Goal: Share content: Share content

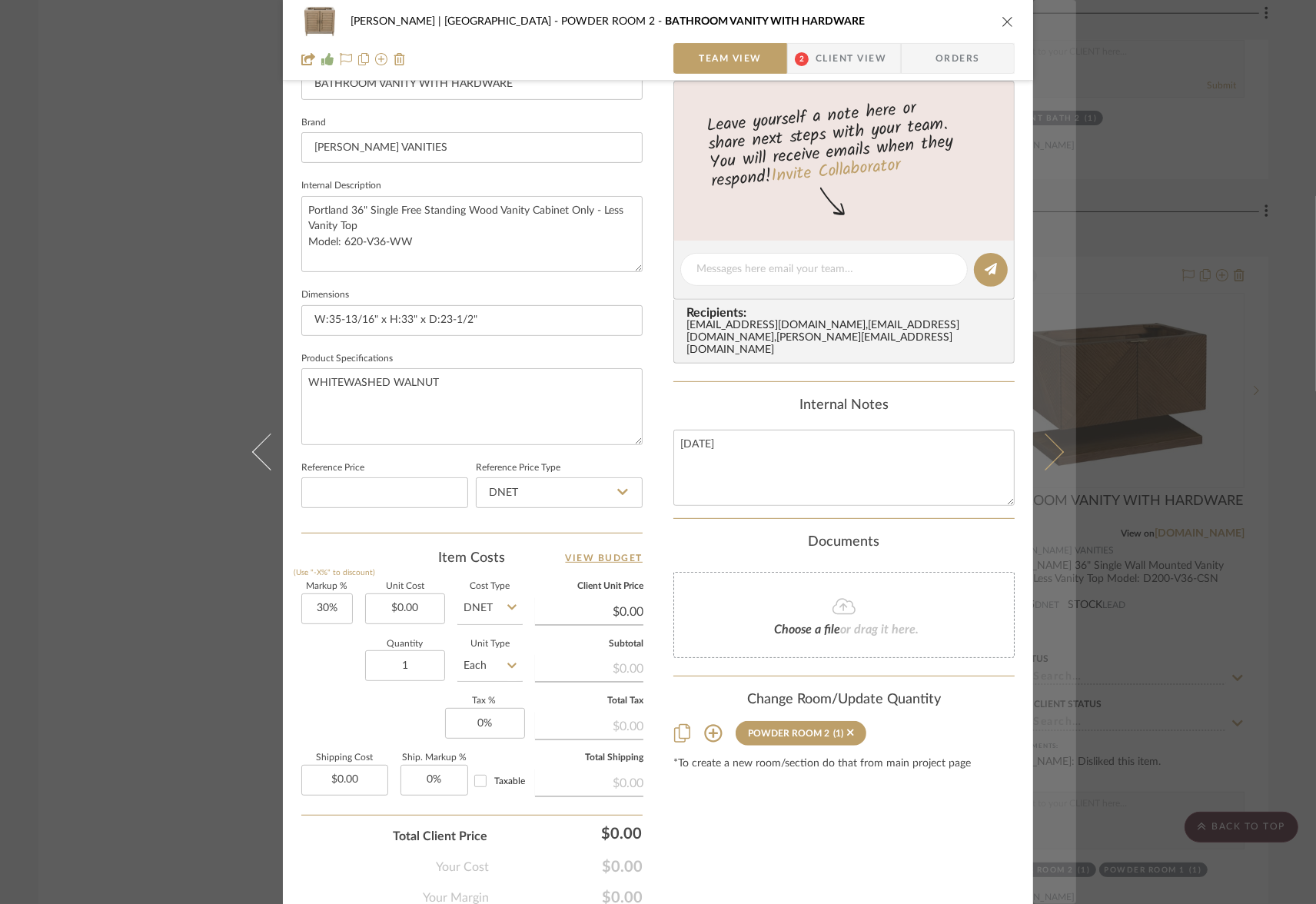
scroll to position [465, 0]
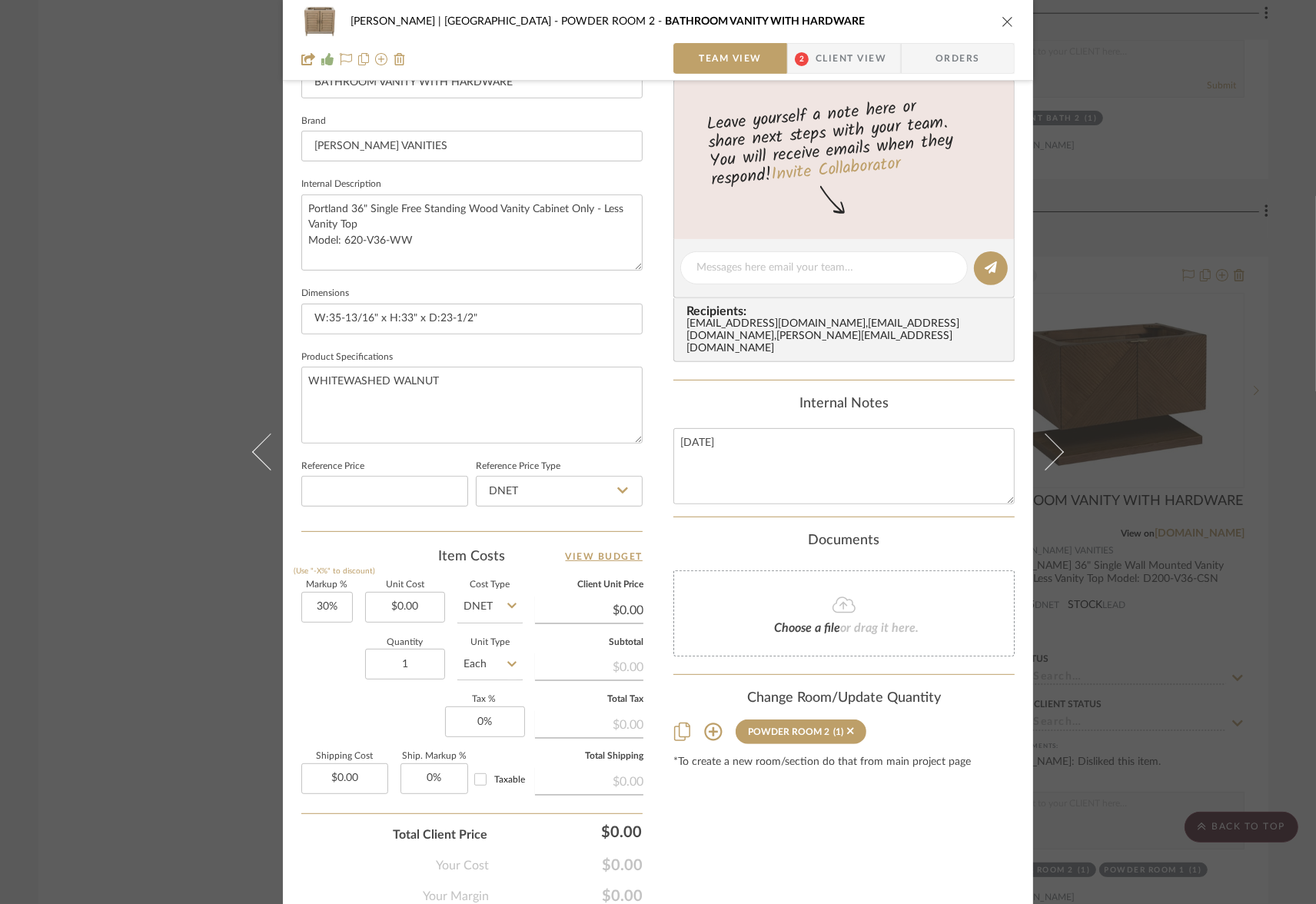
click at [1001, 19] on icon "close" at bounding box center [1008, 21] width 13 height 13
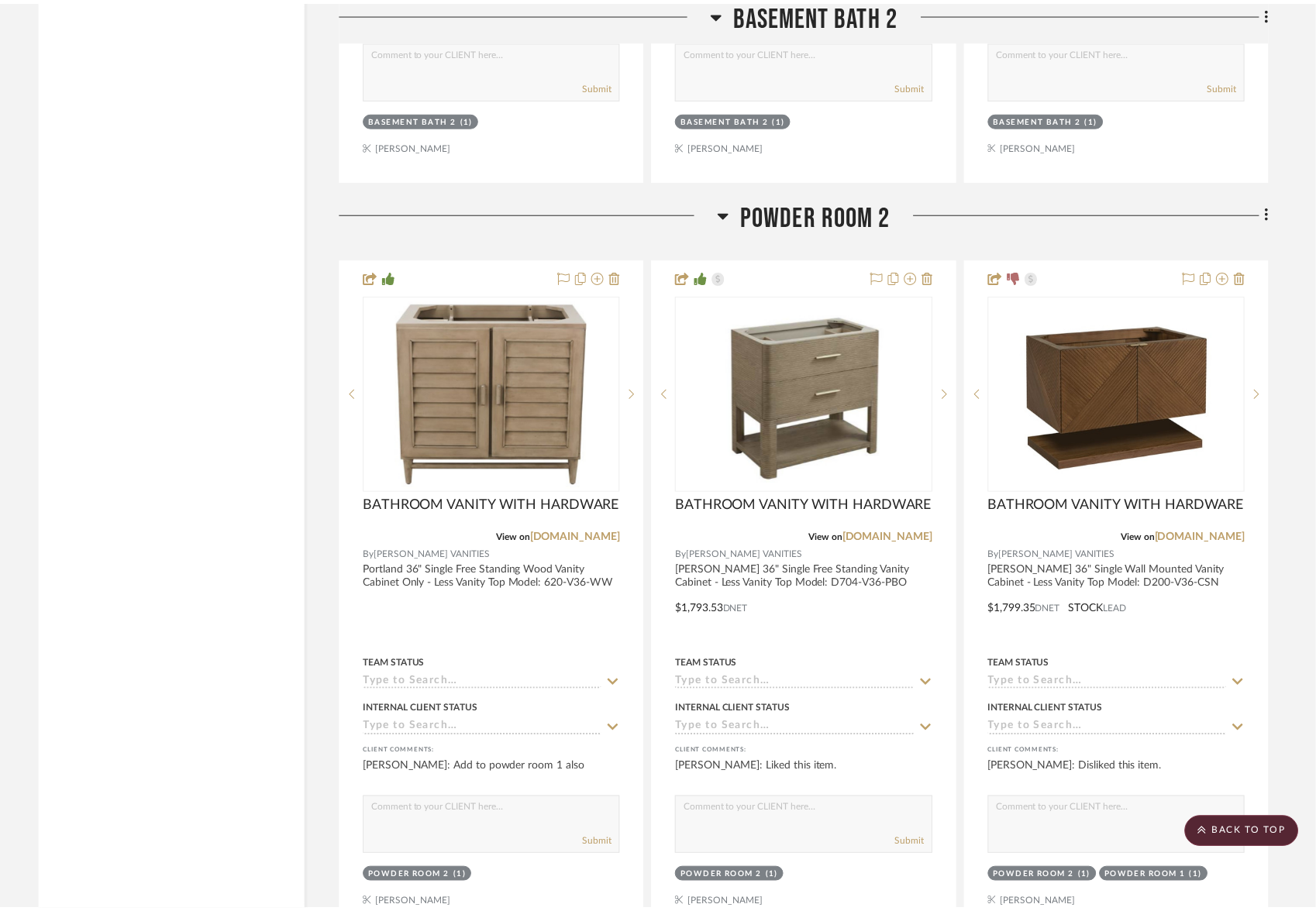
scroll to position [6168, 0]
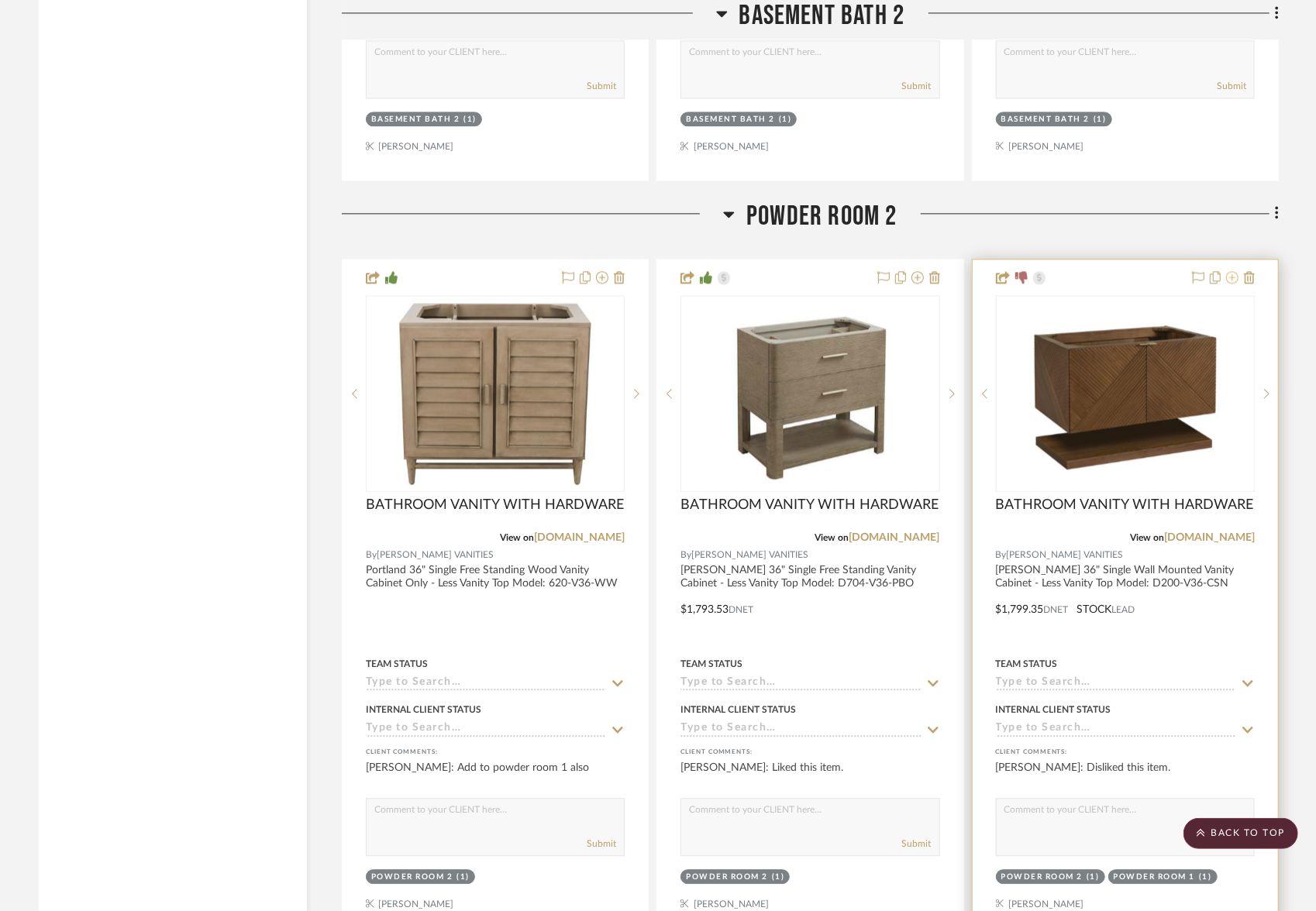
click at [1233, 271] on icon at bounding box center [1233, 277] width 13 height 13
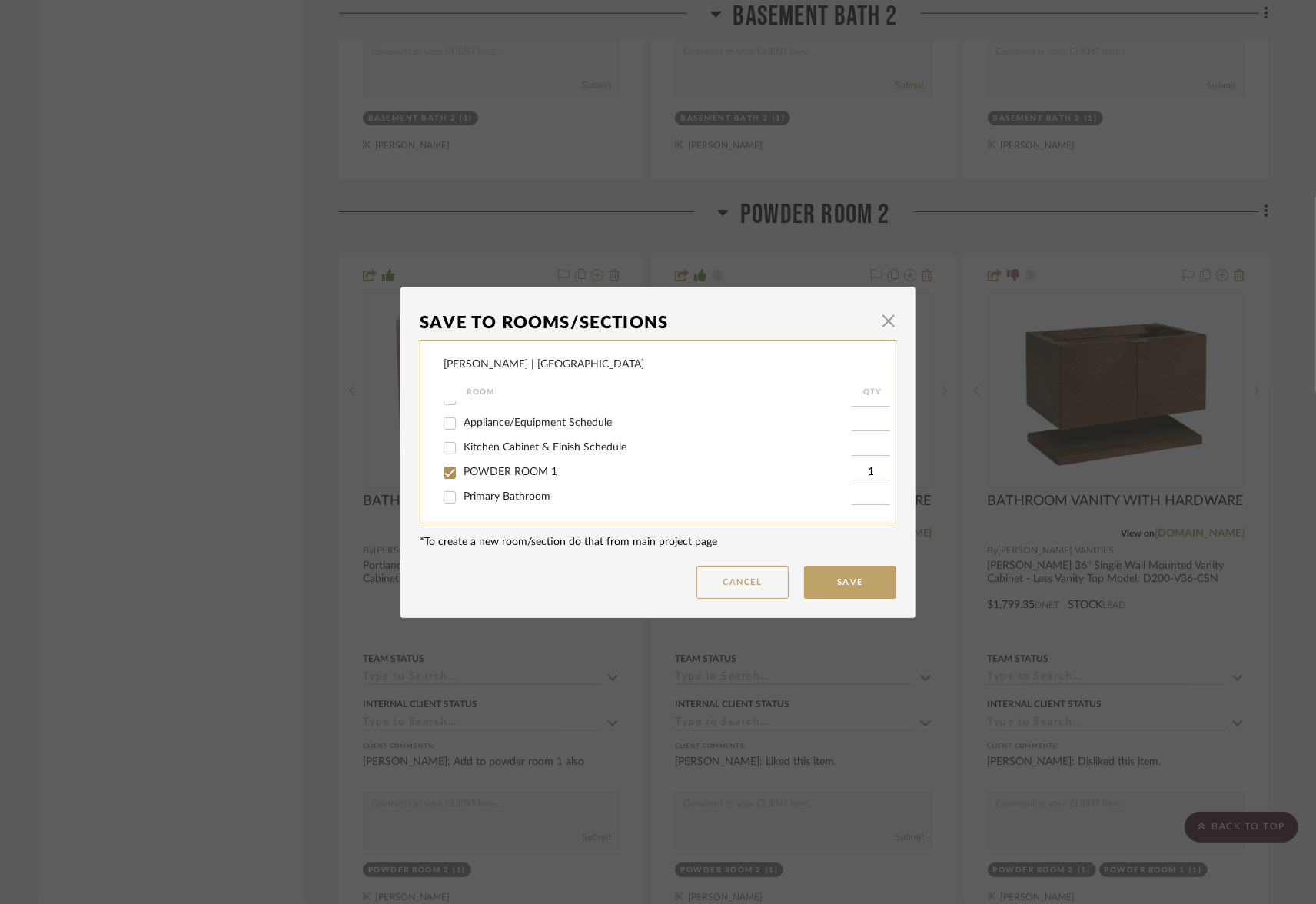
scroll to position [163, 0]
click at [438, 485] on input "POWDER ROOM 1" at bounding box center [450, 472] width 25 height 25
checkbox input "false"
click at [841, 599] on dialog-content "Save To Rooms/Sections × [PERSON_NAME] | MORRO BAY Room QTY Interior & Exterior…" at bounding box center [658, 453] width 515 height 331
click at [820, 569] on button "Save" at bounding box center [850, 583] width 92 height 33
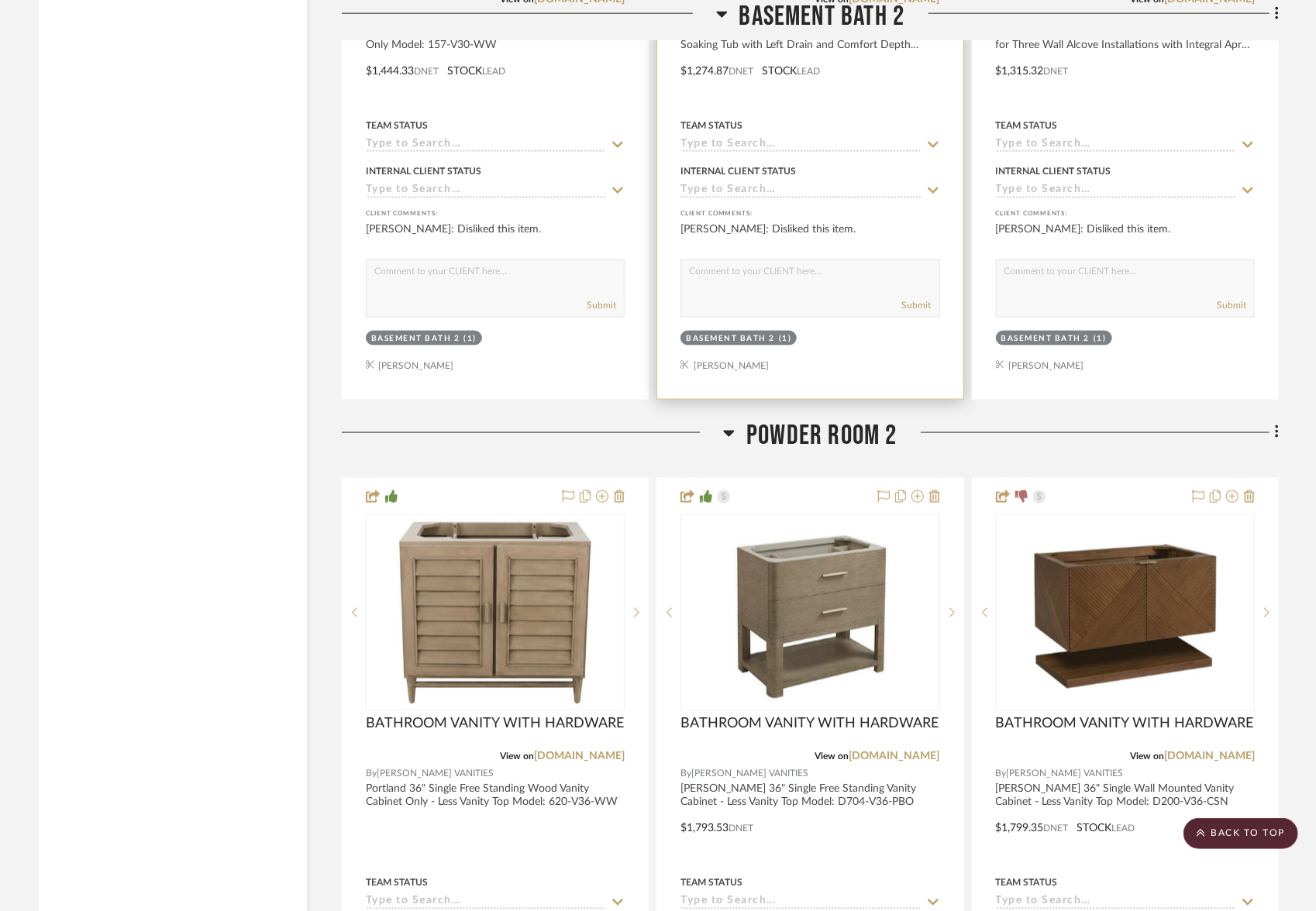
scroll to position [5245, 0]
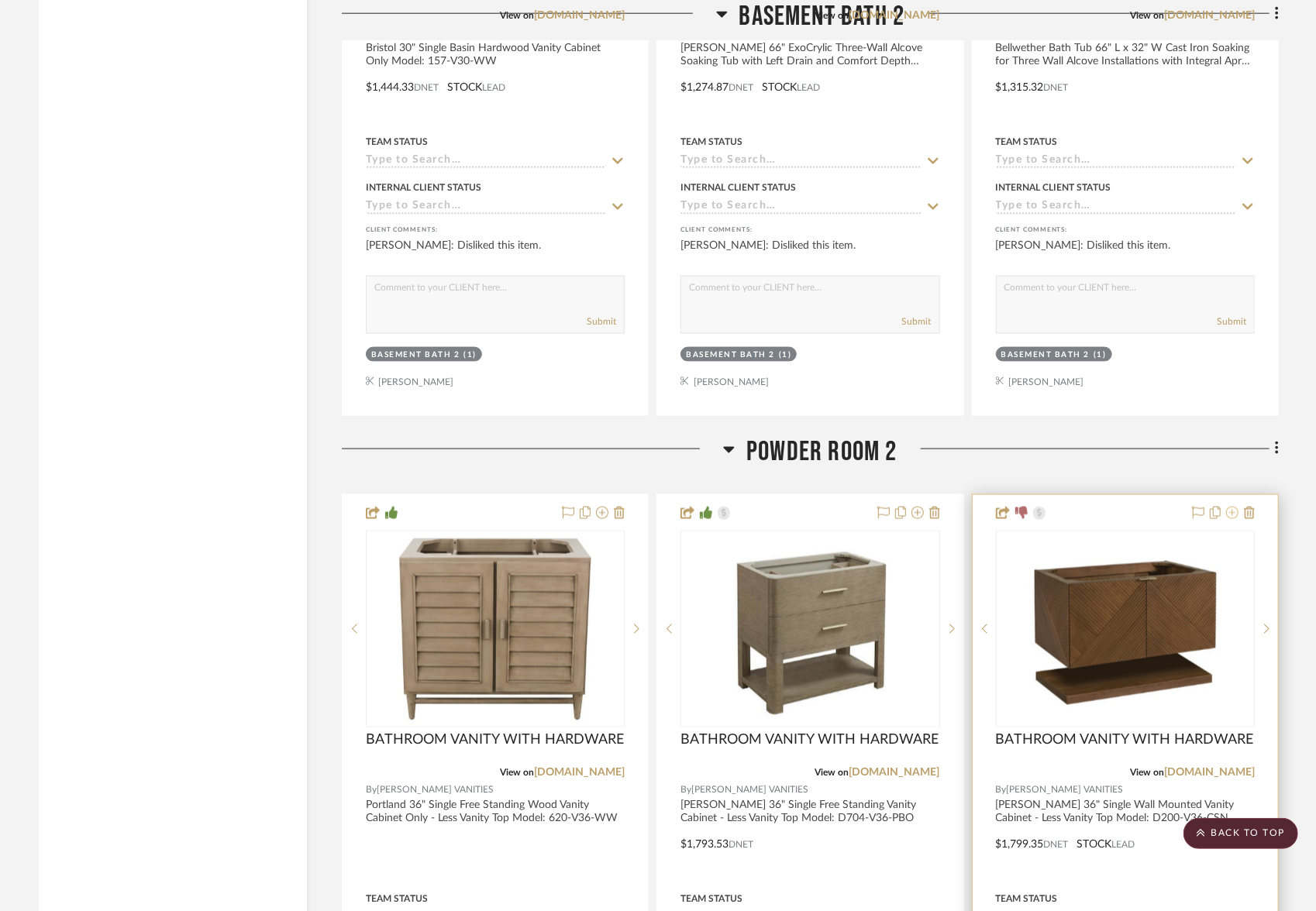
click at [1233, 507] on icon at bounding box center [1233, 513] width 13 height 13
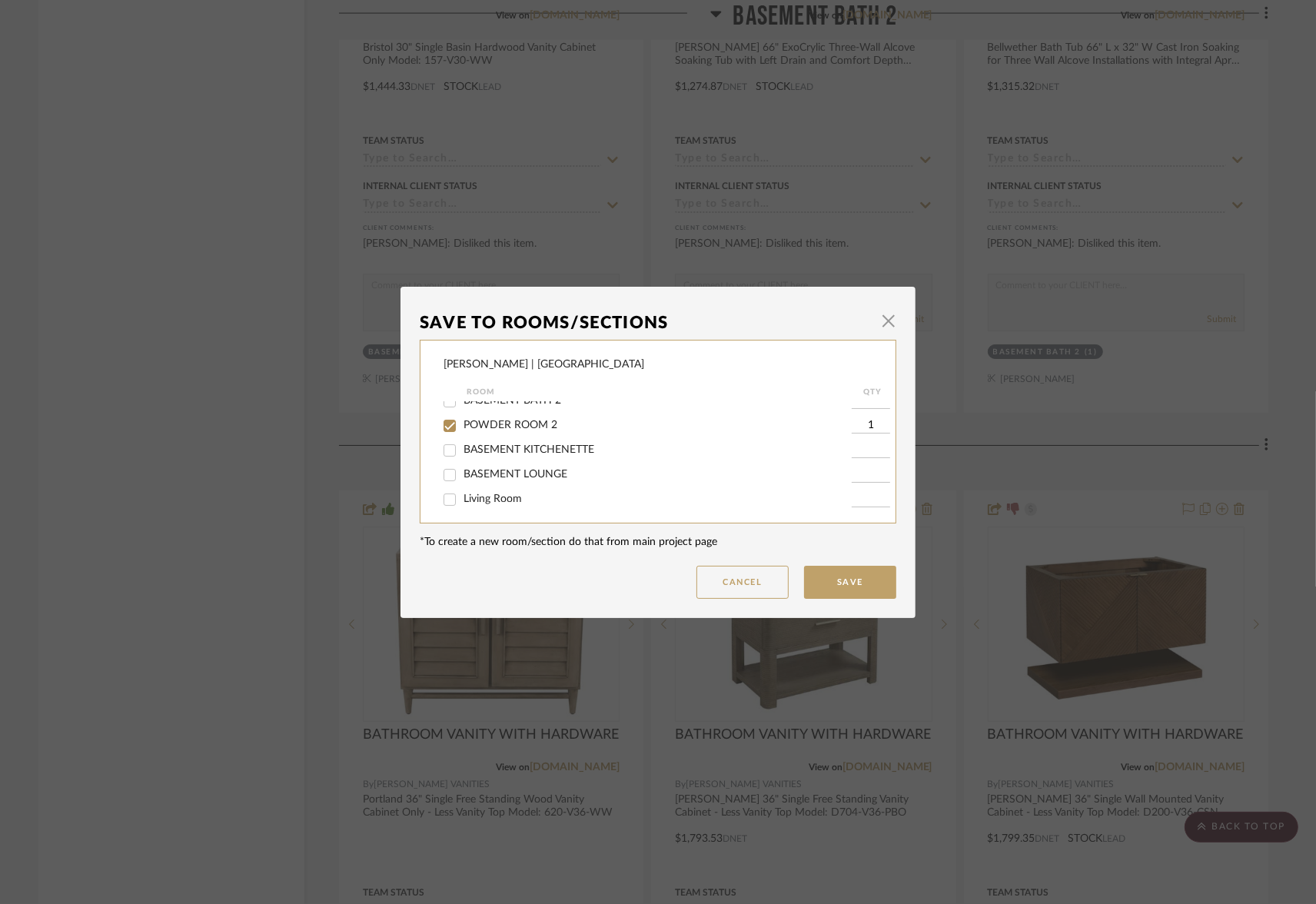
scroll to position [310, 0]
click at [441, 431] on input "POWDER ROOM 2" at bounding box center [450, 423] width 25 height 25
checkbox input "false"
click at [840, 576] on button "Save" at bounding box center [850, 583] width 92 height 33
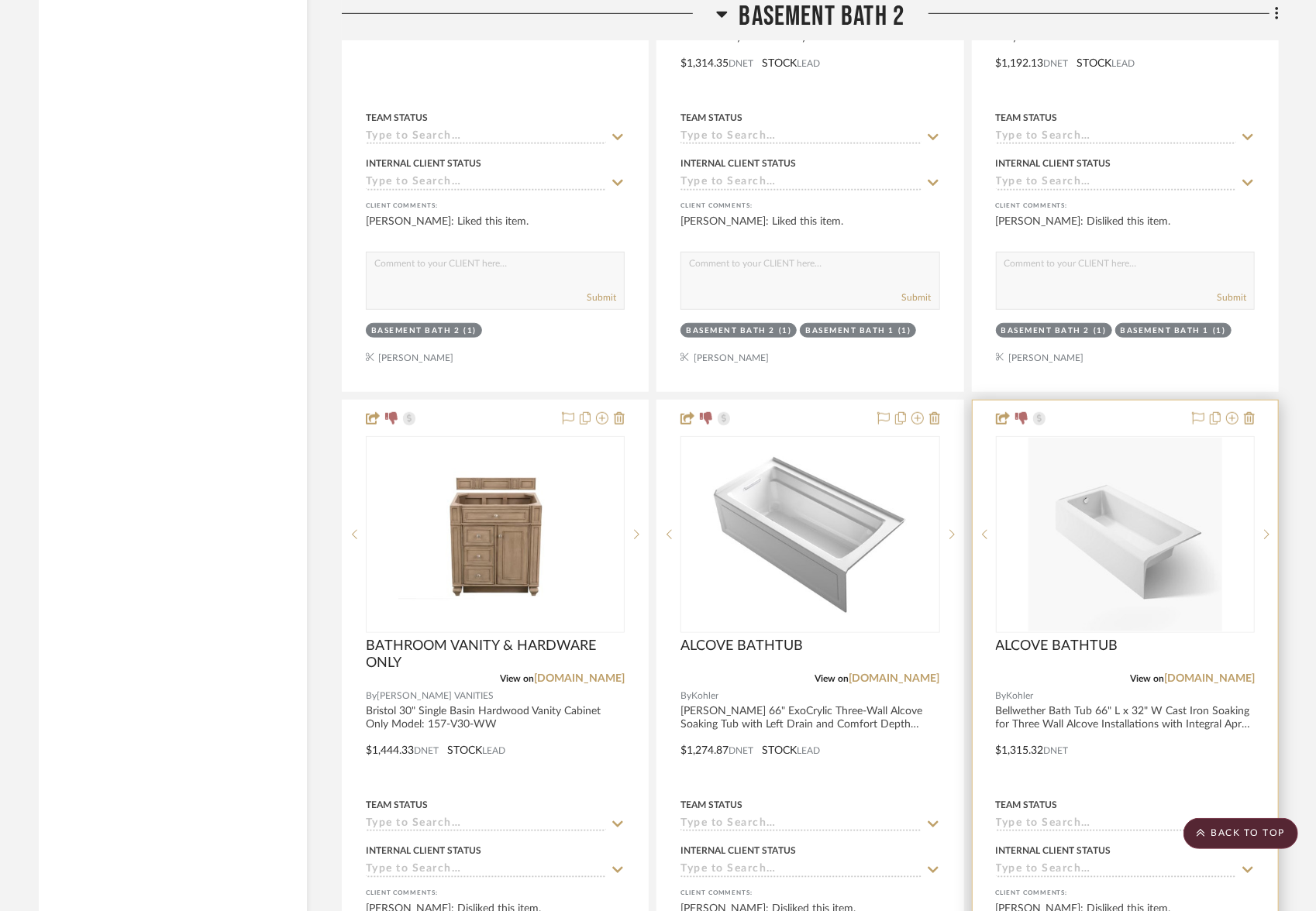
scroll to position [4579, 0]
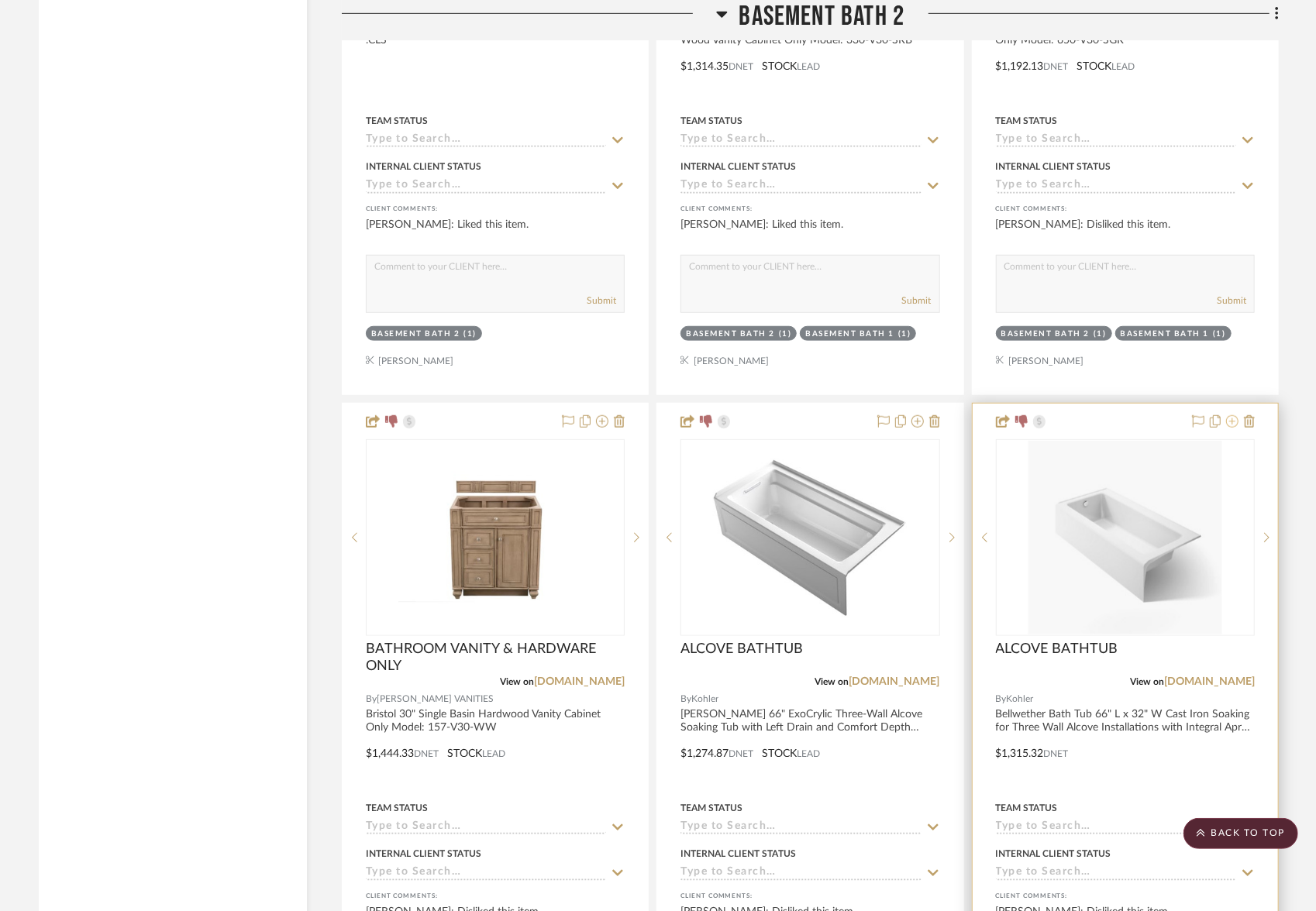
click at [1233, 416] on icon at bounding box center [1233, 422] width 13 height 13
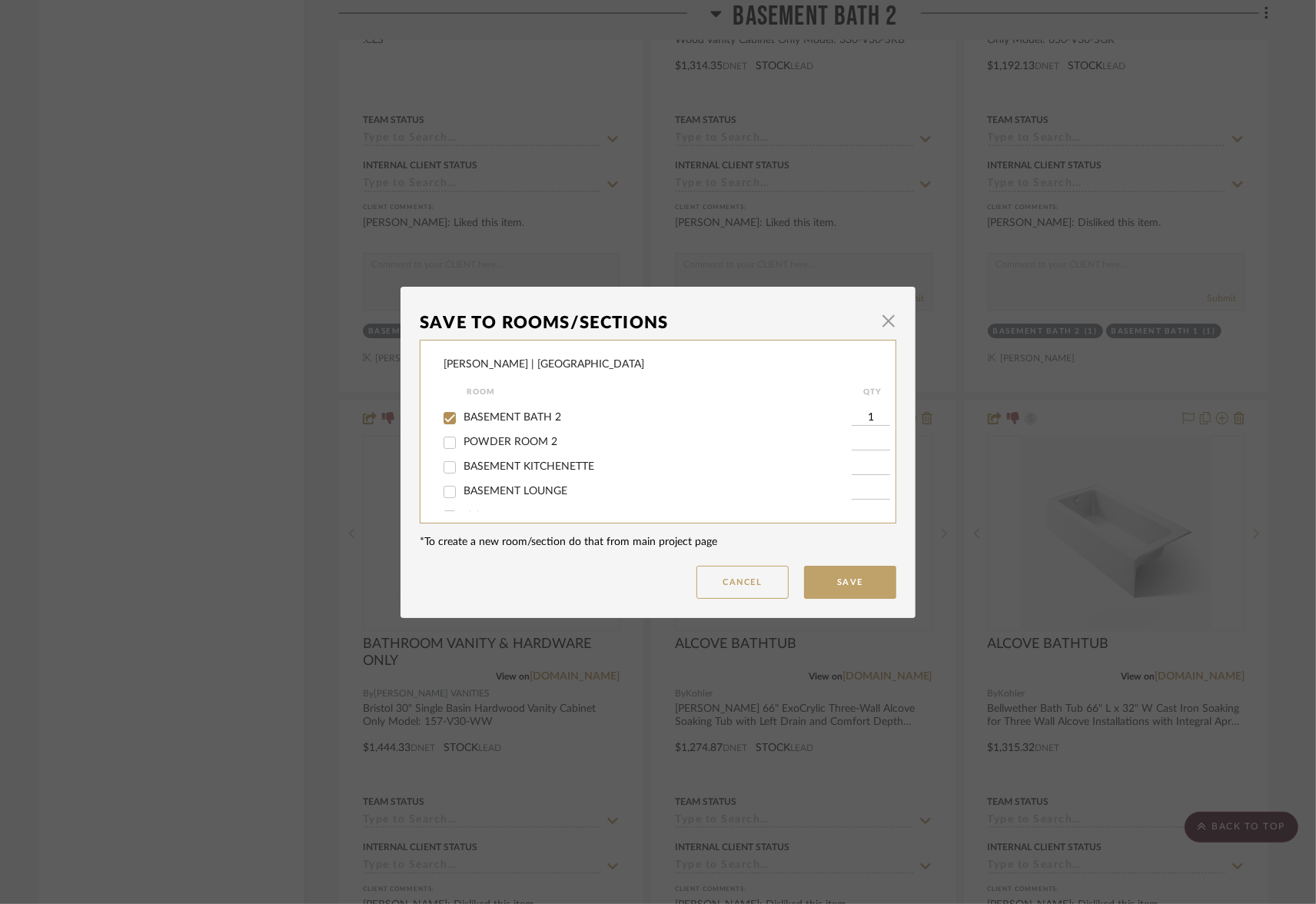
scroll to position [289, 0]
click at [444, 430] on input "BASEMENT BATH 2" at bounding box center [450, 420] width 25 height 25
checkbox input "false"
click at [832, 580] on button "Save" at bounding box center [850, 583] width 92 height 33
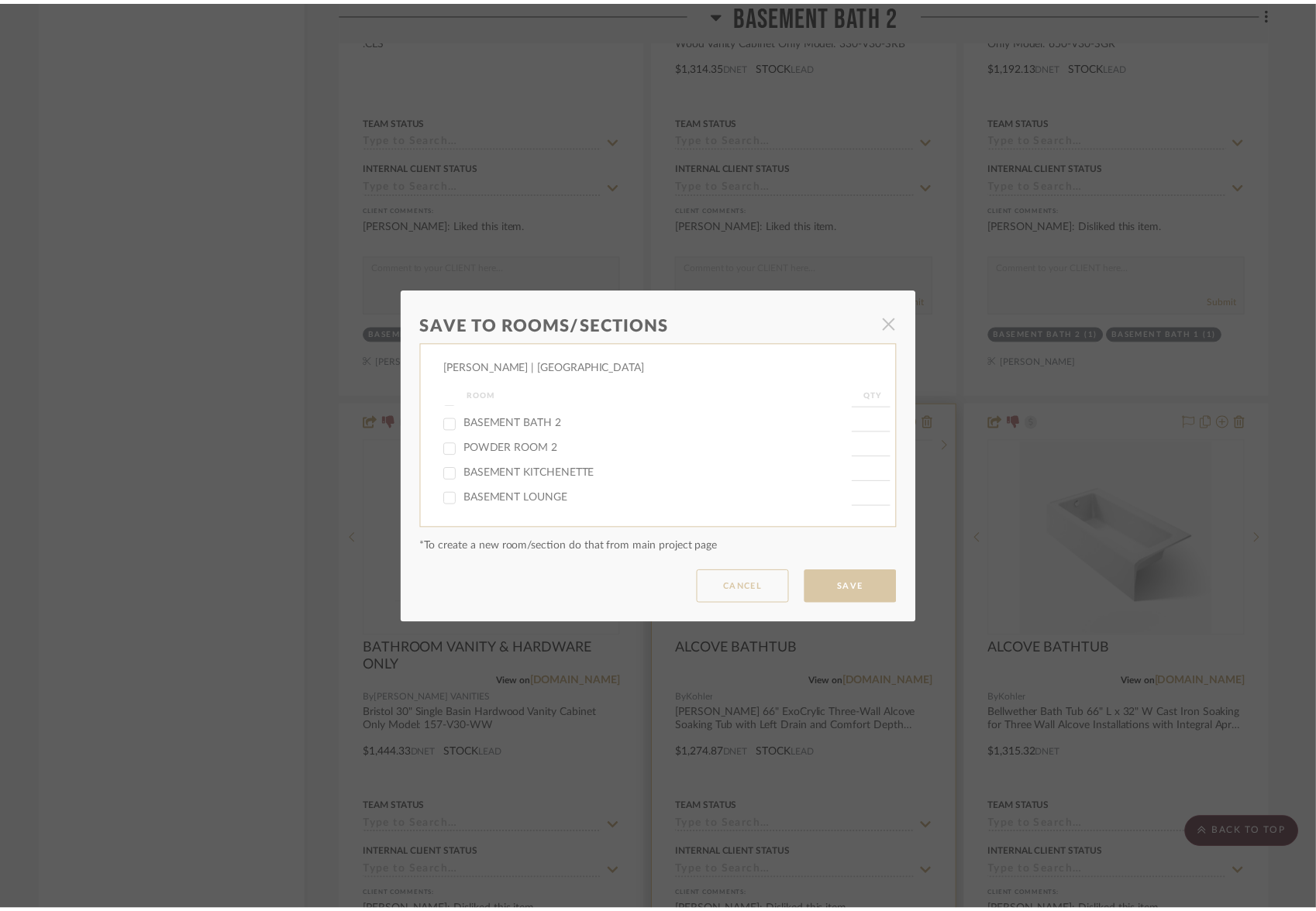
scroll to position [4579, 0]
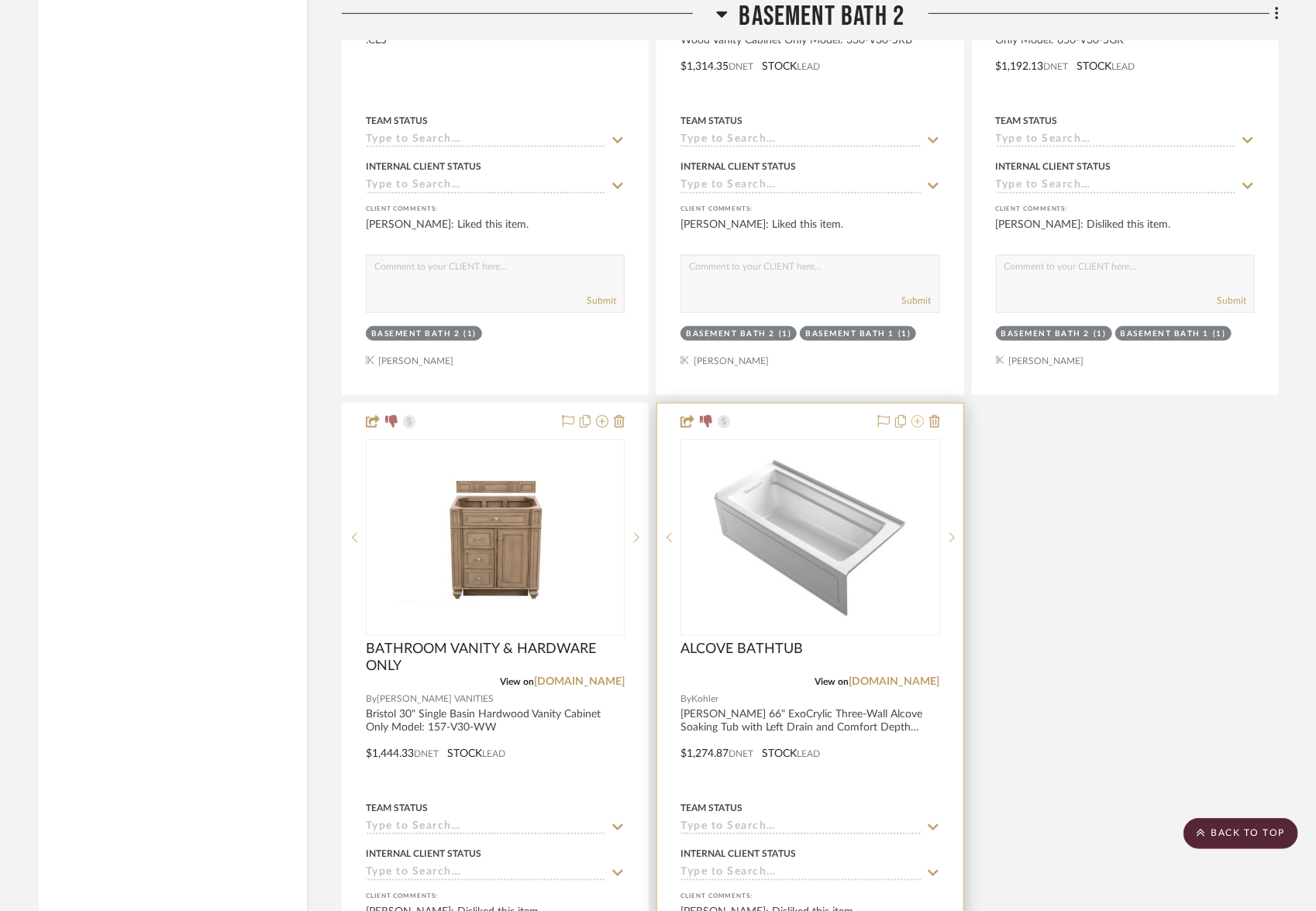
click at [917, 416] on icon at bounding box center [918, 422] width 13 height 13
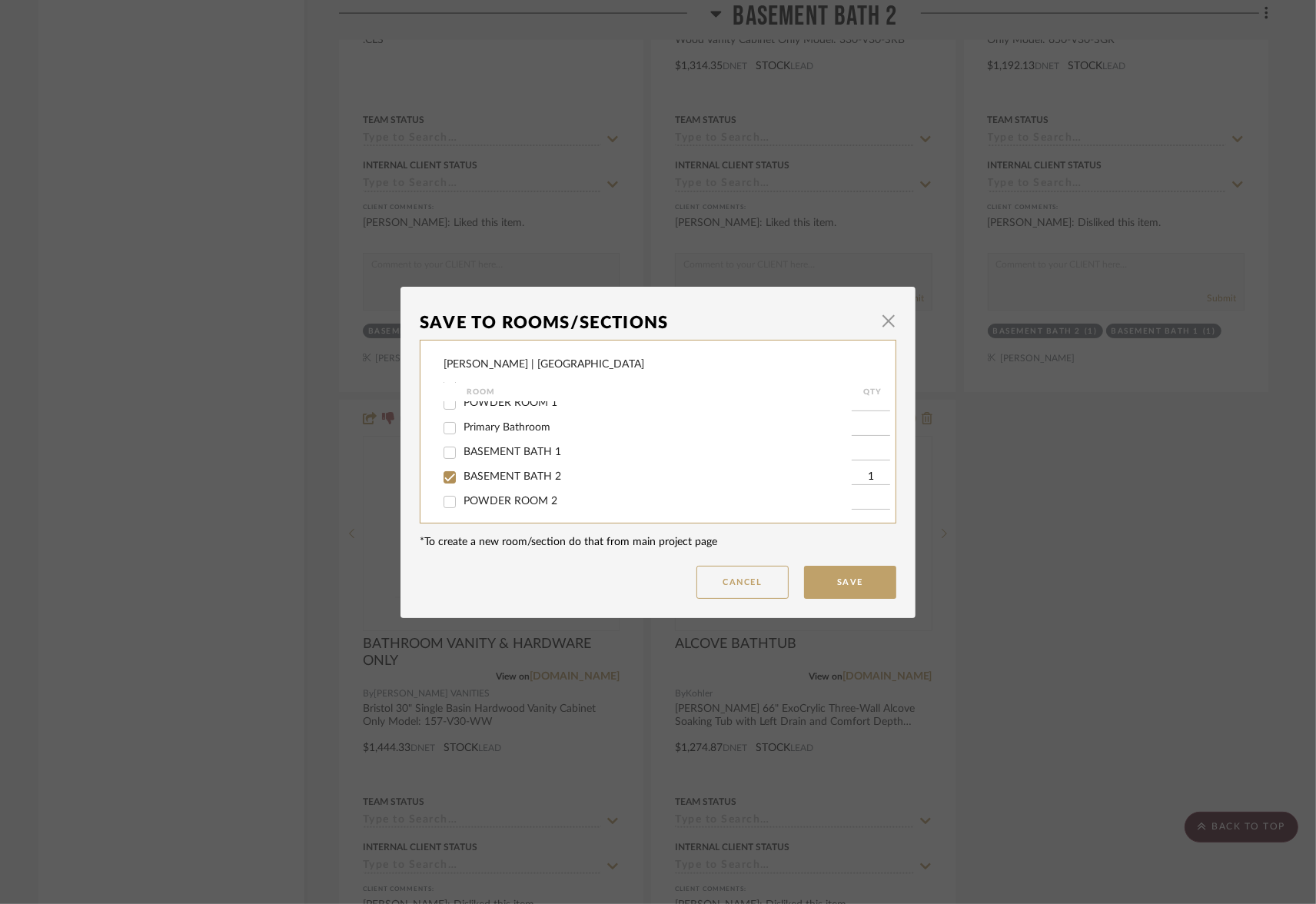
scroll to position [260, 0]
click at [446, 458] on input "BASEMENT BATH 2" at bounding box center [450, 449] width 25 height 25
checkbox input "false"
click at [821, 580] on button "Save" at bounding box center [850, 583] width 92 height 33
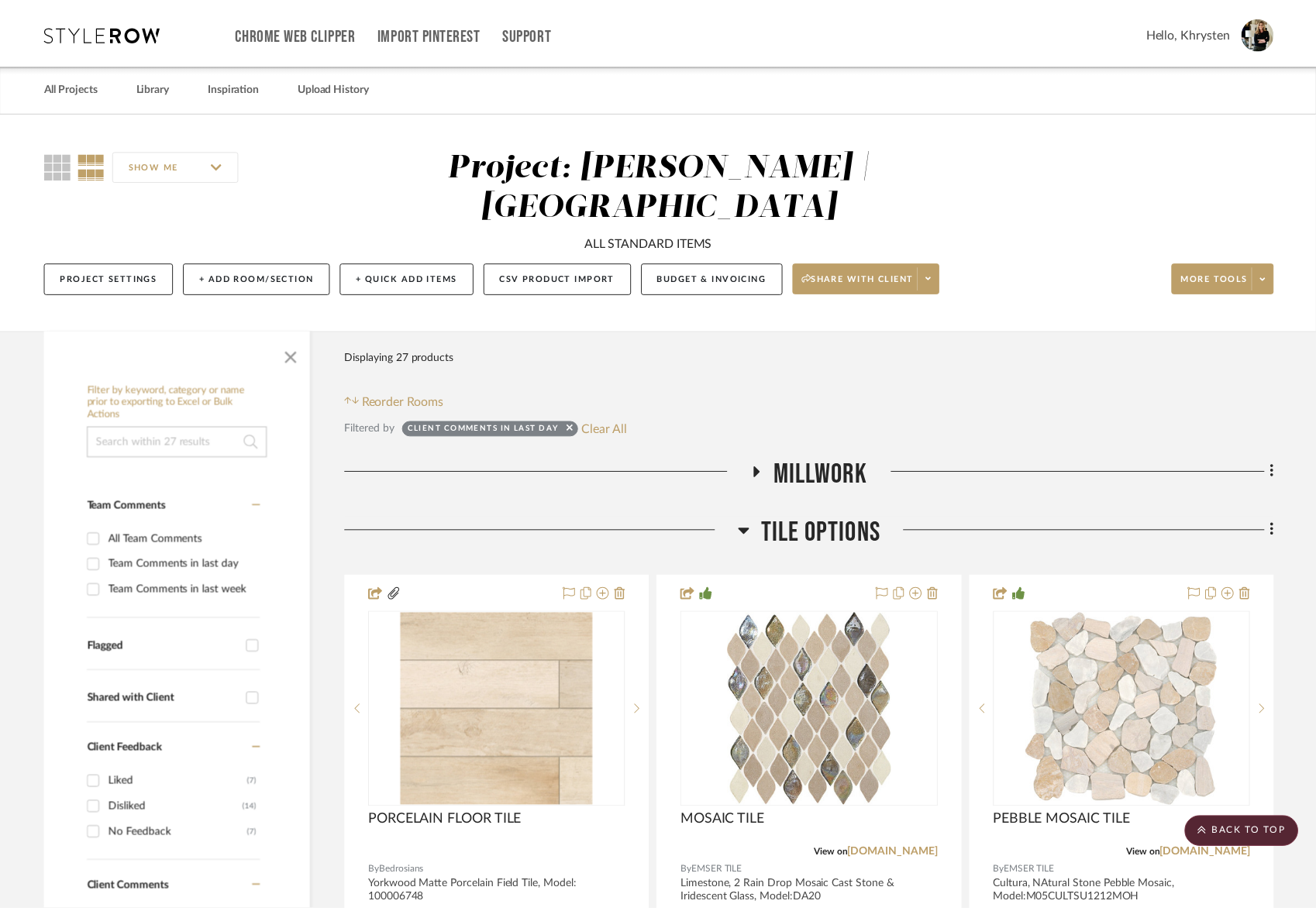
scroll to position [4579, 0]
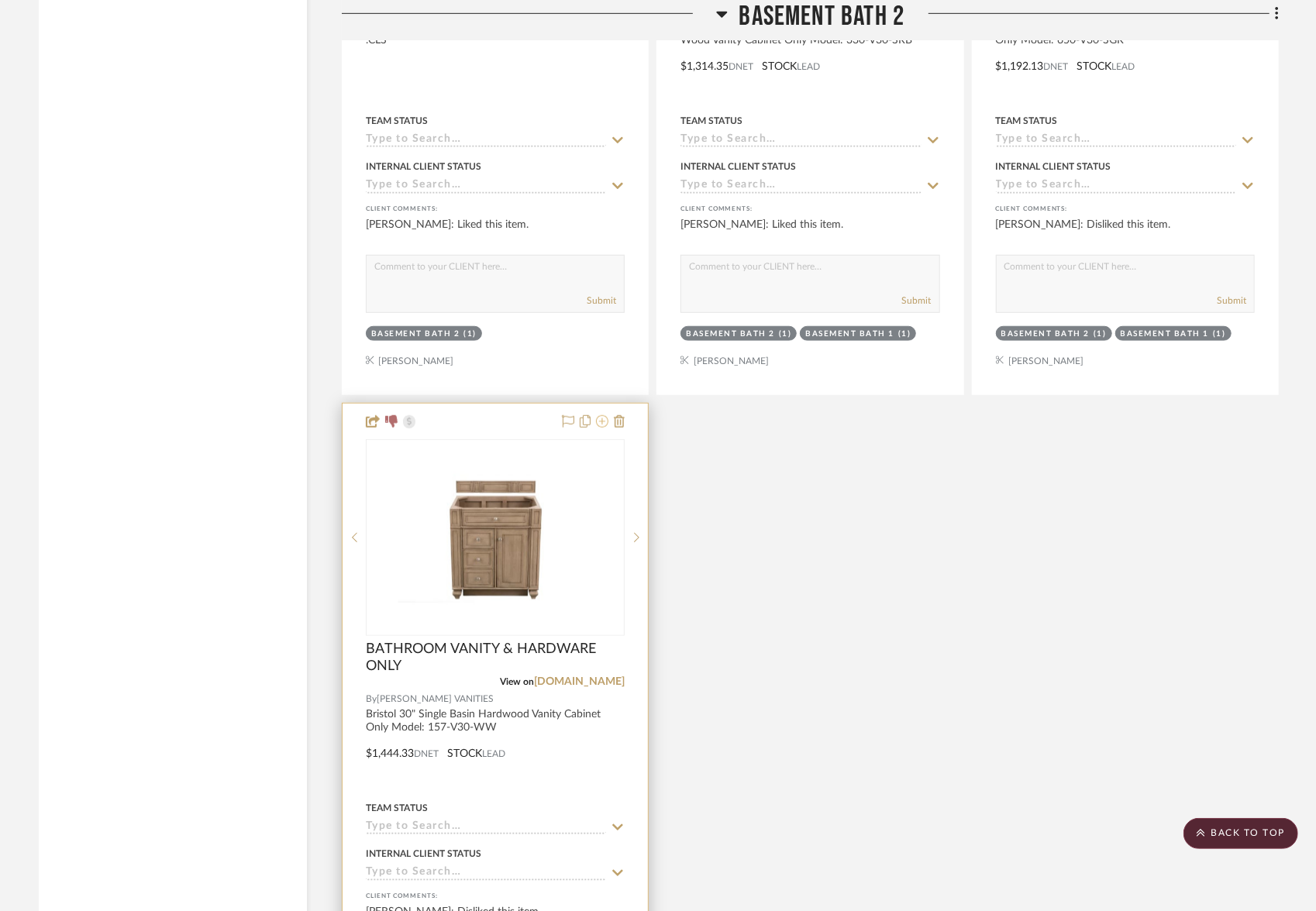
click at [604, 416] on icon at bounding box center [603, 422] width 13 height 13
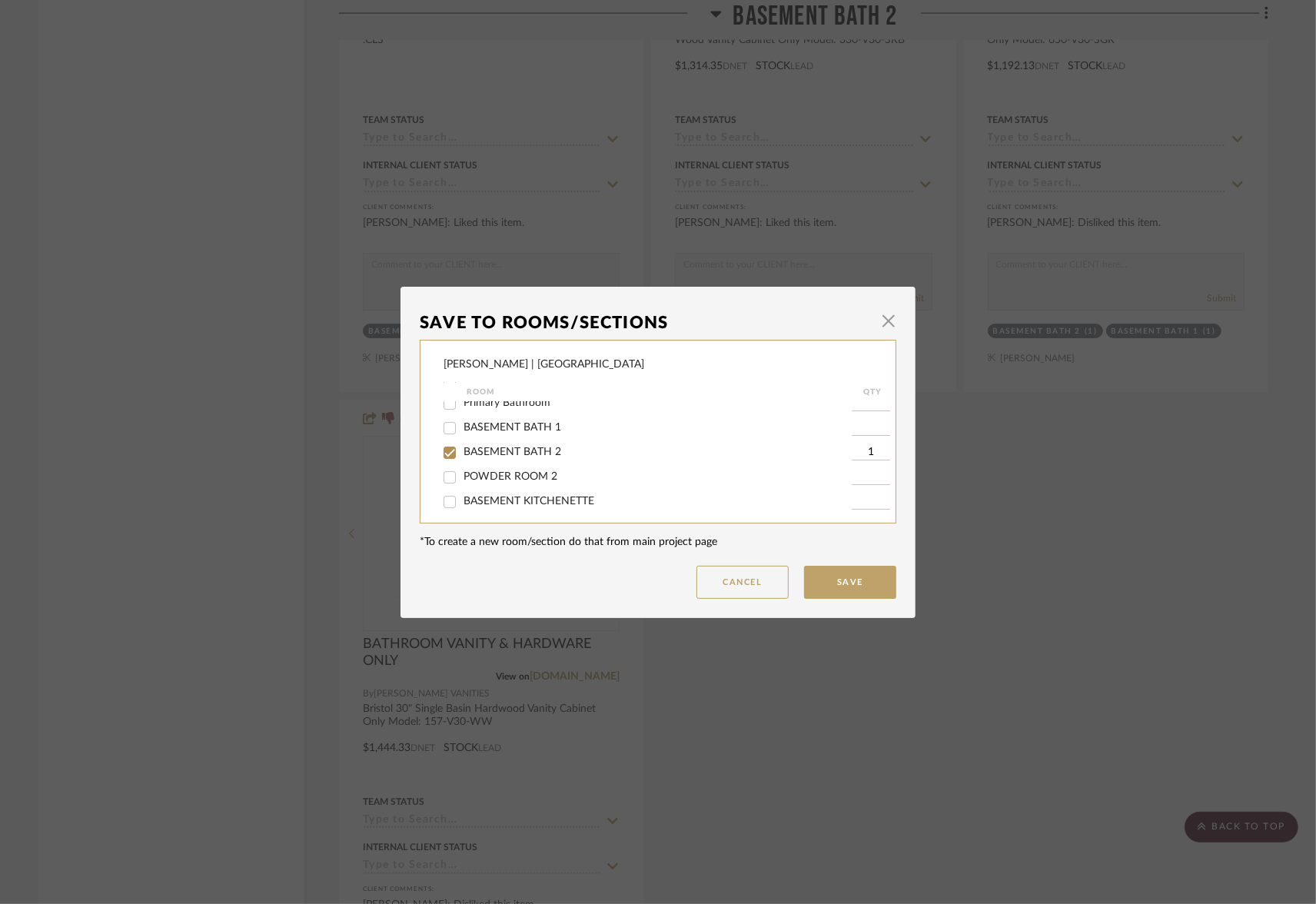
scroll to position [258, 0]
click at [443, 462] on input "BASEMENT BATH 2" at bounding box center [450, 451] width 25 height 25
checkbox input "false"
click at [847, 576] on button "Save" at bounding box center [850, 583] width 92 height 33
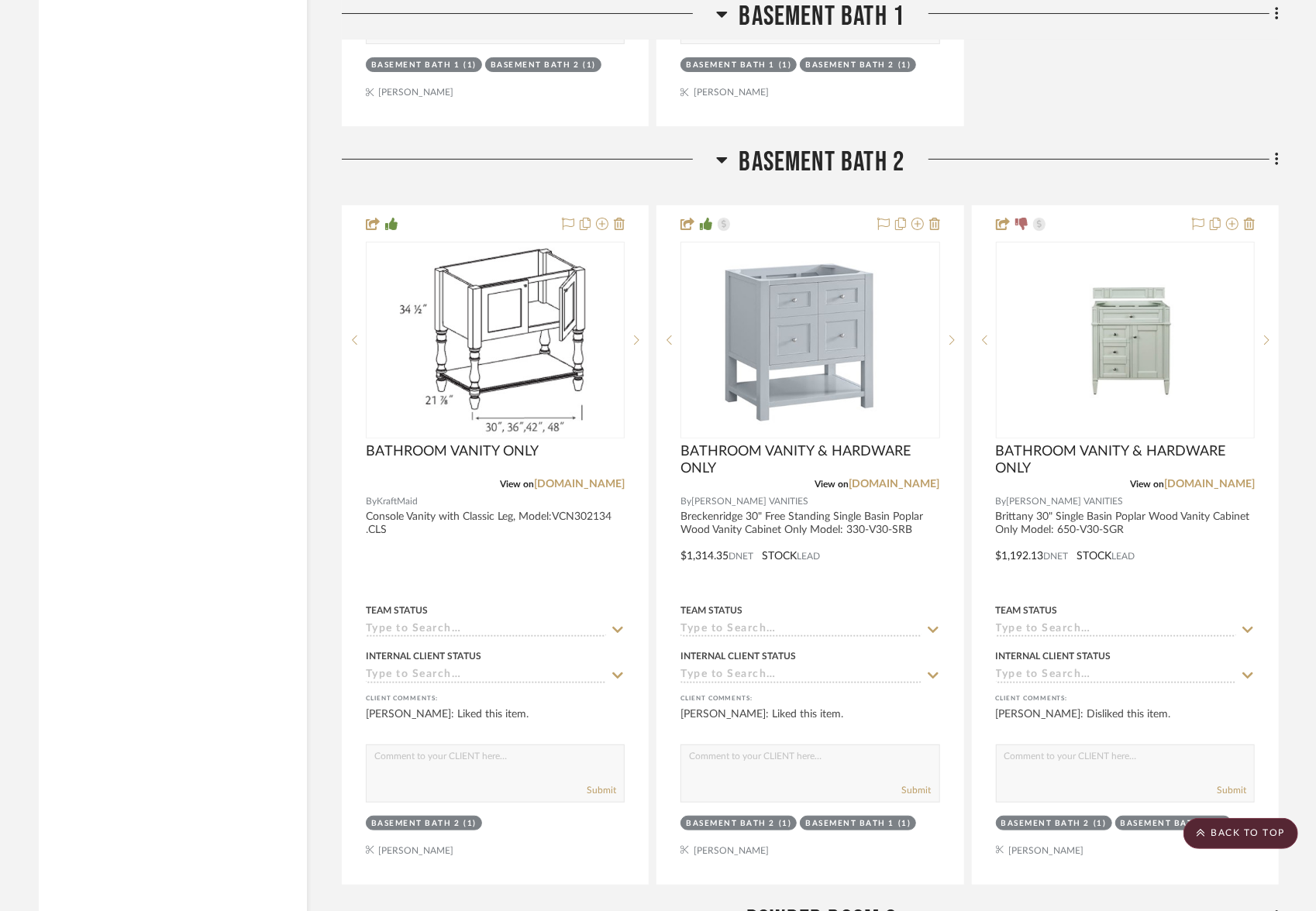
scroll to position [4103, 0]
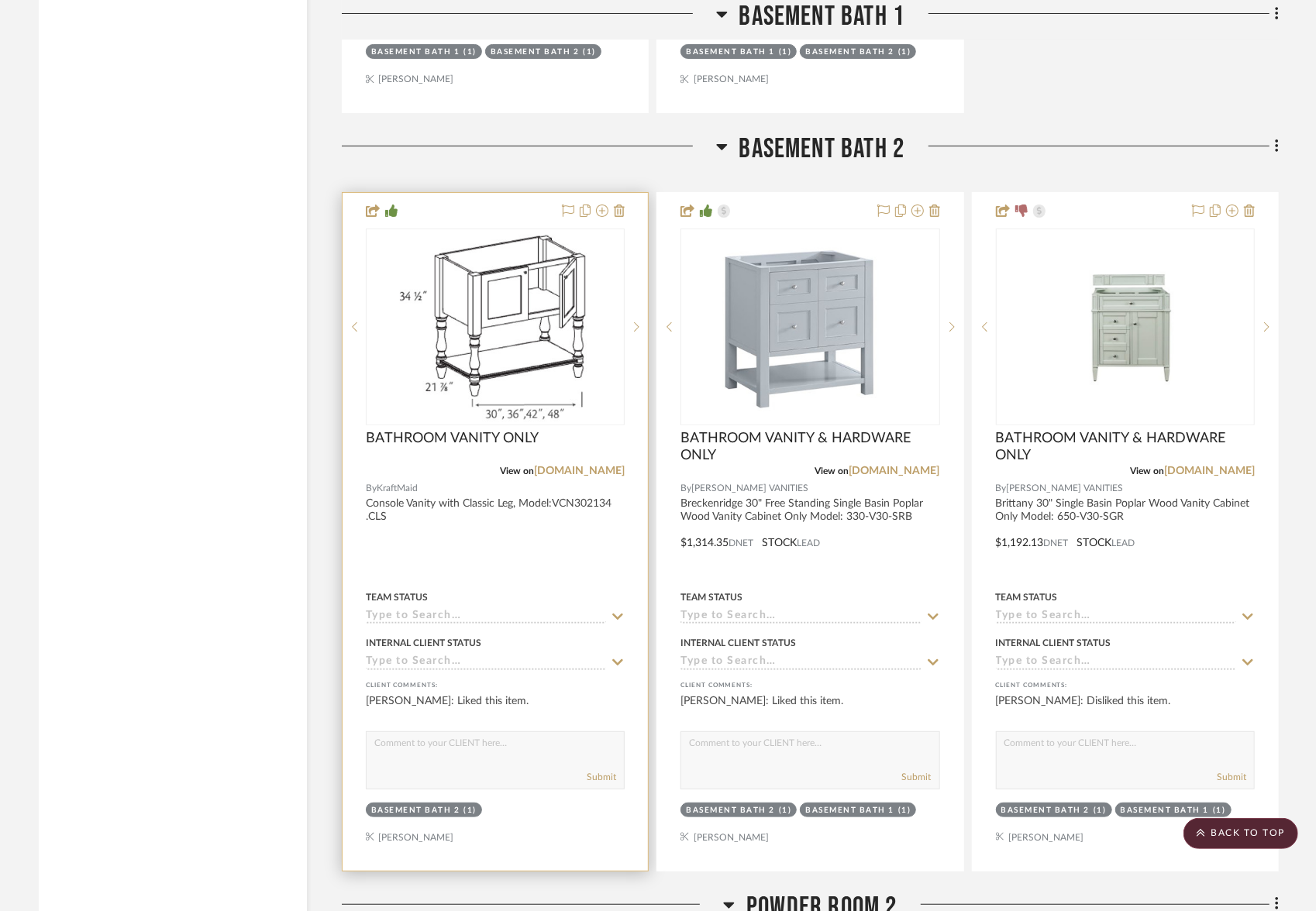
click at [500, 487] on div at bounding box center [496, 531] width 305 height 678
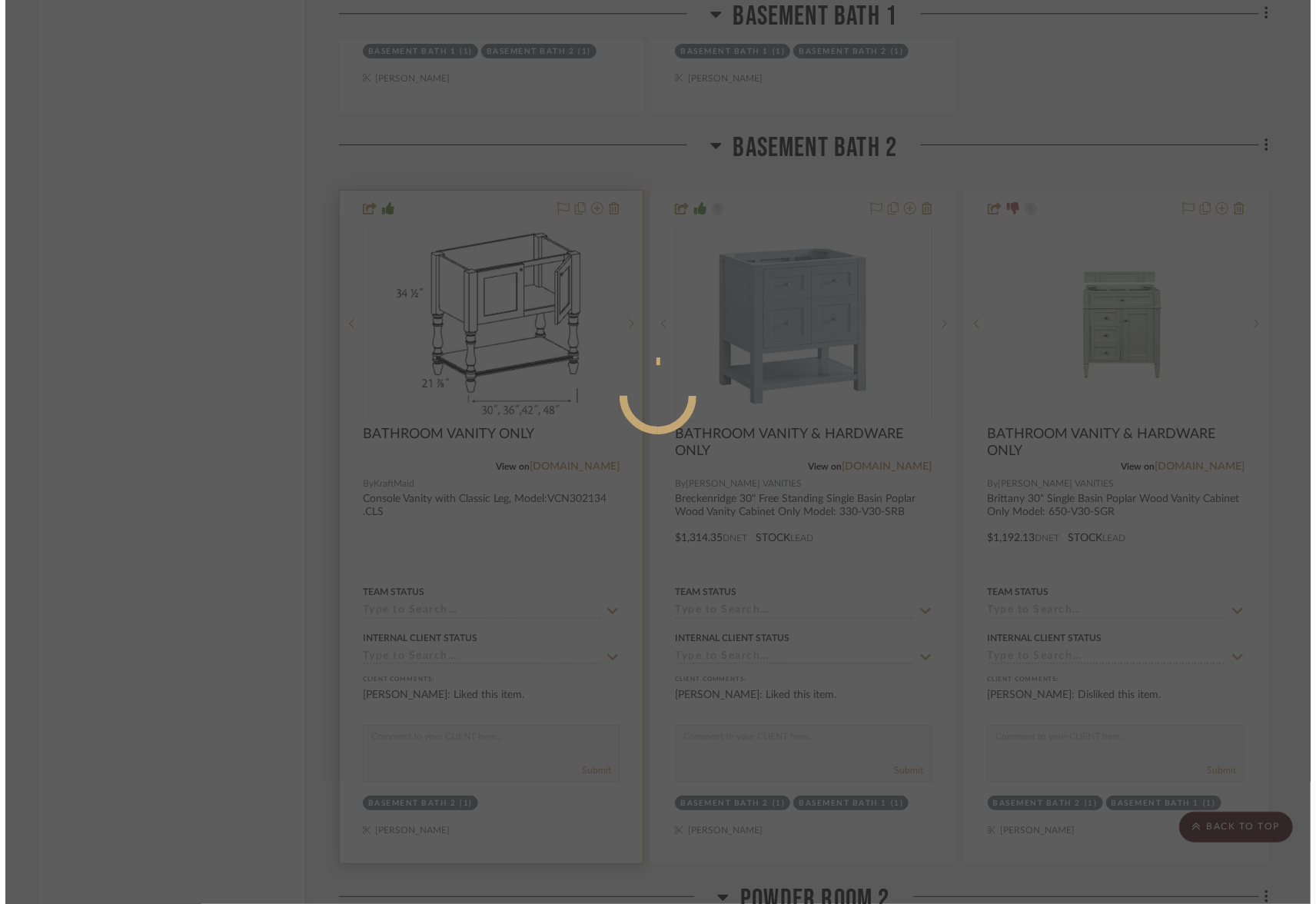
scroll to position [0, 0]
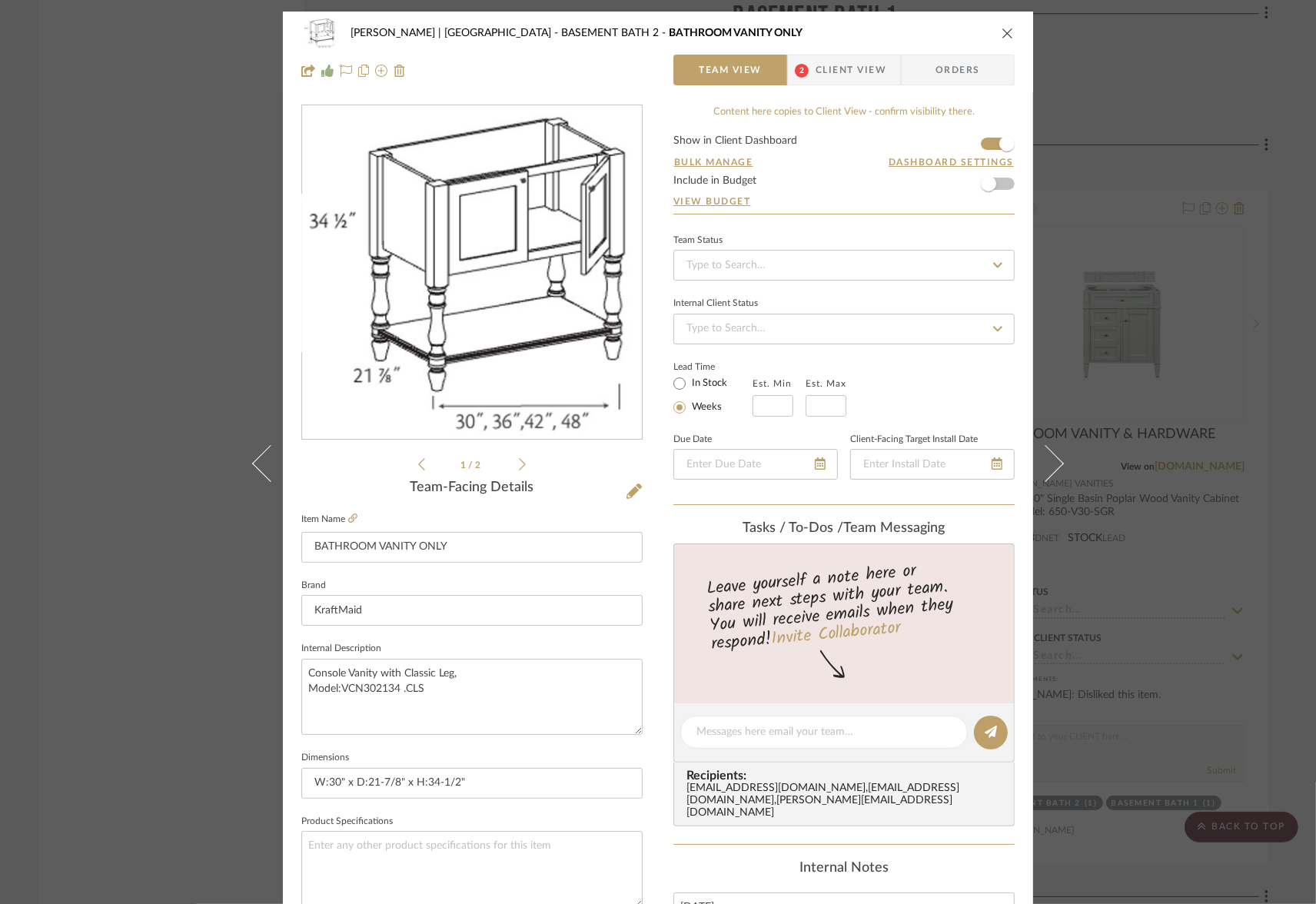
click at [1001, 37] on icon "close" at bounding box center [1008, 33] width 13 height 13
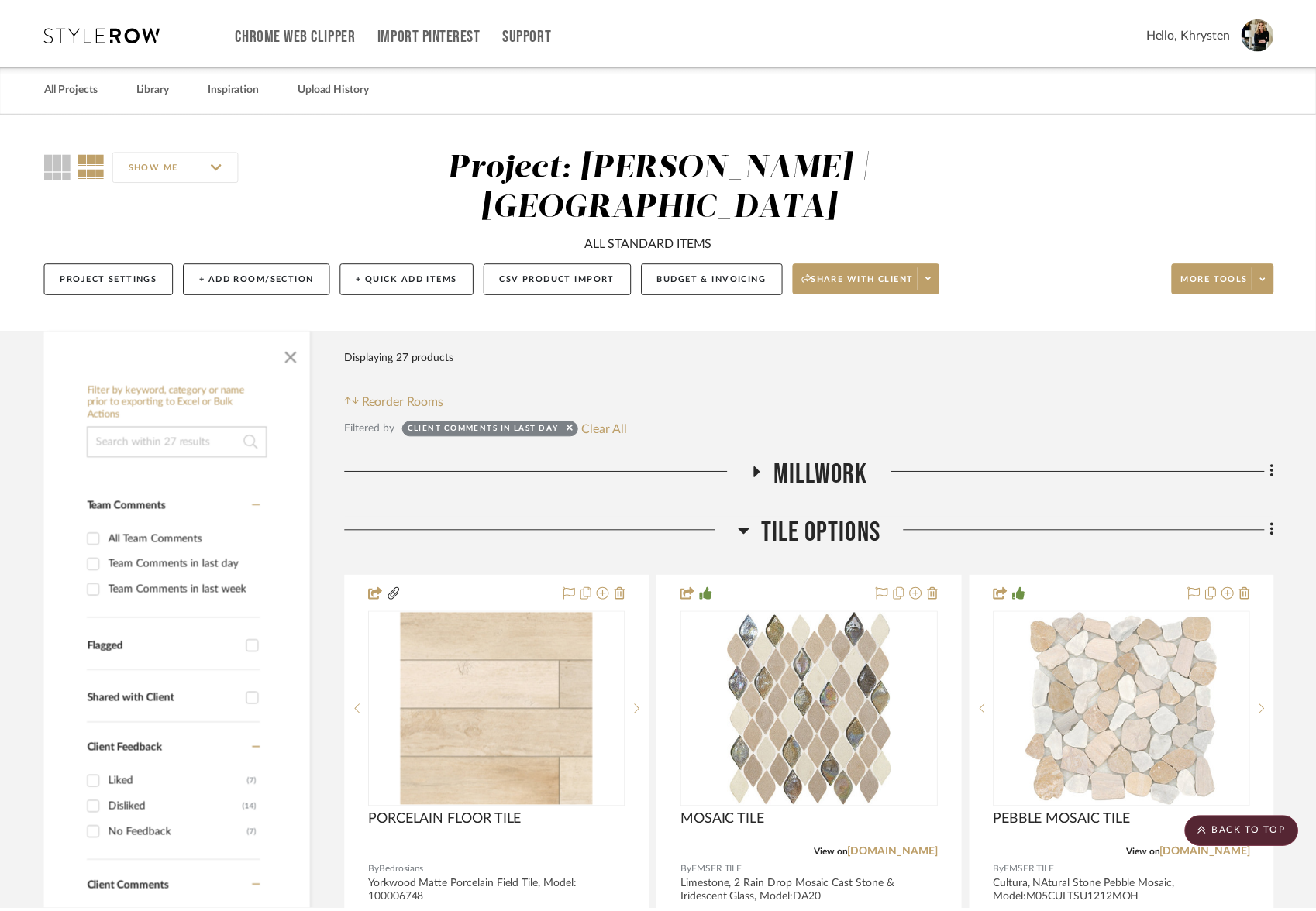
scroll to position [4103, 0]
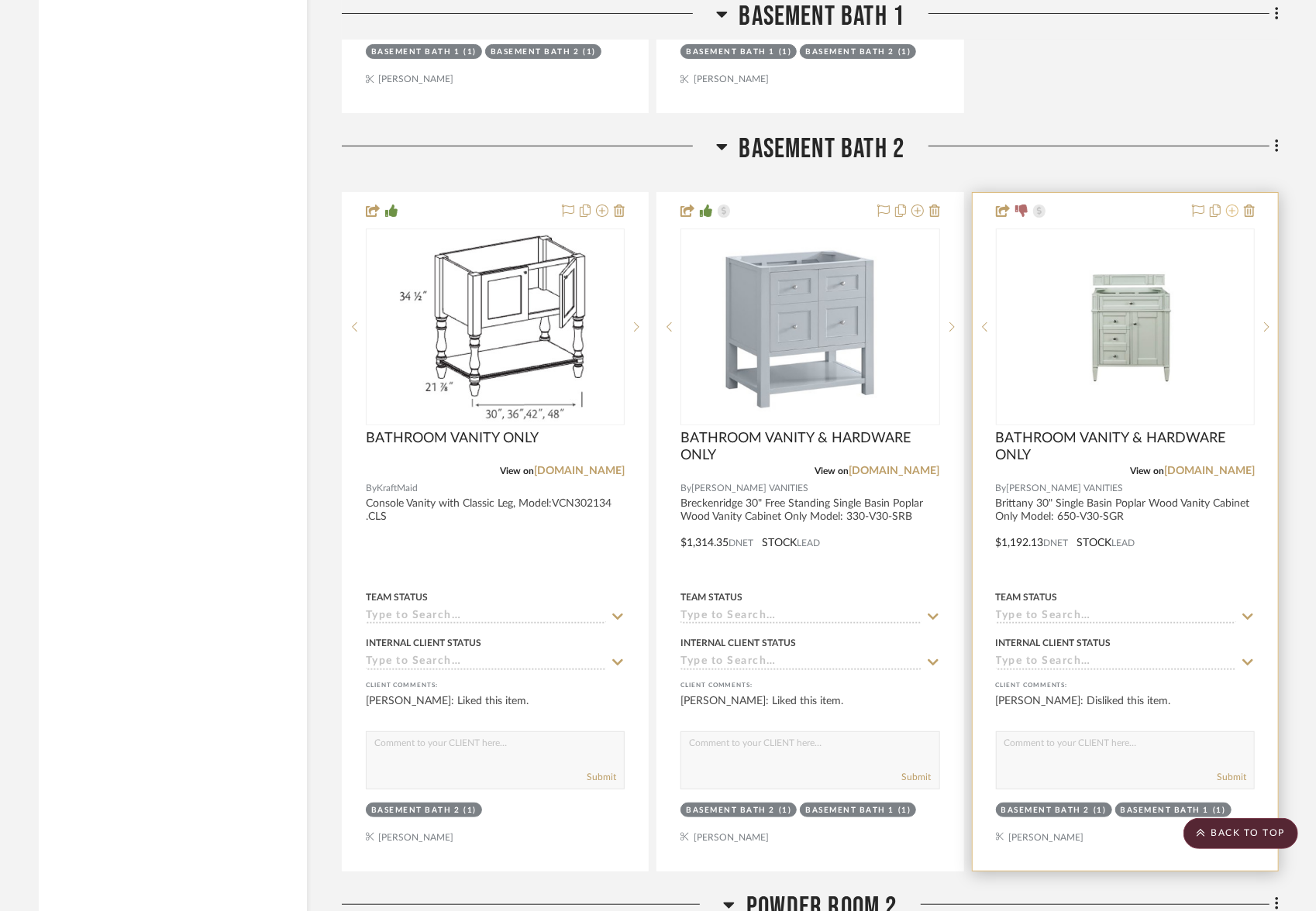
click at [1235, 205] on icon at bounding box center [1233, 211] width 13 height 13
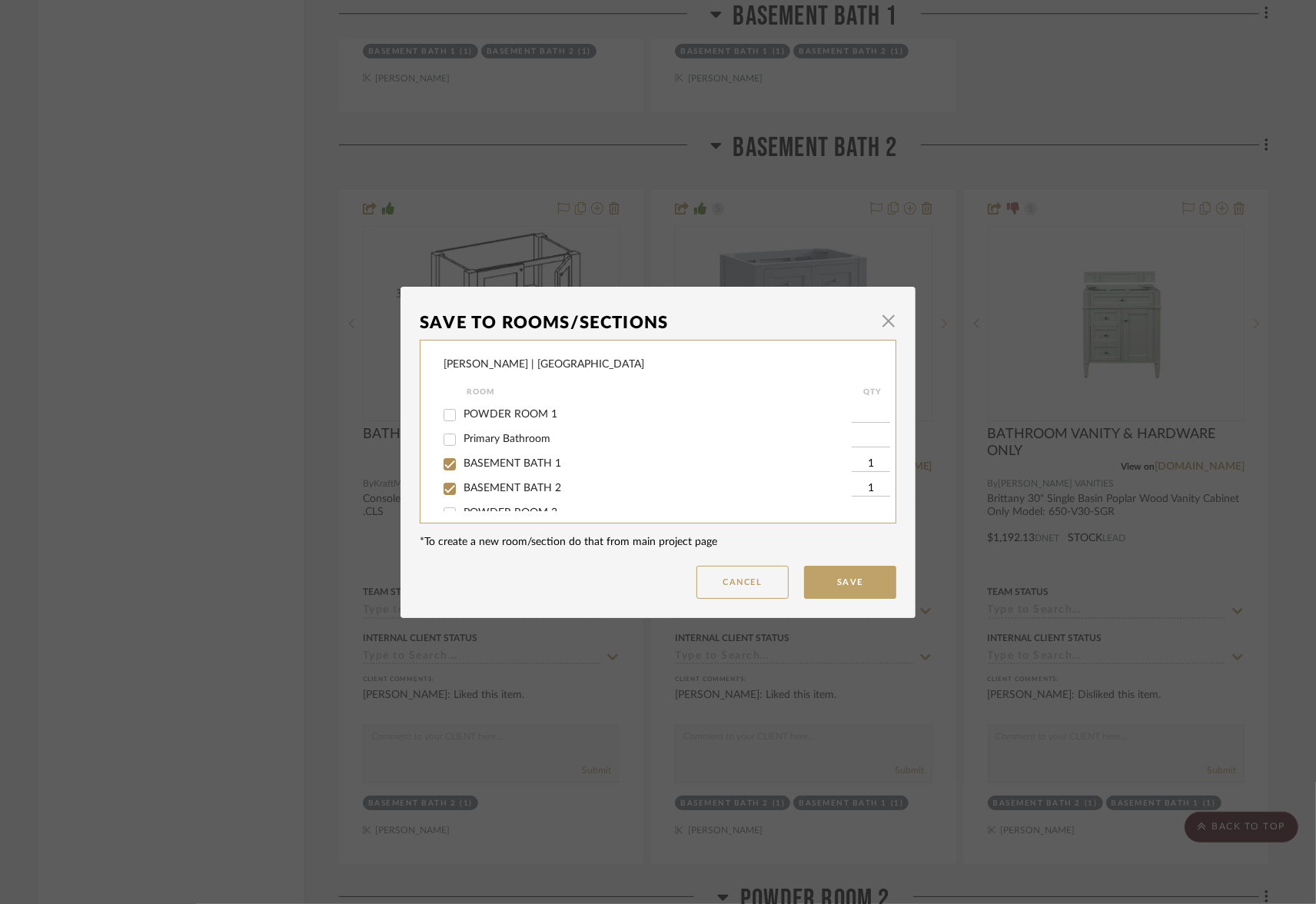
scroll to position [216, 0]
drag, startPoint x: 444, startPoint y: 481, endPoint x: 442, endPoint y: 495, distance: 14.1
click at [444, 481] on input "BASEMENT BATH 1" at bounding box center [450, 468] width 25 height 25
checkbox input "false"
click at [447, 500] on input "BASEMENT BATH 2" at bounding box center [450, 492] width 25 height 25
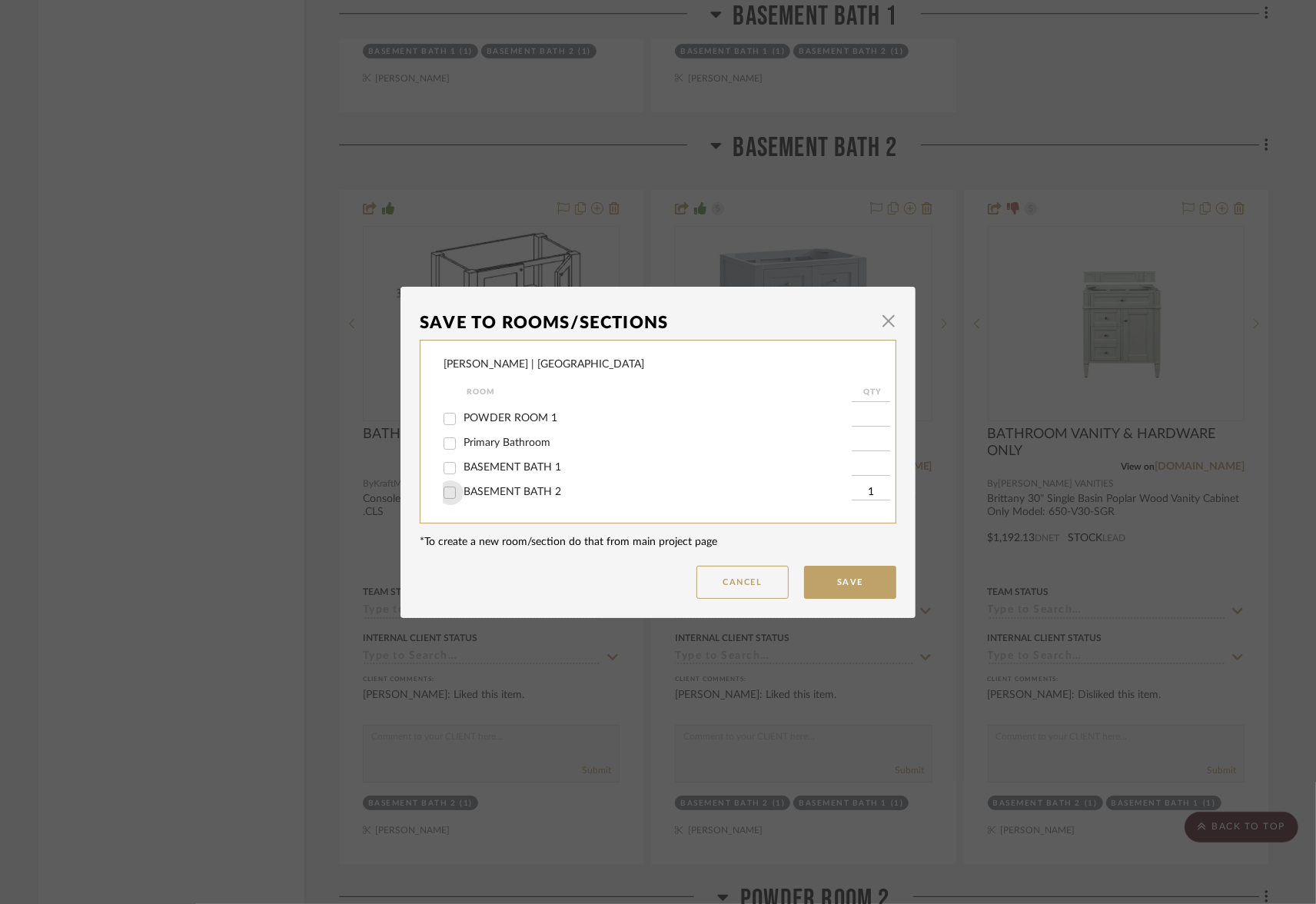
checkbox input "false"
click at [836, 588] on button "Save" at bounding box center [850, 583] width 92 height 33
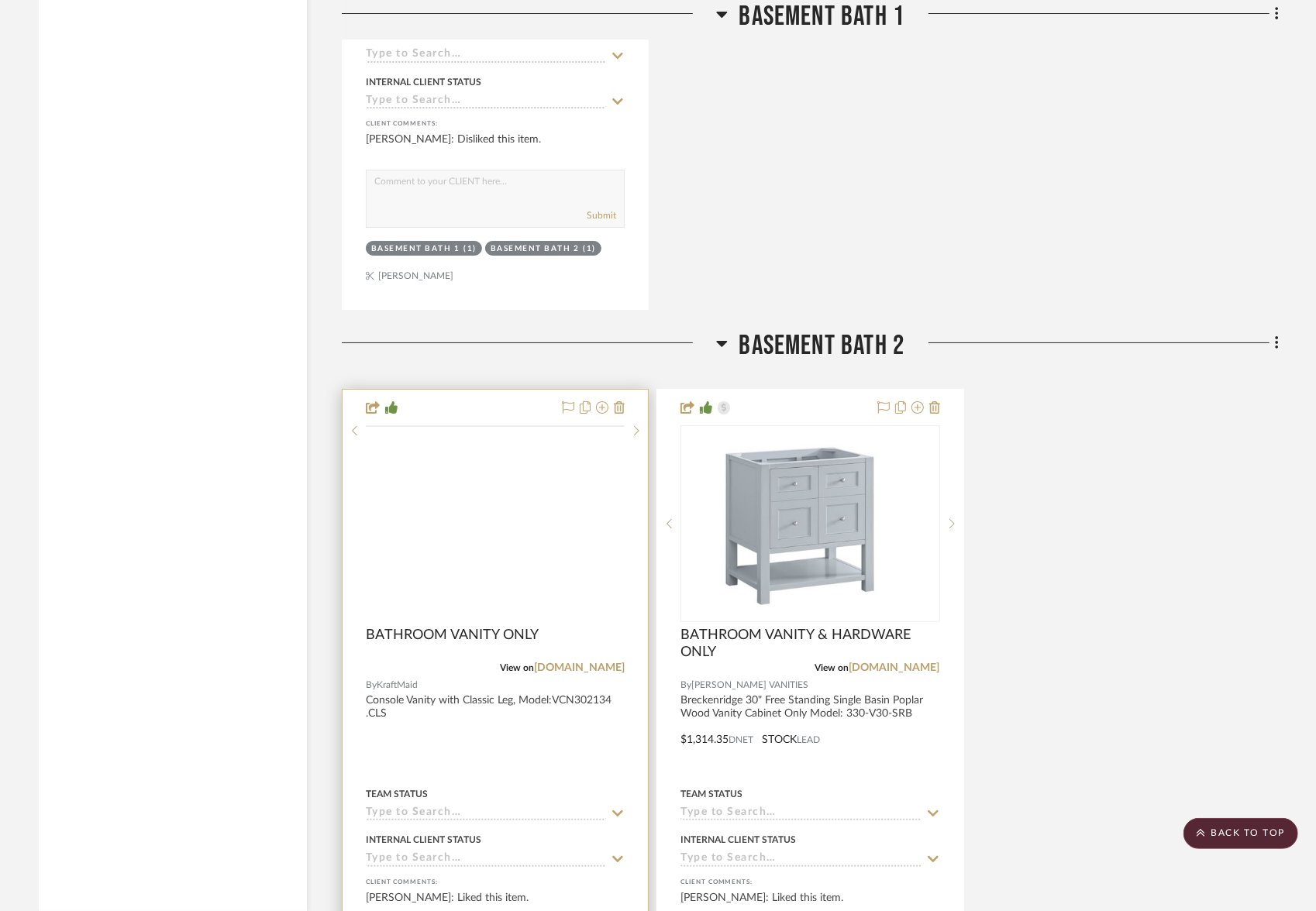
scroll to position [3908, 0]
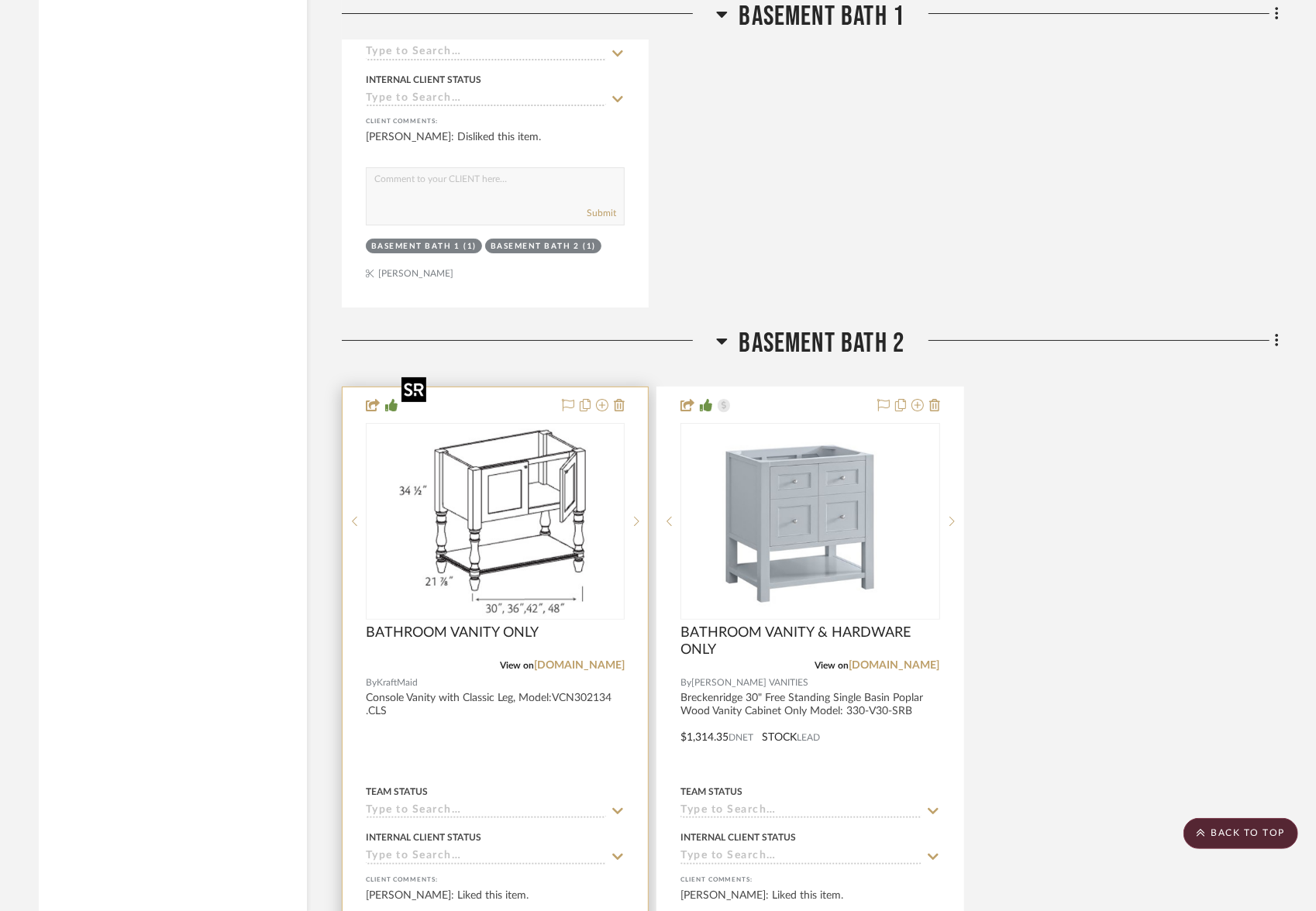
click at [504, 440] on img "0" at bounding box center [495, 521] width 200 height 193
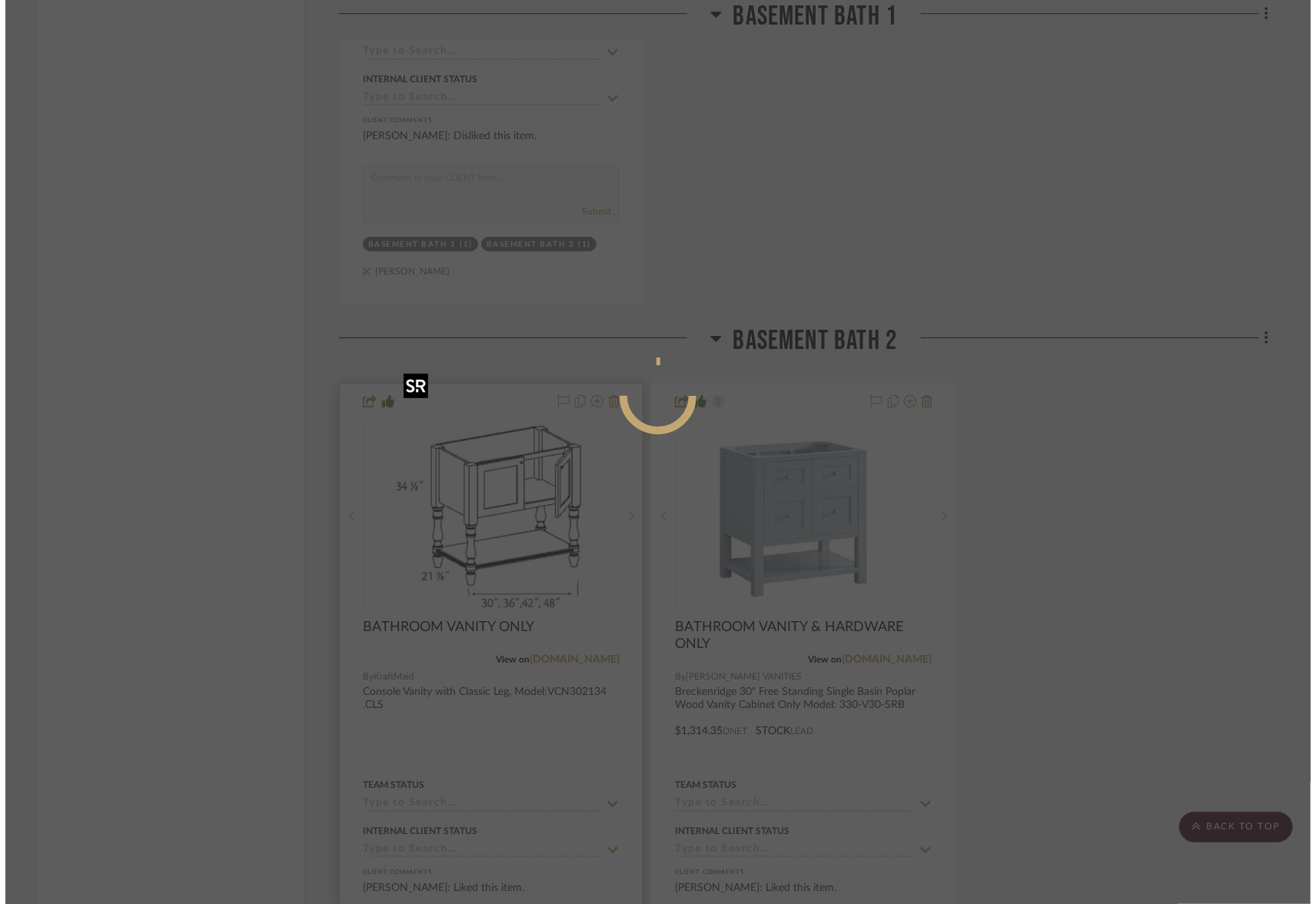
scroll to position [0, 0]
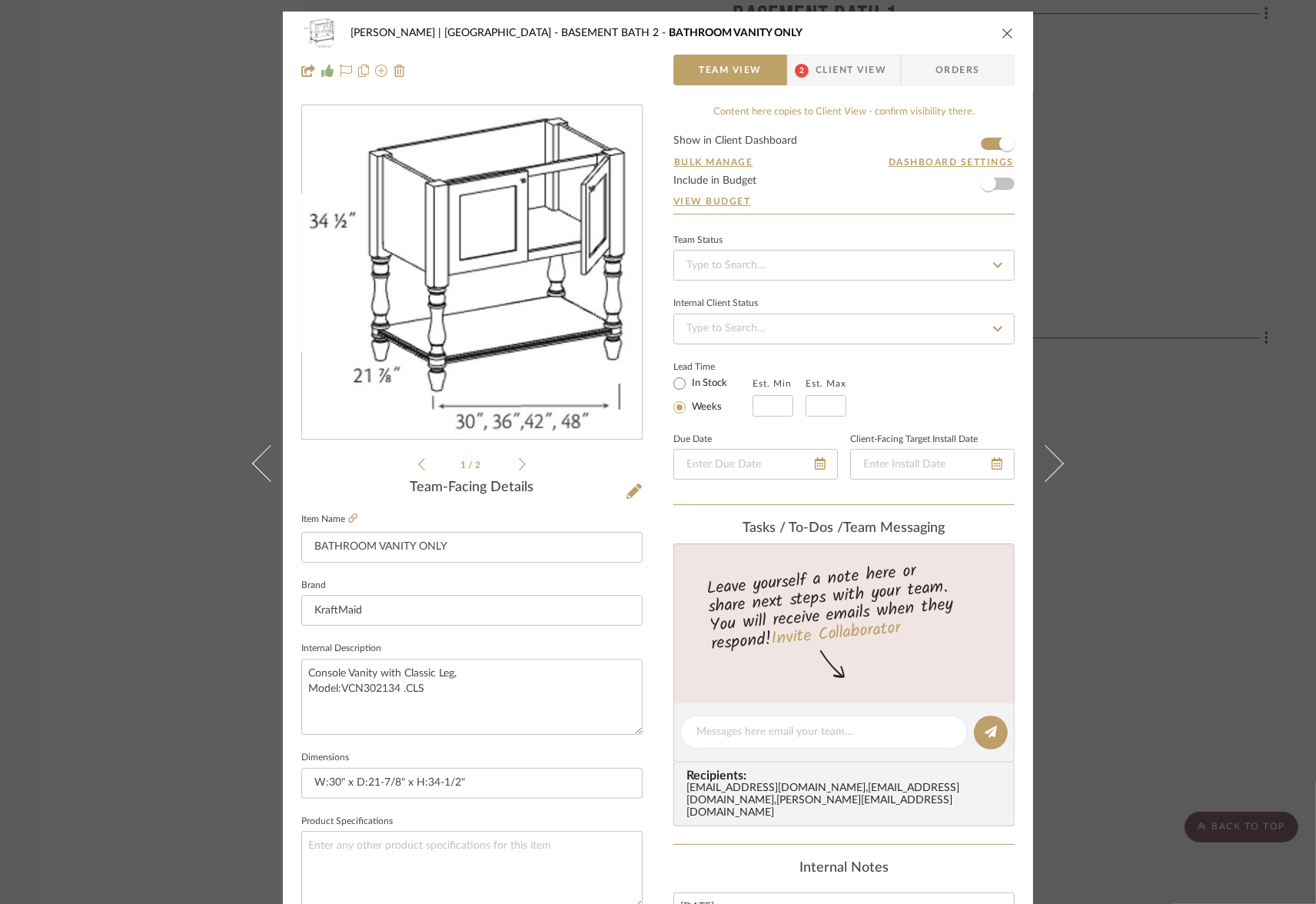
click at [846, 68] on span "Client View" at bounding box center [851, 70] width 71 height 31
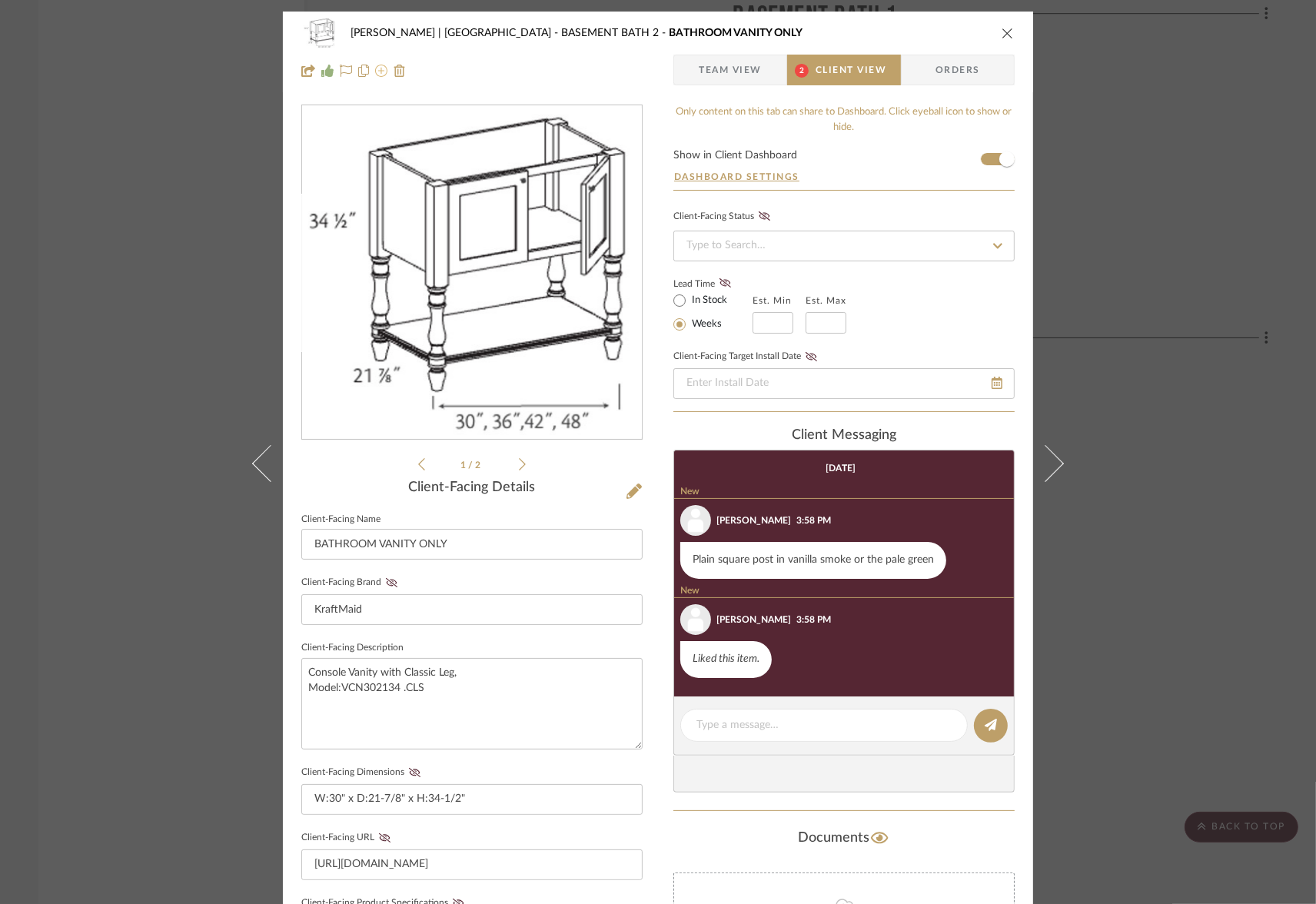
click at [377, 74] on icon at bounding box center [381, 71] width 13 height 13
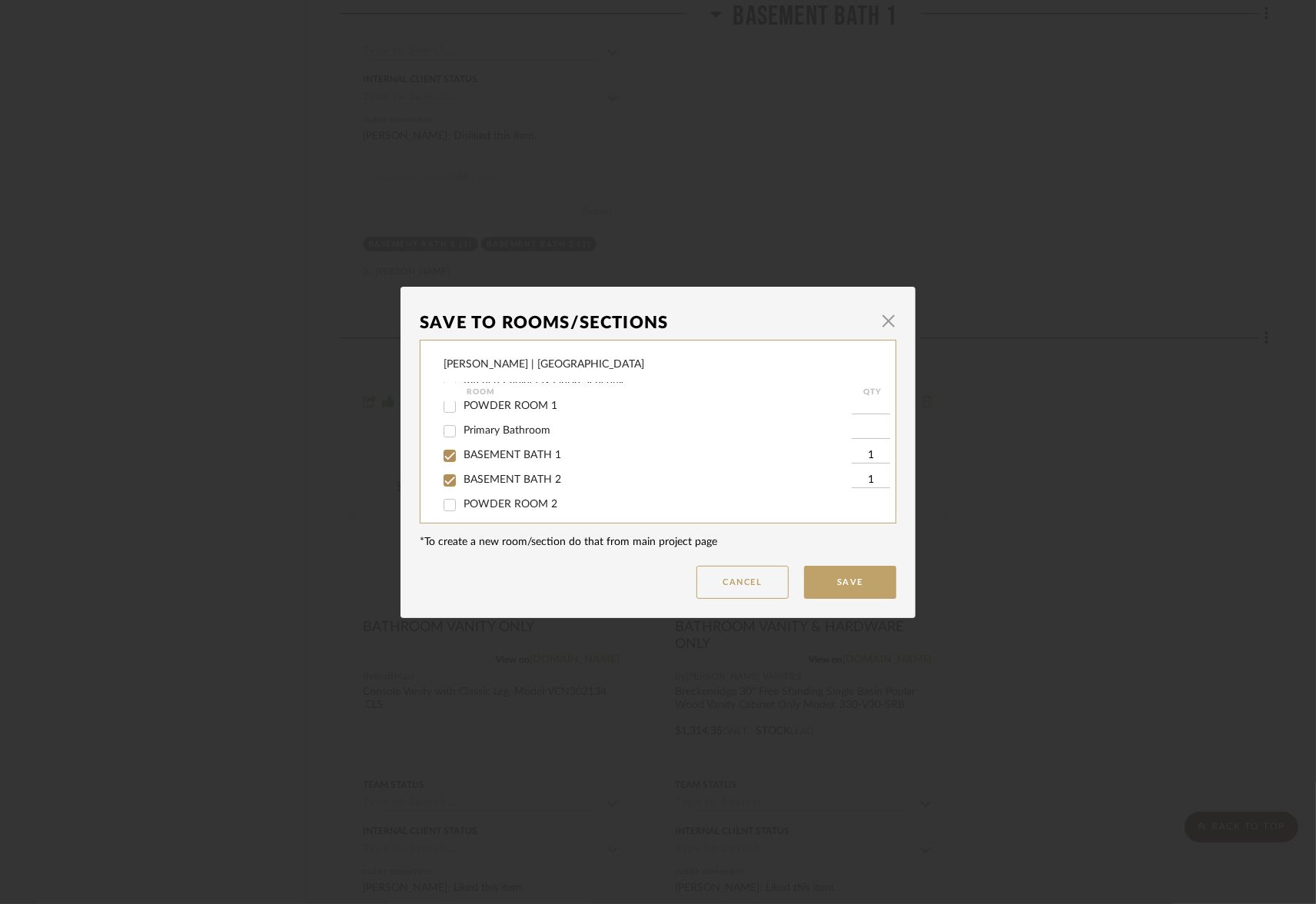
scroll to position [256, 0]
click at [837, 580] on button "Save" at bounding box center [850, 583] width 92 height 33
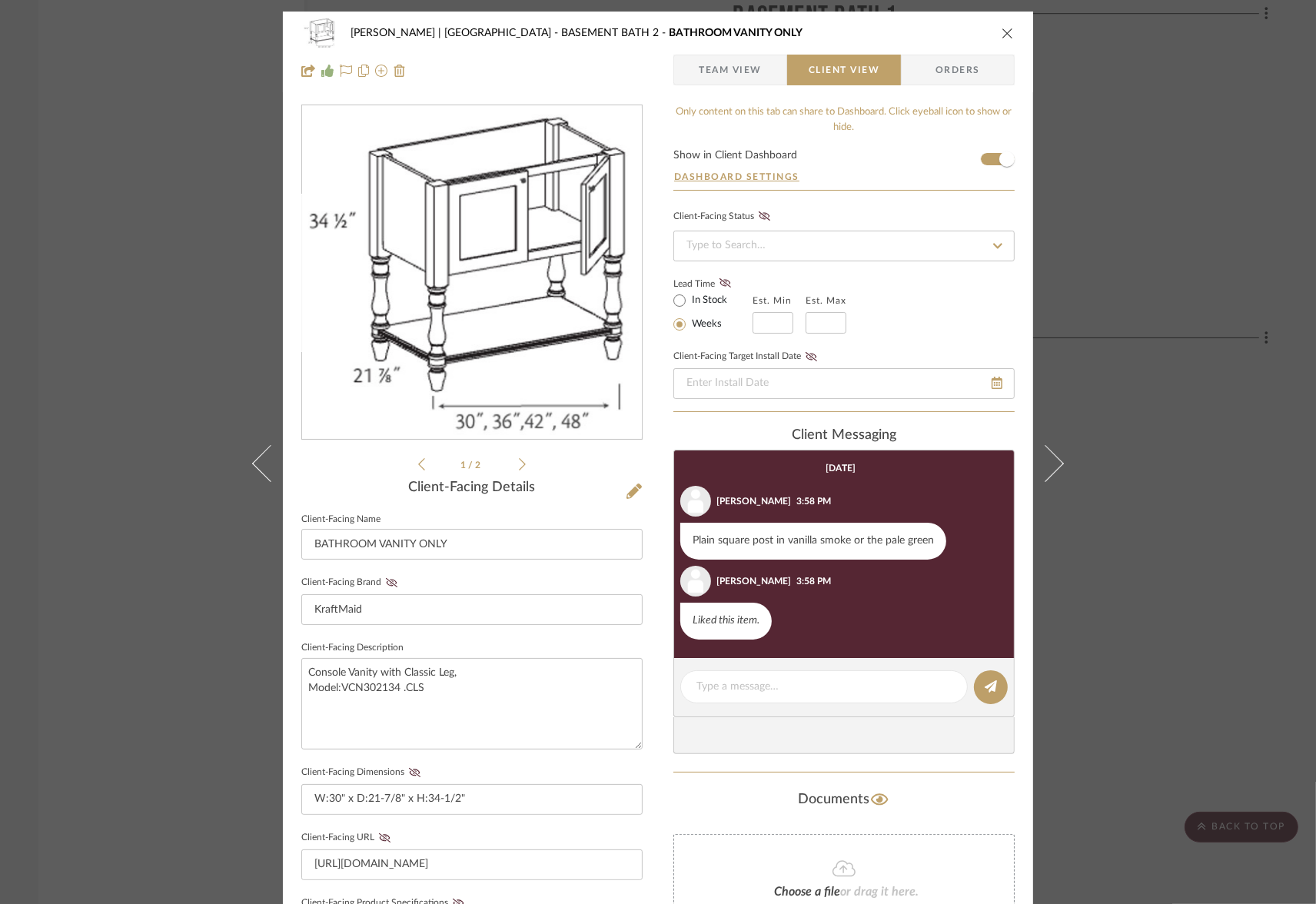
click at [1008, 35] on icon "close" at bounding box center [1008, 33] width 13 height 13
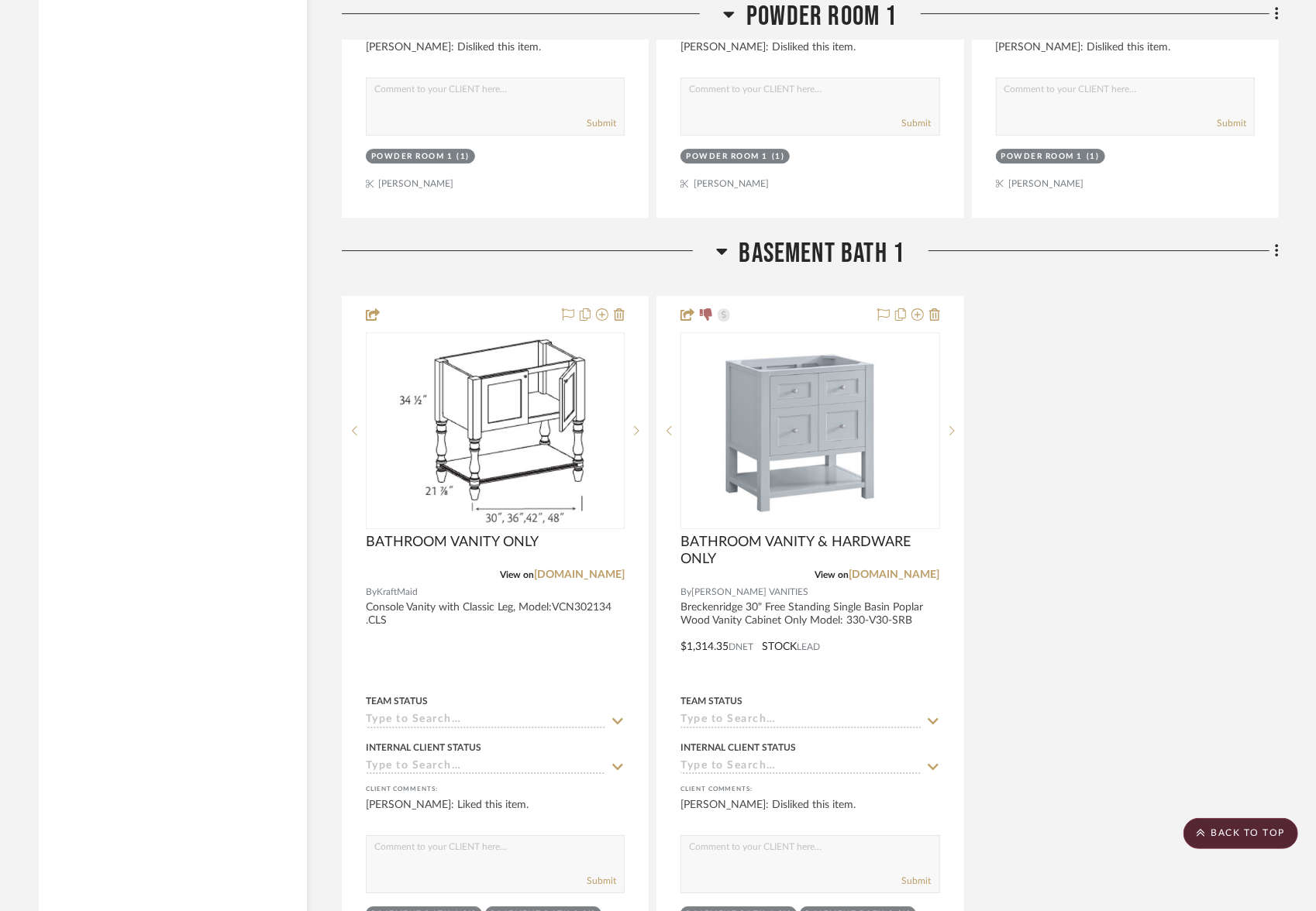
scroll to position [3240, 0]
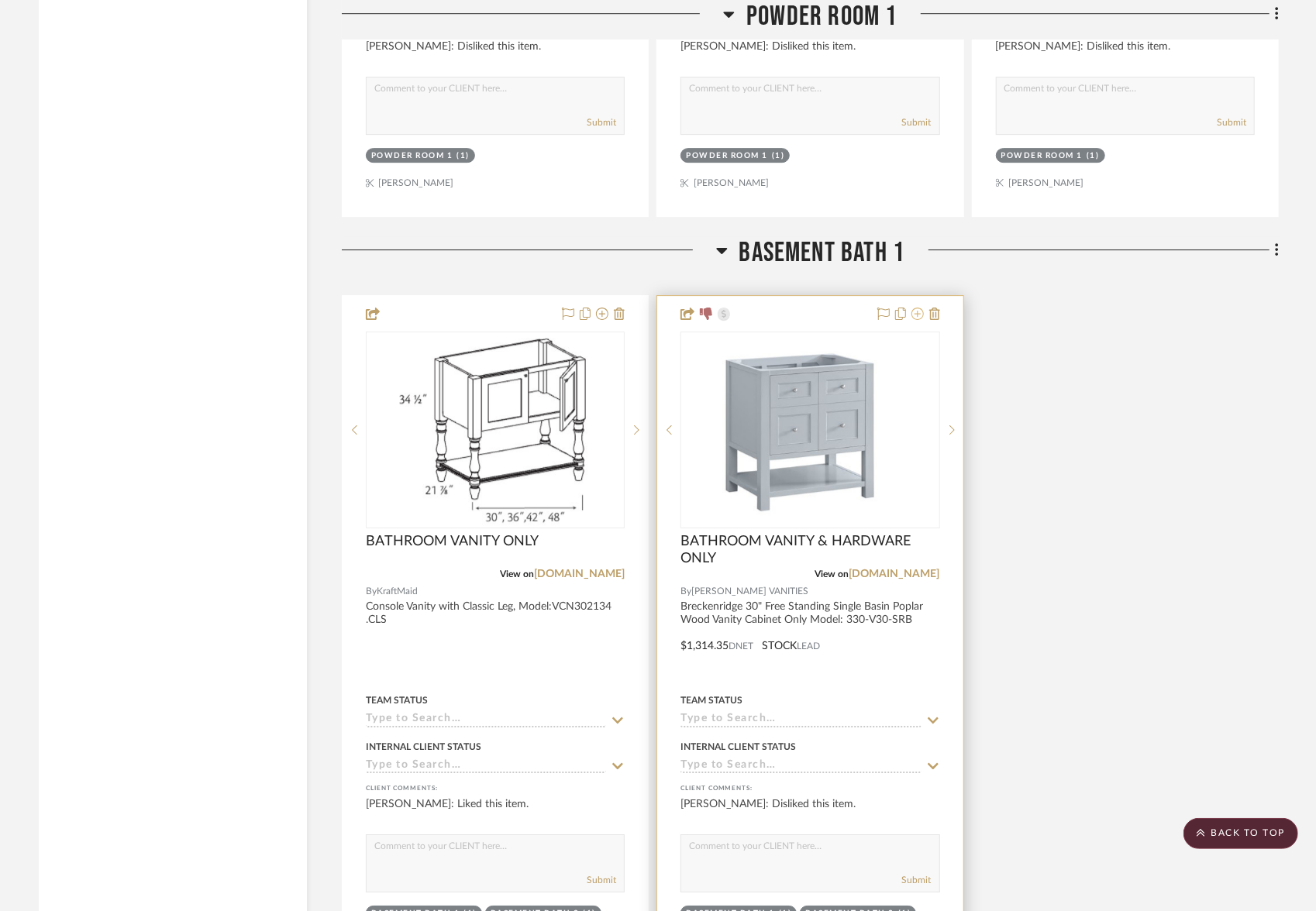
click at [918, 308] on icon at bounding box center [918, 314] width 13 height 13
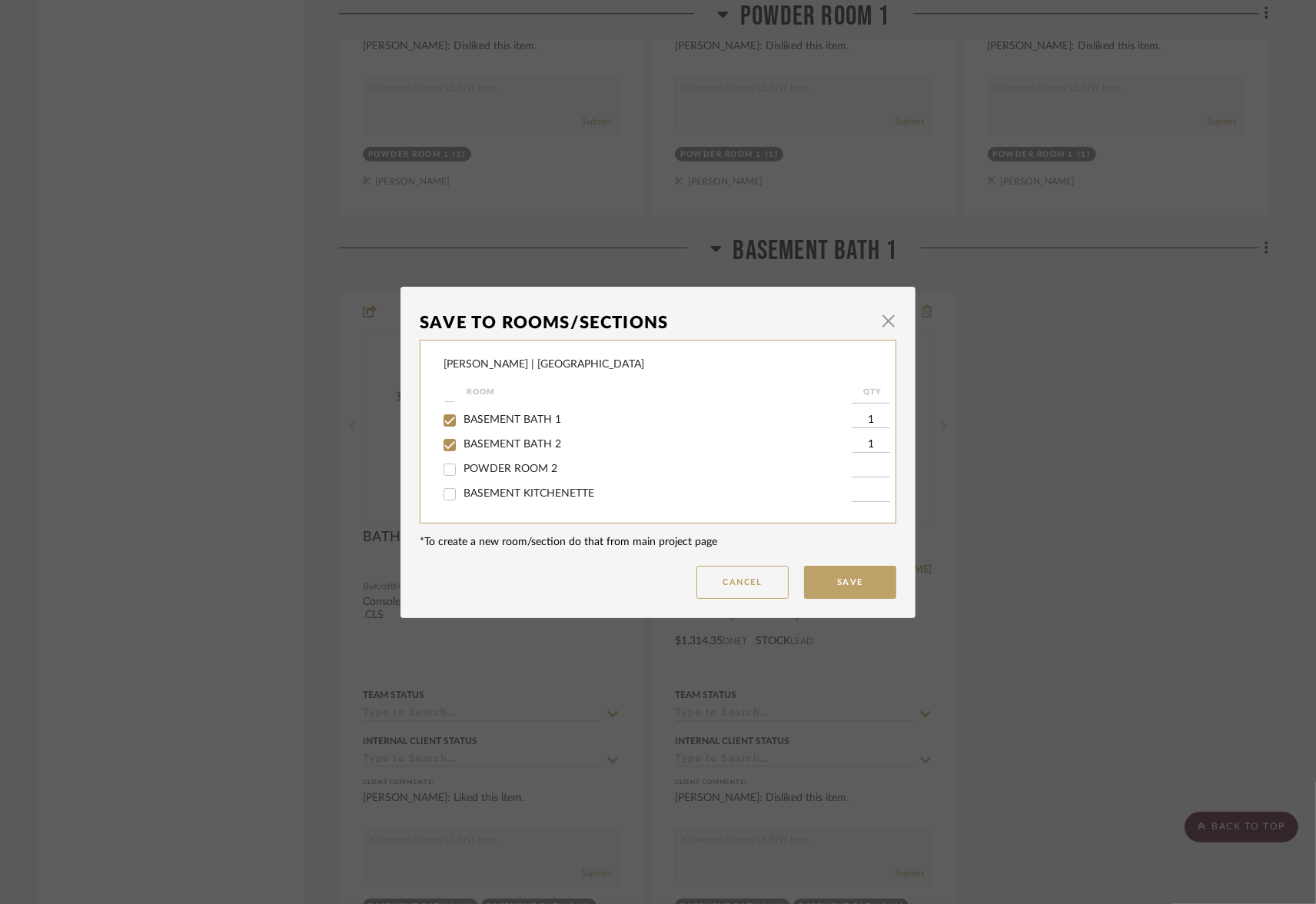
scroll to position [262, 0]
click at [444, 433] on input "BASEMENT BATH 1" at bounding box center [450, 422] width 25 height 25
checkbox input "false"
click at [443, 456] on input "BASEMENT BATH 2" at bounding box center [450, 446] width 25 height 25
checkbox input "false"
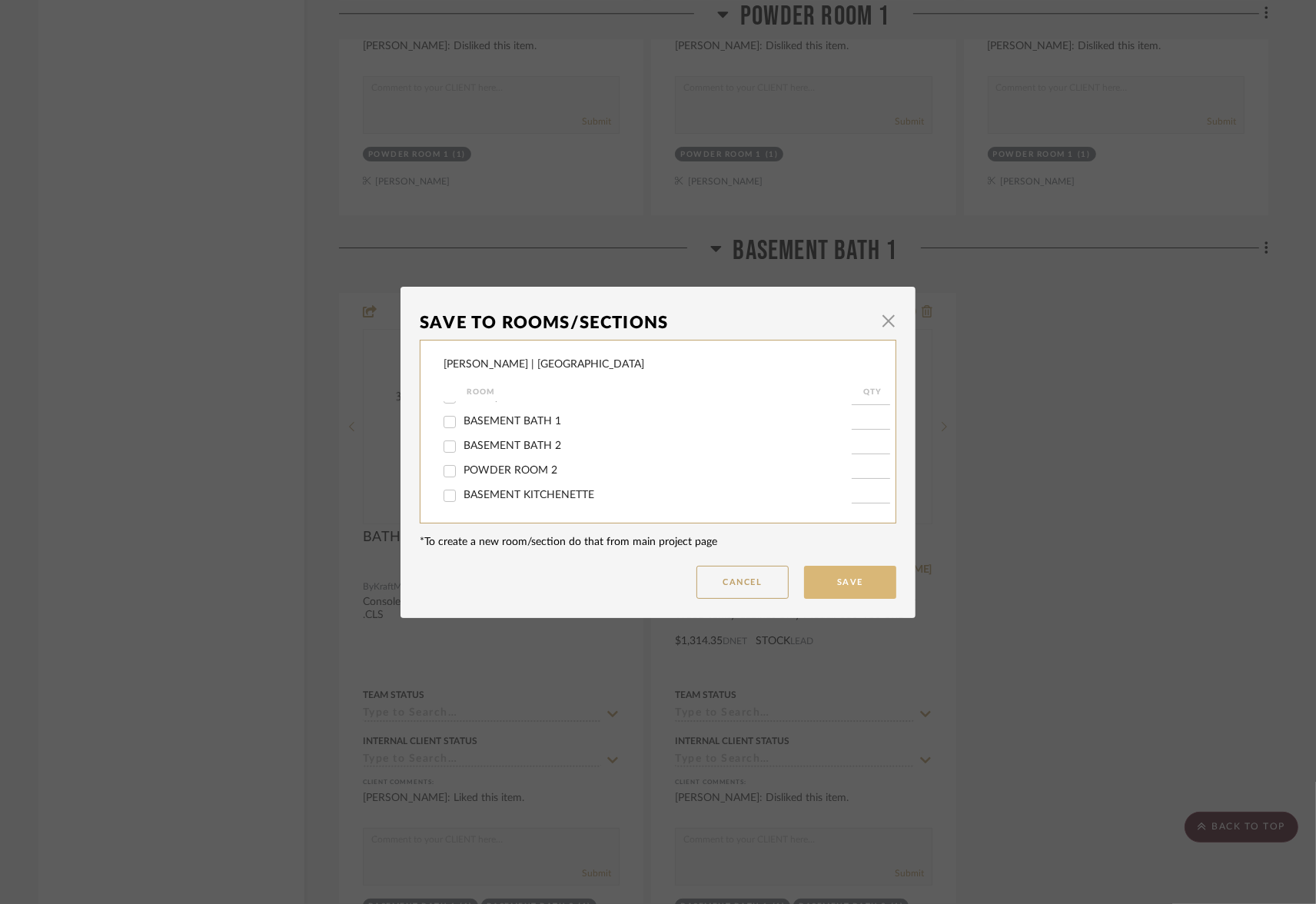
click at [855, 583] on button "Save" at bounding box center [850, 583] width 92 height 33
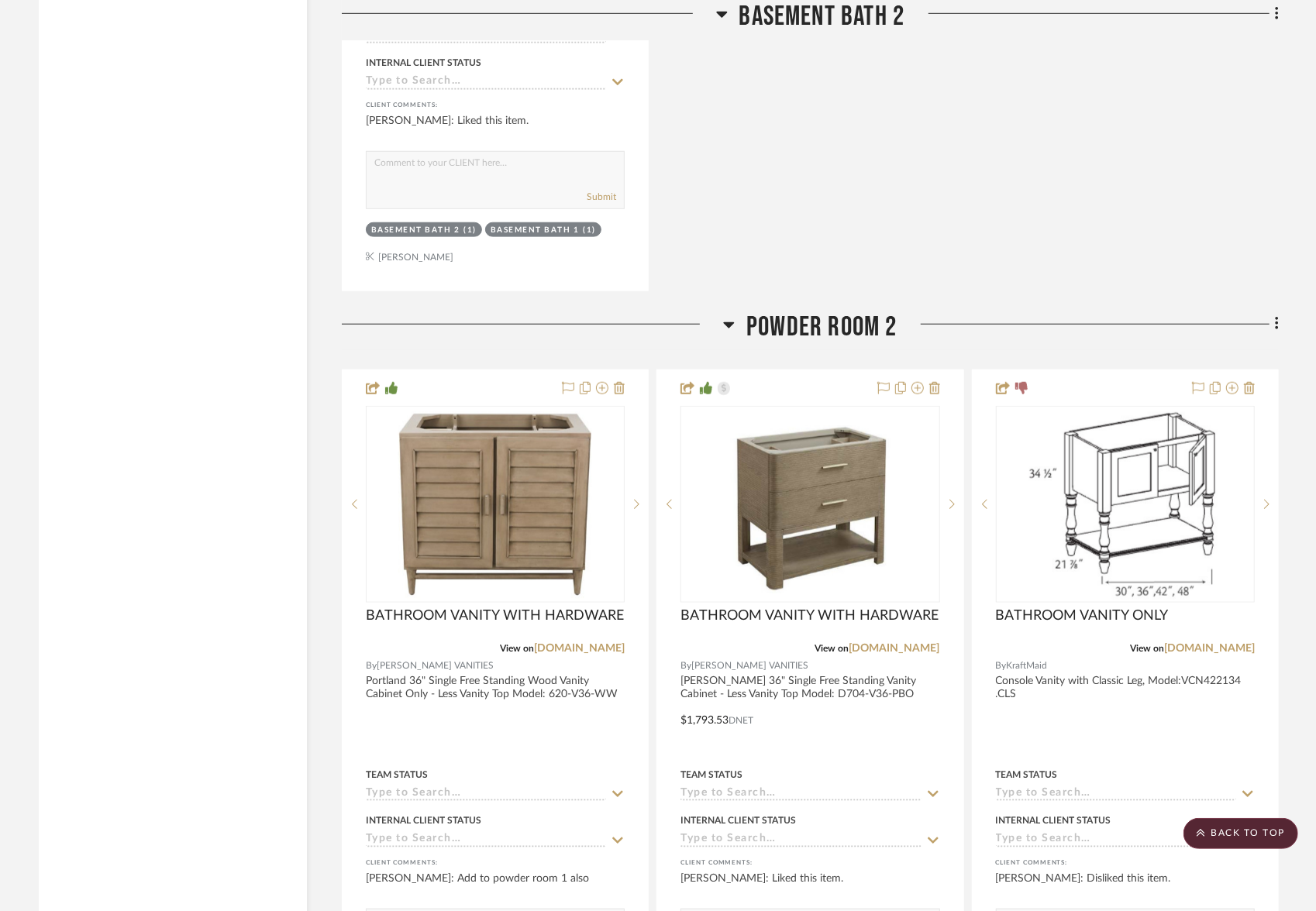
scroll to position [4686, 0]
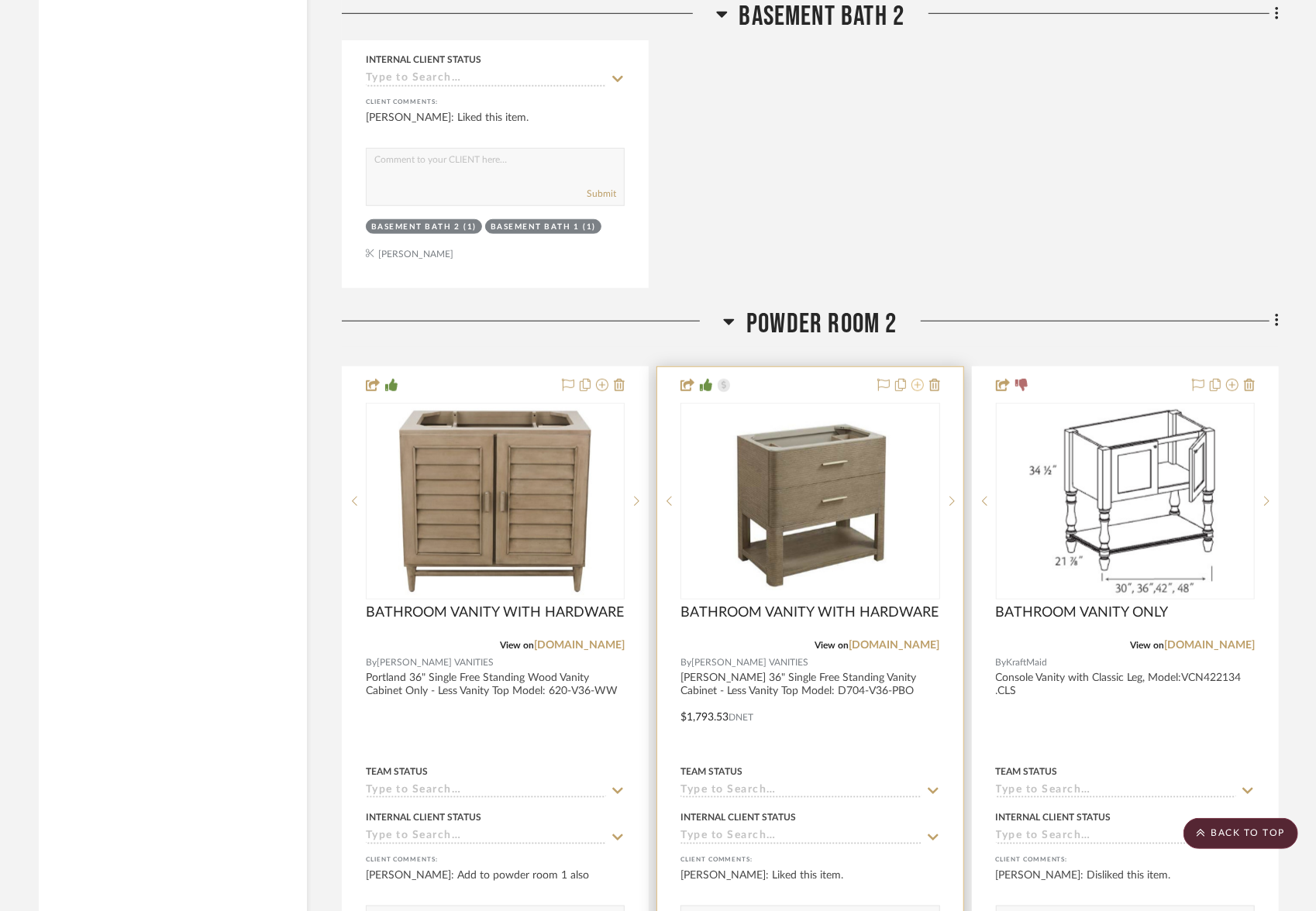
click at [917, 379] on icon at bounding box center [918, 385] width 13 height 13
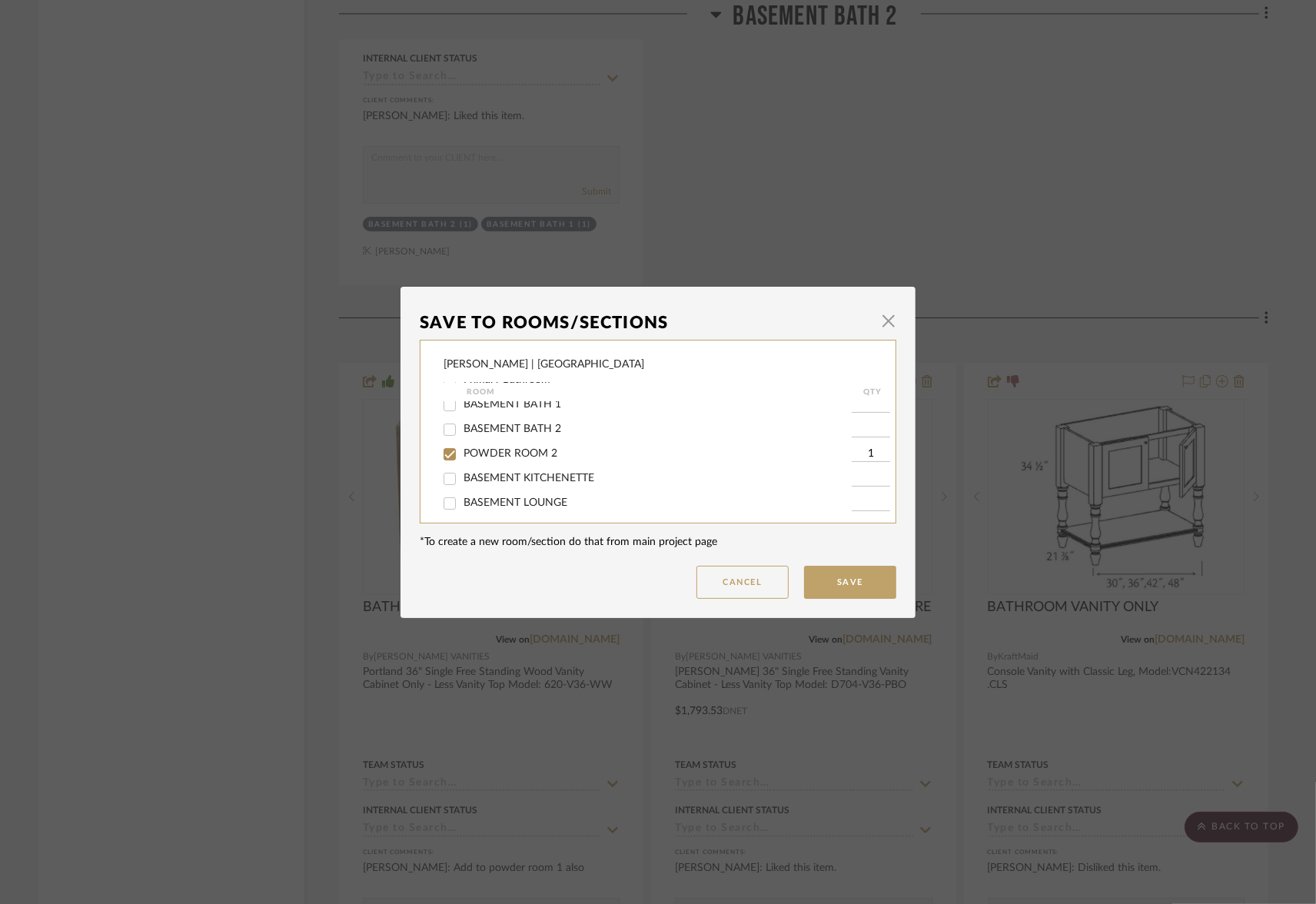
scroll to position [278, 0]
click at [444, 466] on input "POWDER ROOM 2" at bounding box center [450, 455] width 25 height 25
checkbox input "false"
click at [836, 578] on button "Save" at bounding box center [850, 583] width 92 height 33
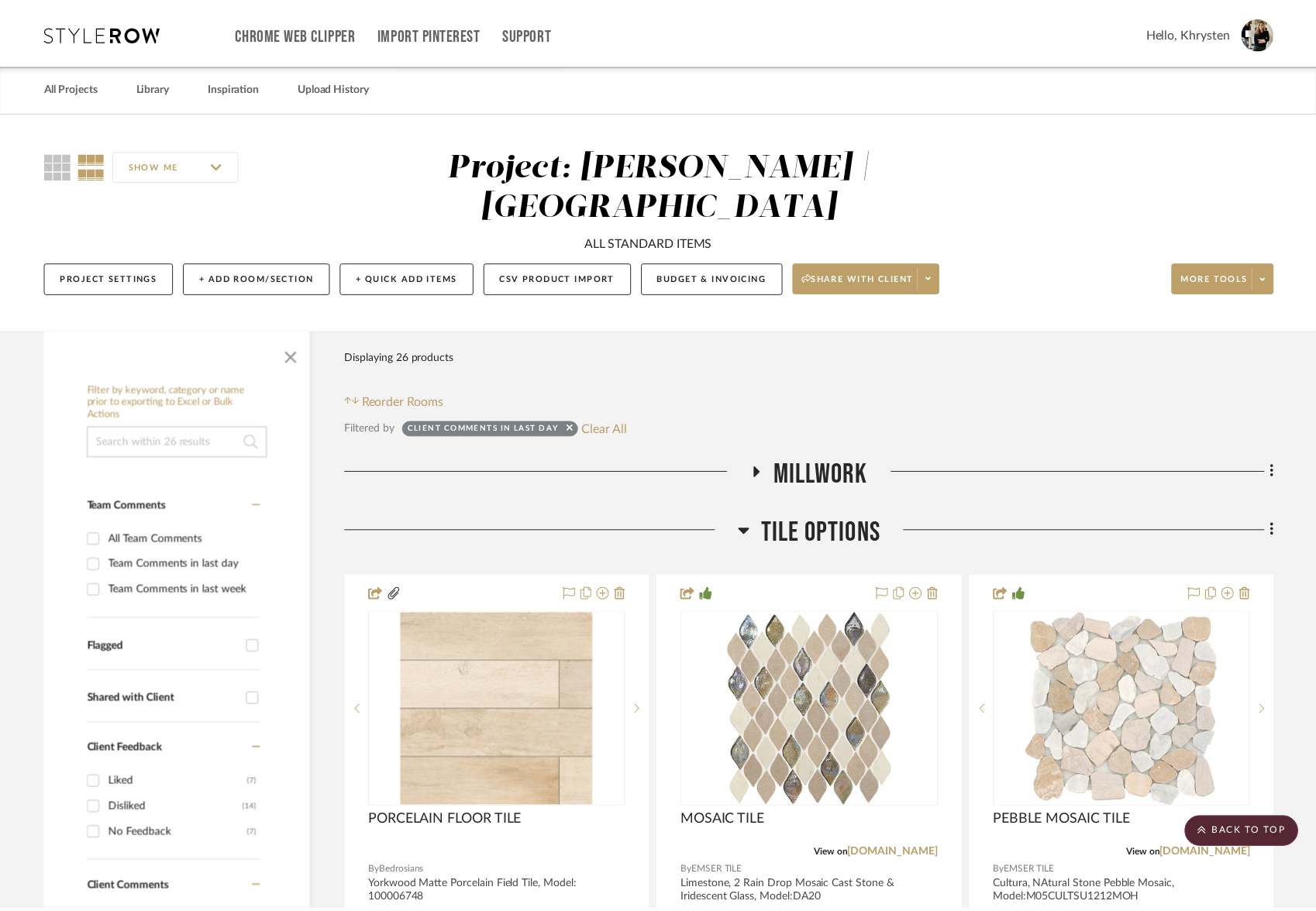
scroll to position [4686, 0]
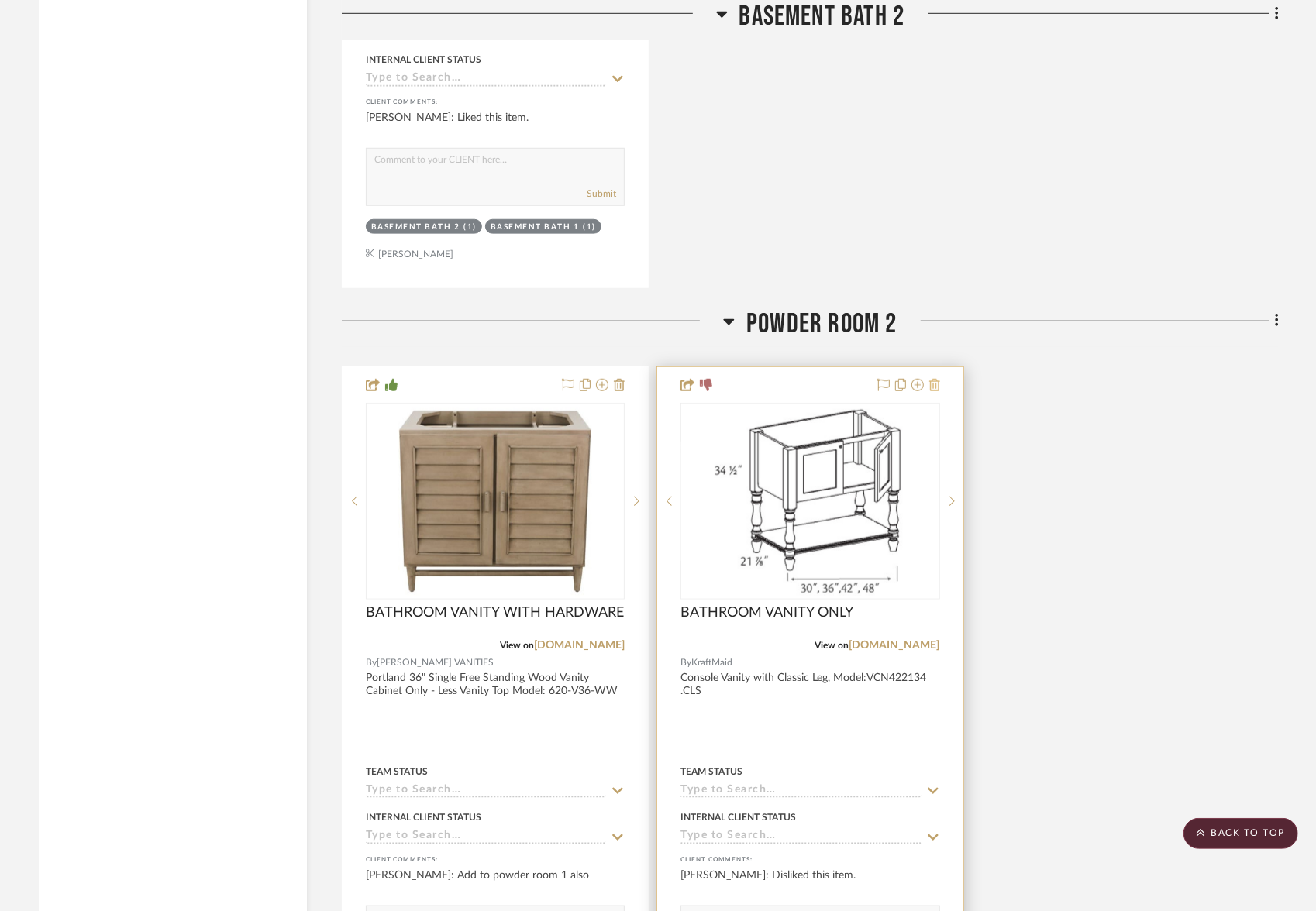
click at [935, 379] on icon at bounding box center [935, 385] width 11 height 13
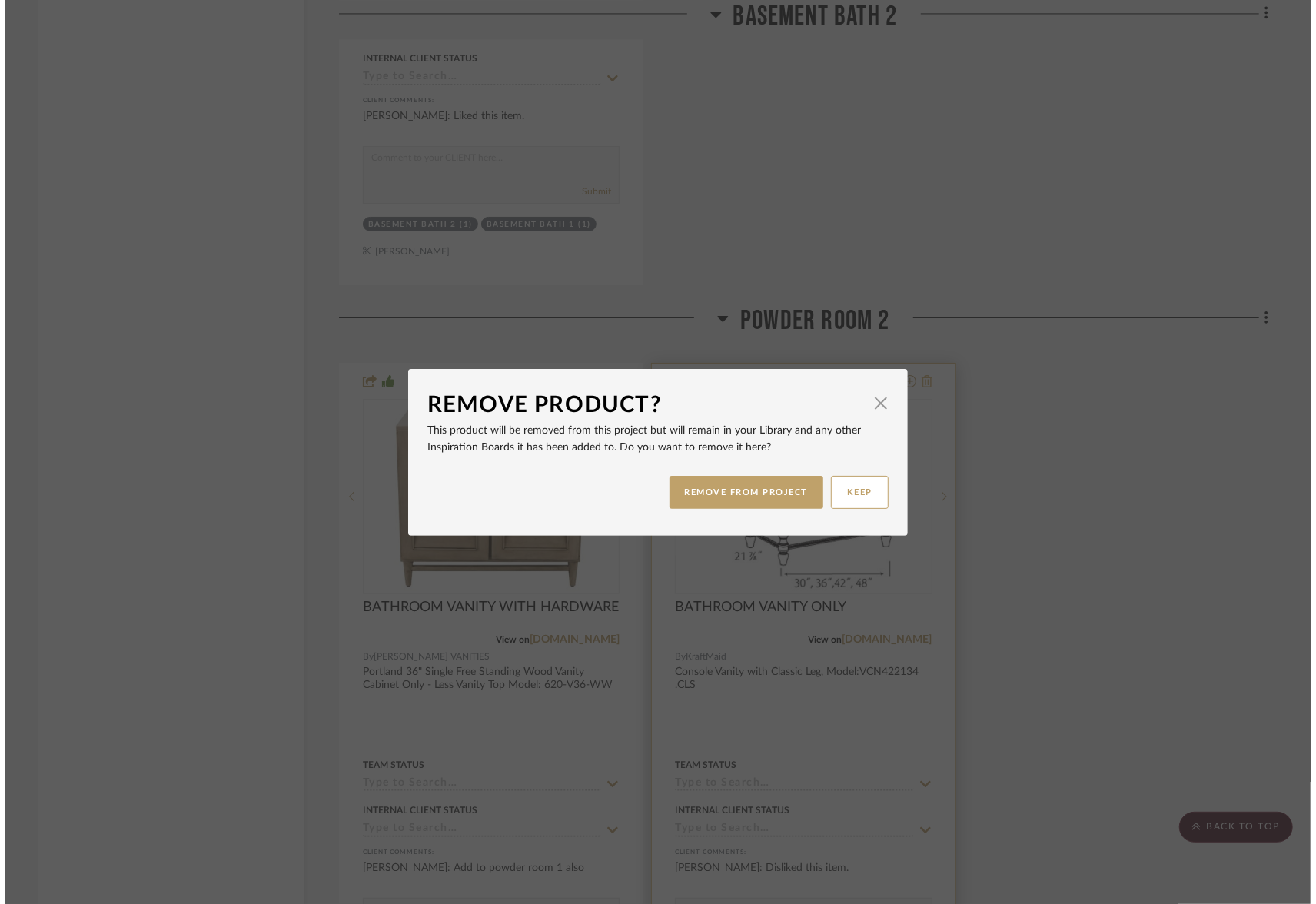
scroll to position [0, 0]
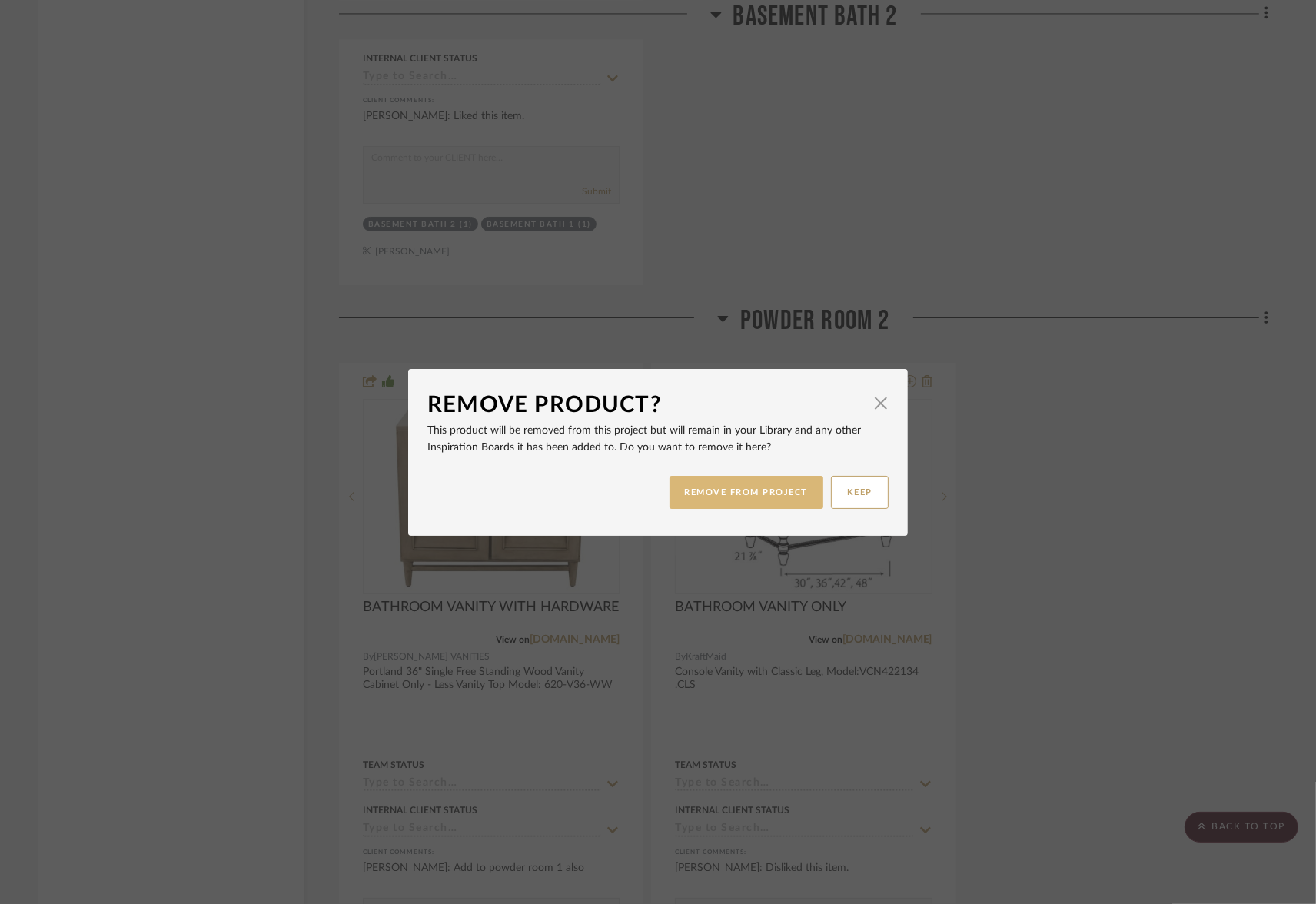
click at [748, 488] on button "REMOVE FROM PROJECT" at bounding box center [746, 492] width 155 height 33
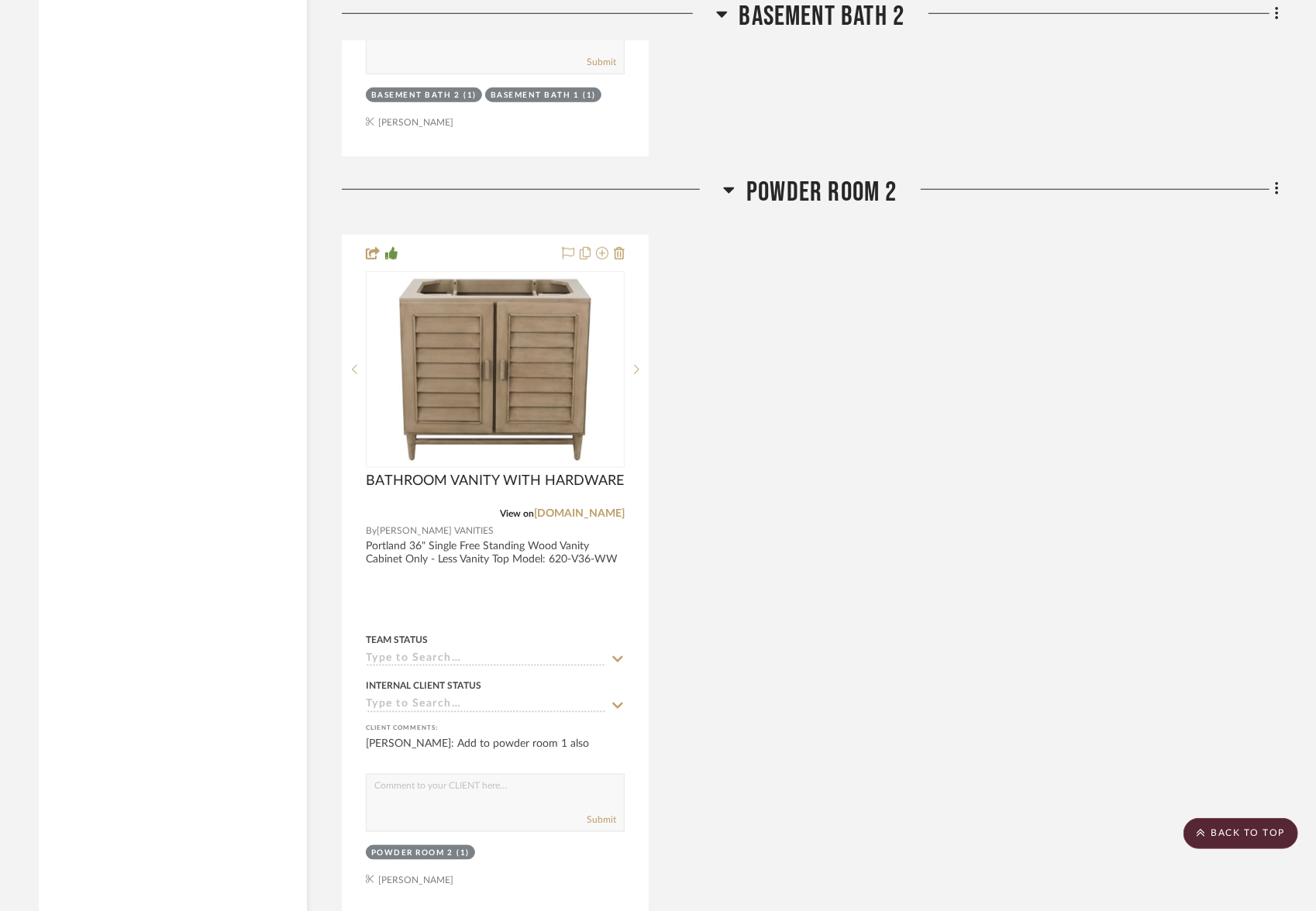
scroll to position [4853, 0]
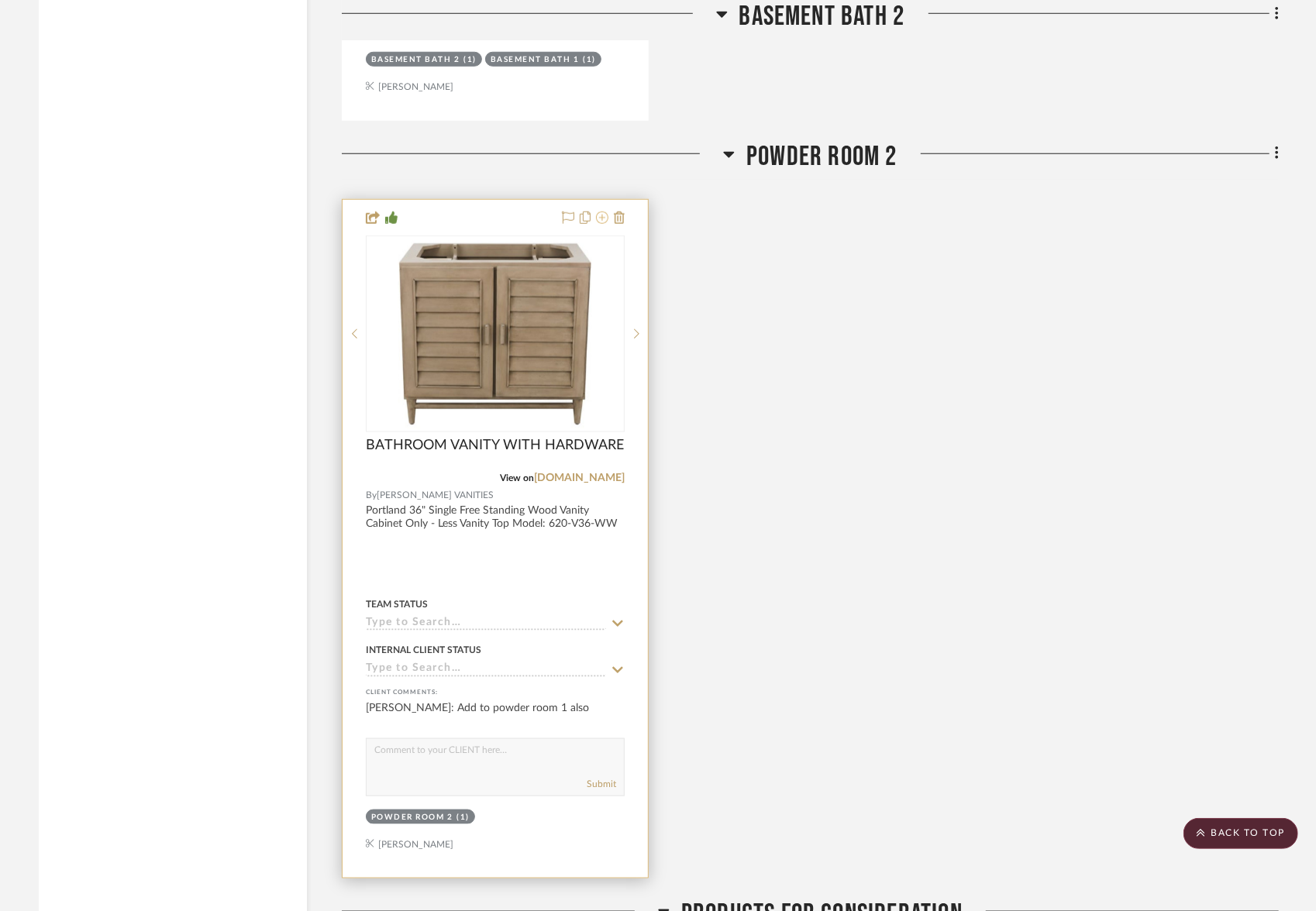
click at [605, 212] on icon at bounding box center [603, 218] width 13 height 13
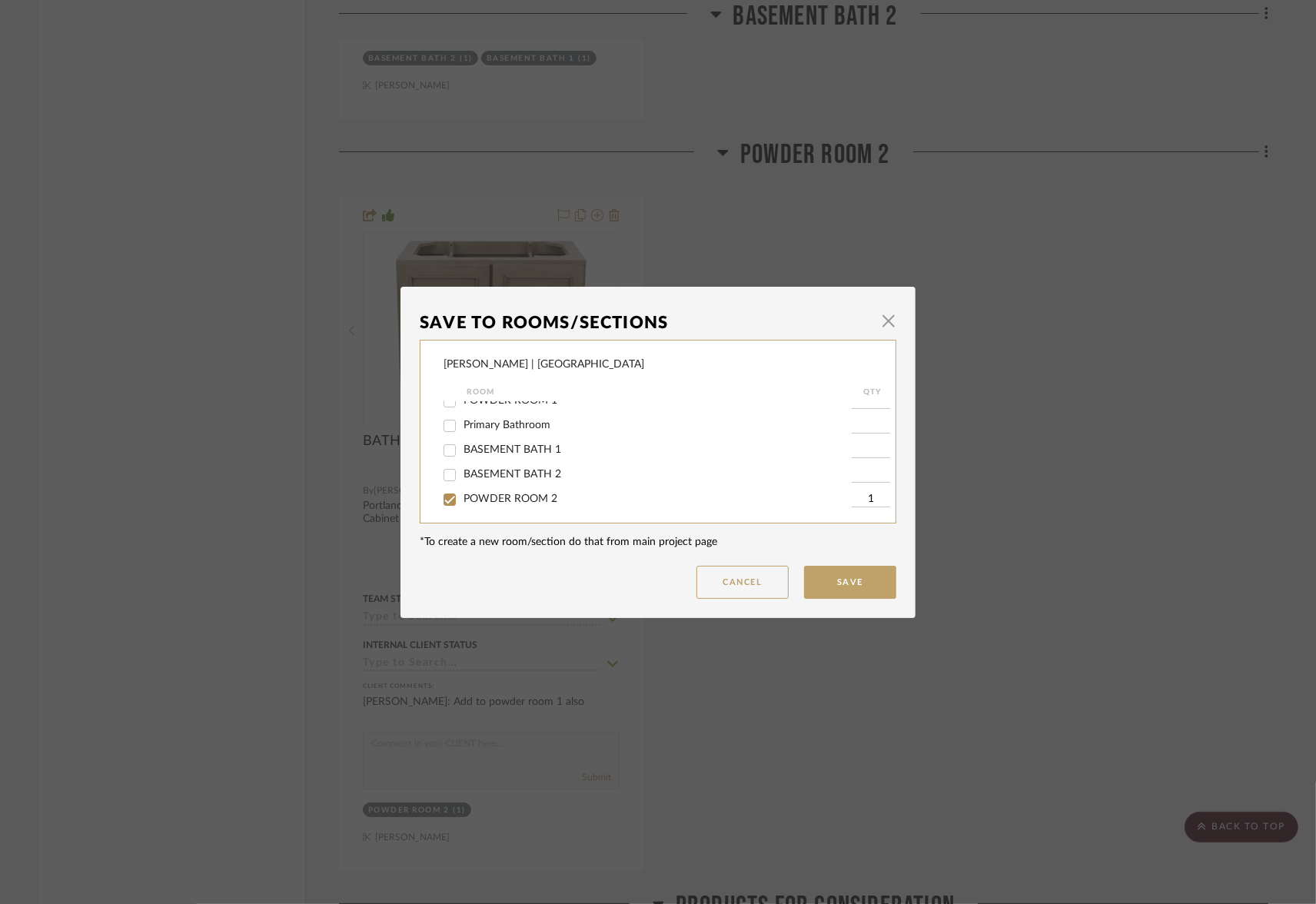
scroll to position [236, 0]
click at [444, 407] on input "POWDER ROOM 1" at bounding box center [450, 399] width 25 height 25
checkbox input "true"
type input "1"
click at [827, 580] on button "Save" at bounding box center [850, 583] width 92 height 33
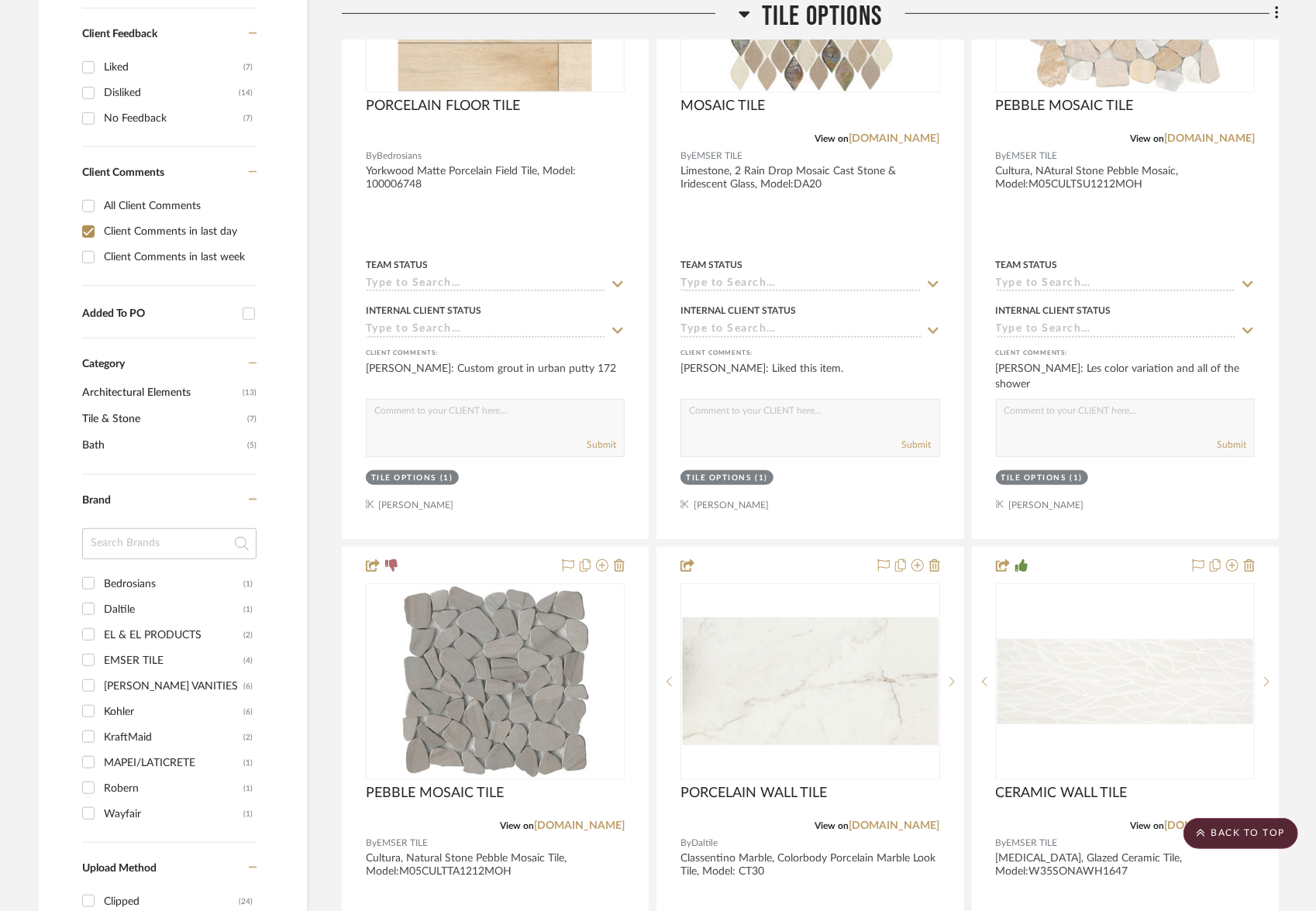
scroll to position [0, 0]
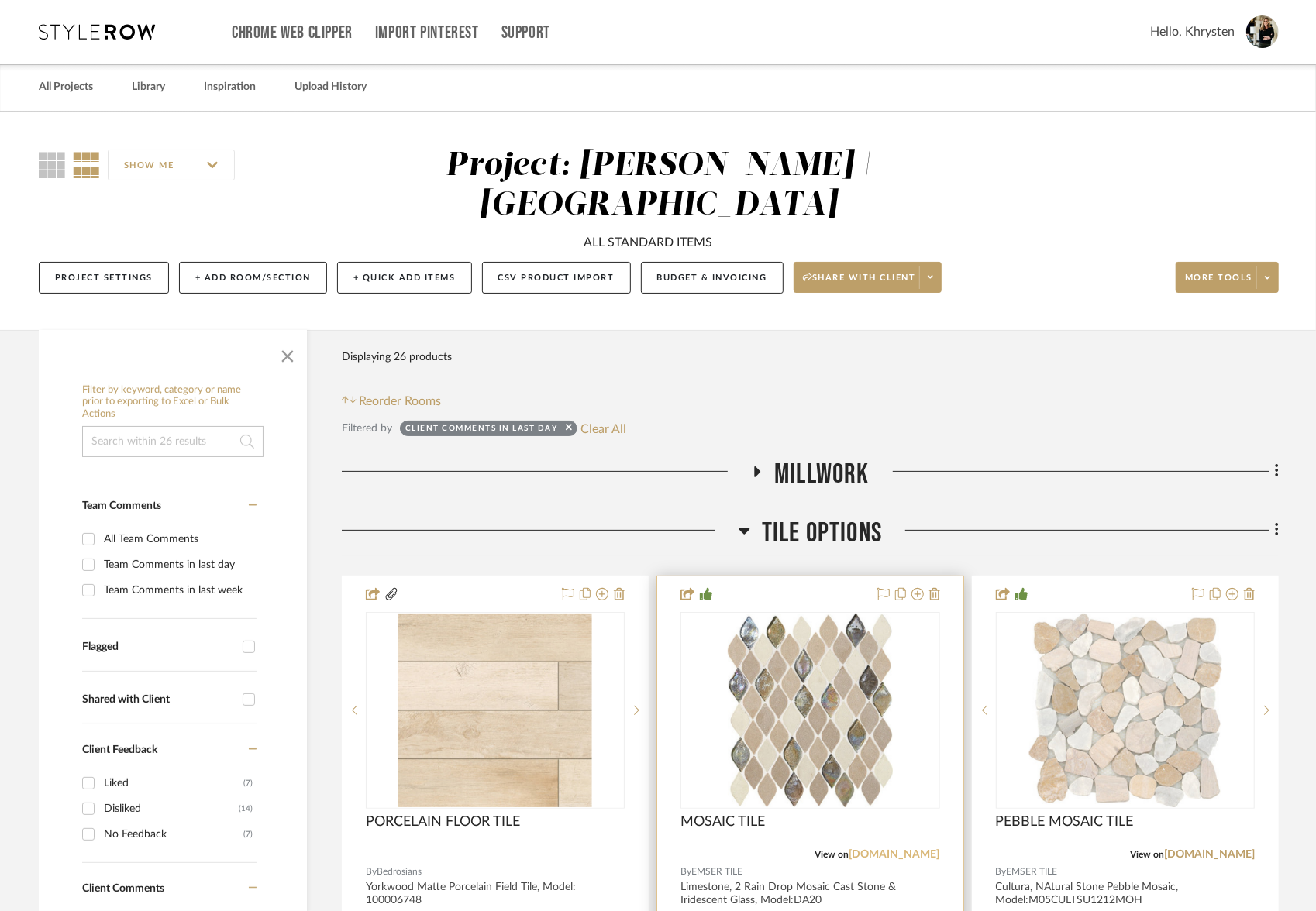
click at [905, 849] on link "[DOMAIN_NAME]" at bounding box center [895, 855] width 90 height 11
click at [851, 272] on span "Share with client" at bounding box center [859, 283] width 114 height 23
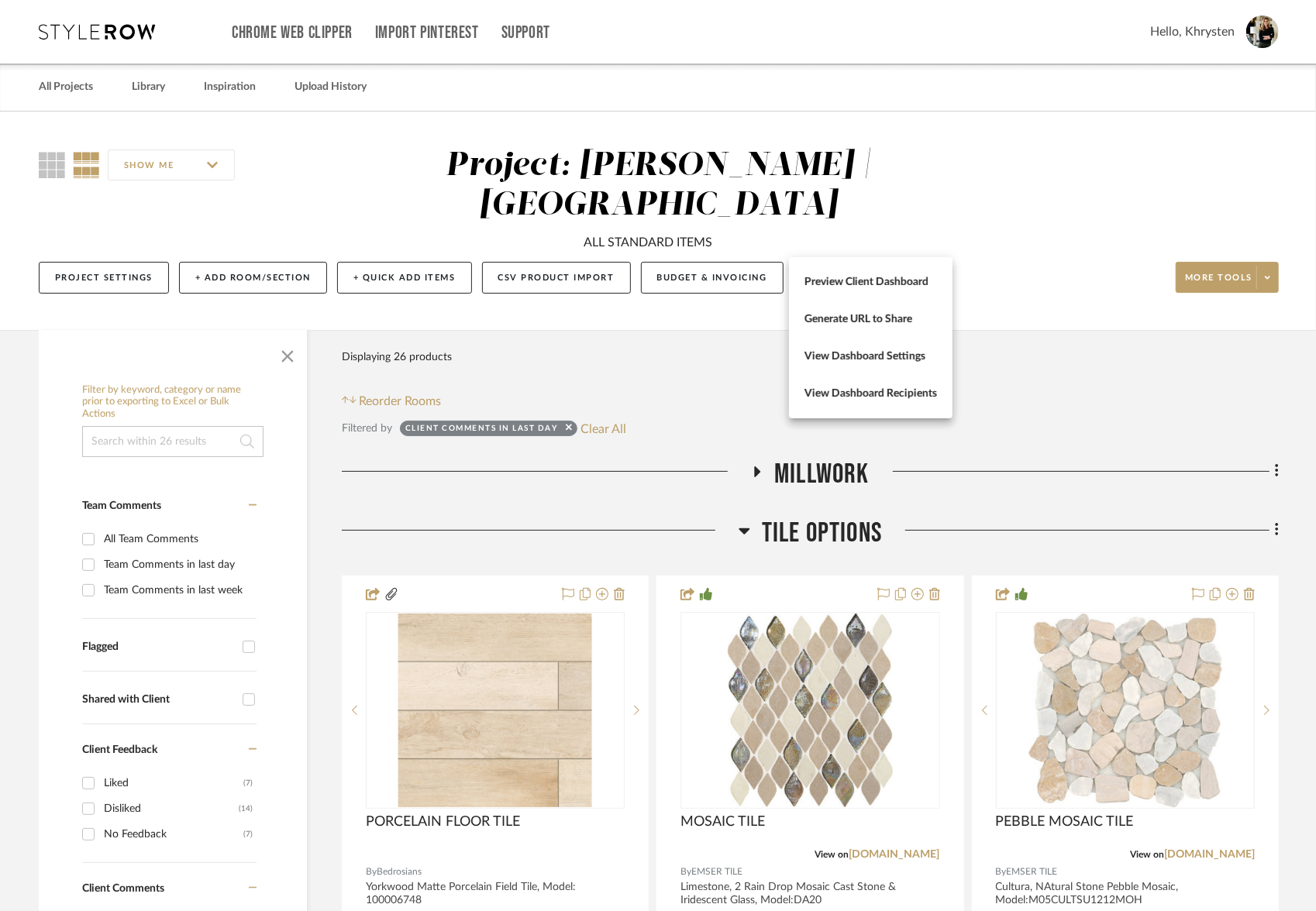
click at [1224, 234] on div at bounding box center [658, 456] width 1316 height 911
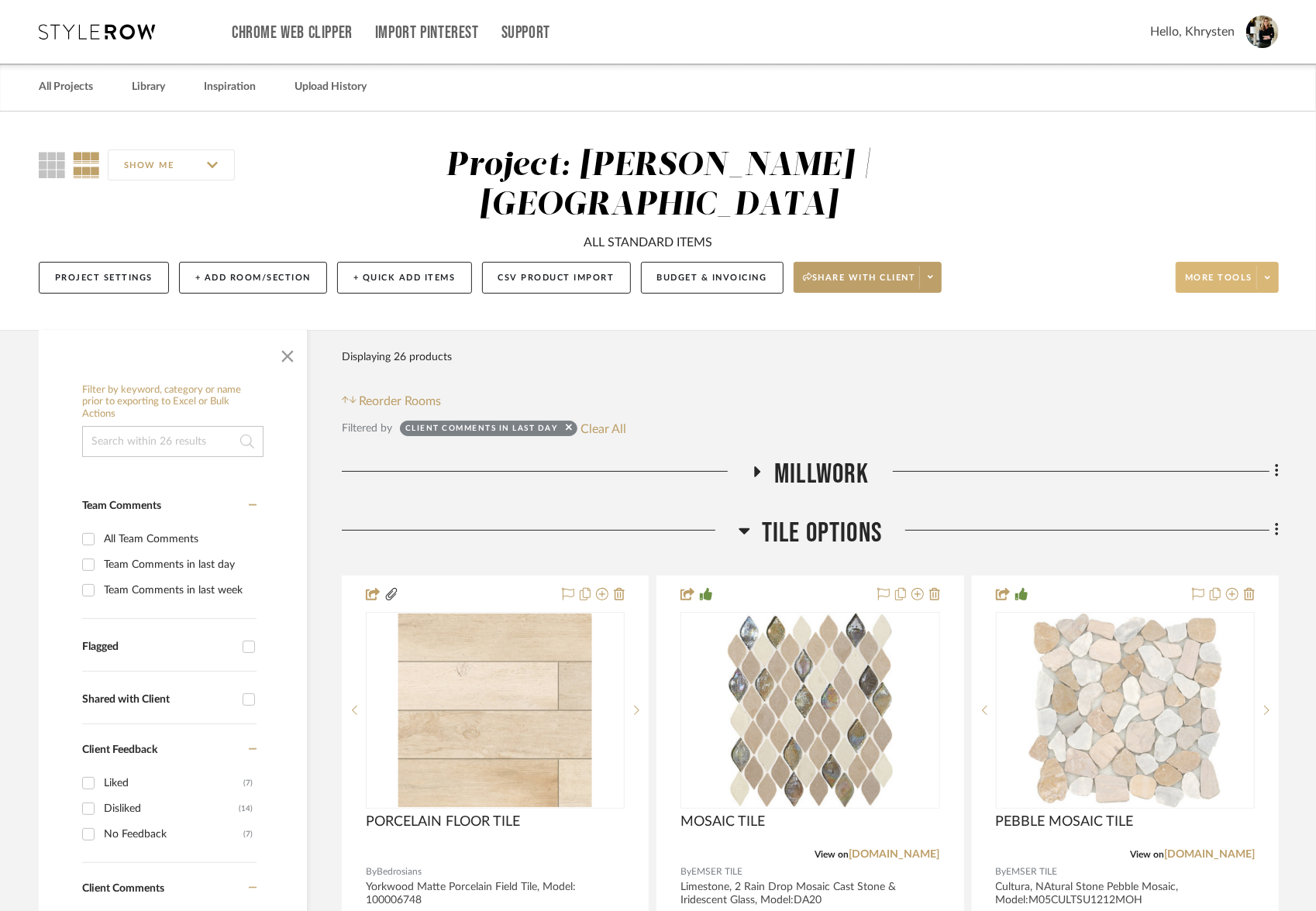
click at [1223, 272] on span "More tools" at bounding box center [1218, 283] width 67 height 23
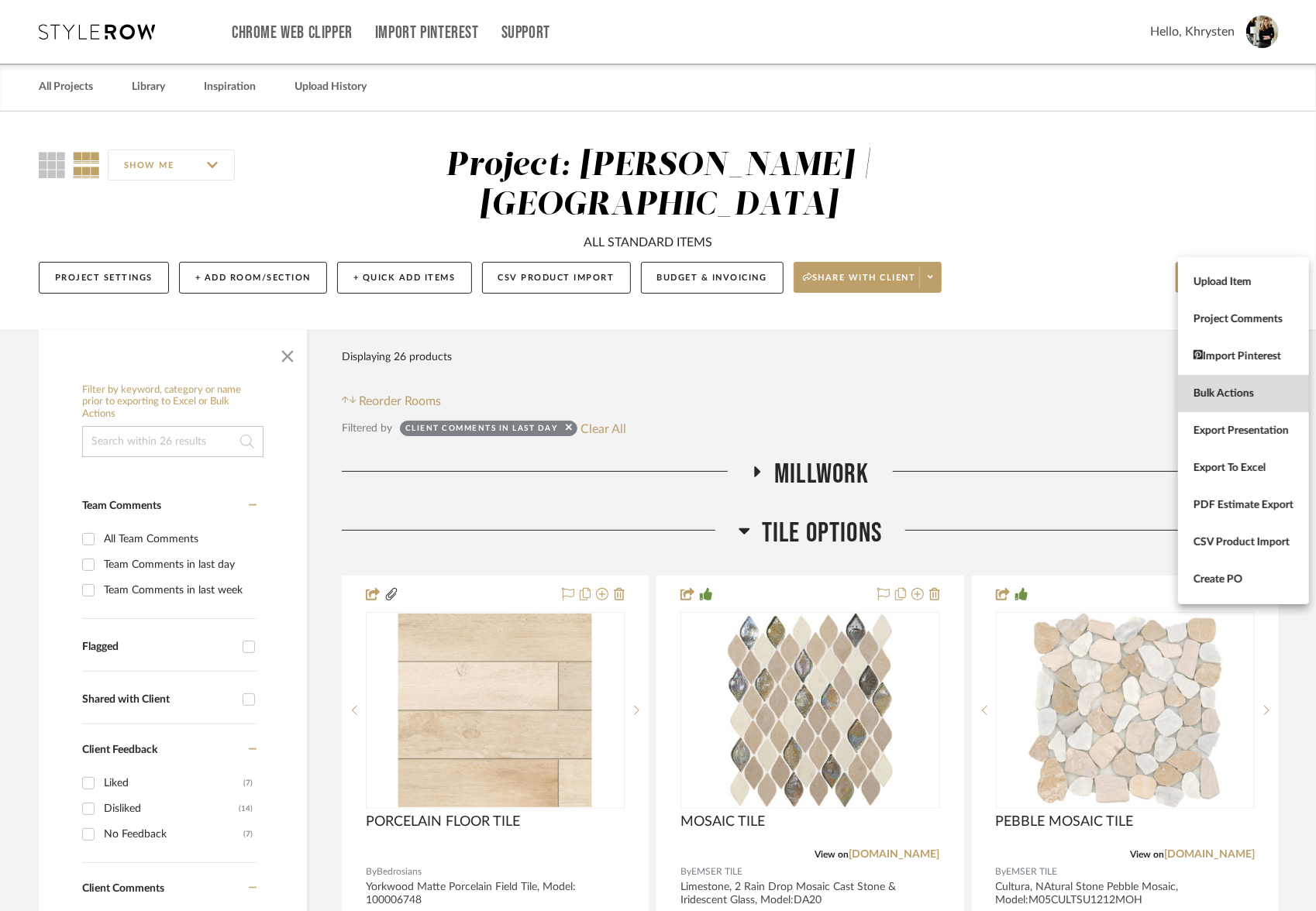
click at [1207, 393] on span "Bulk Actions" at bounding box center [1243, 394] width 100 height 13
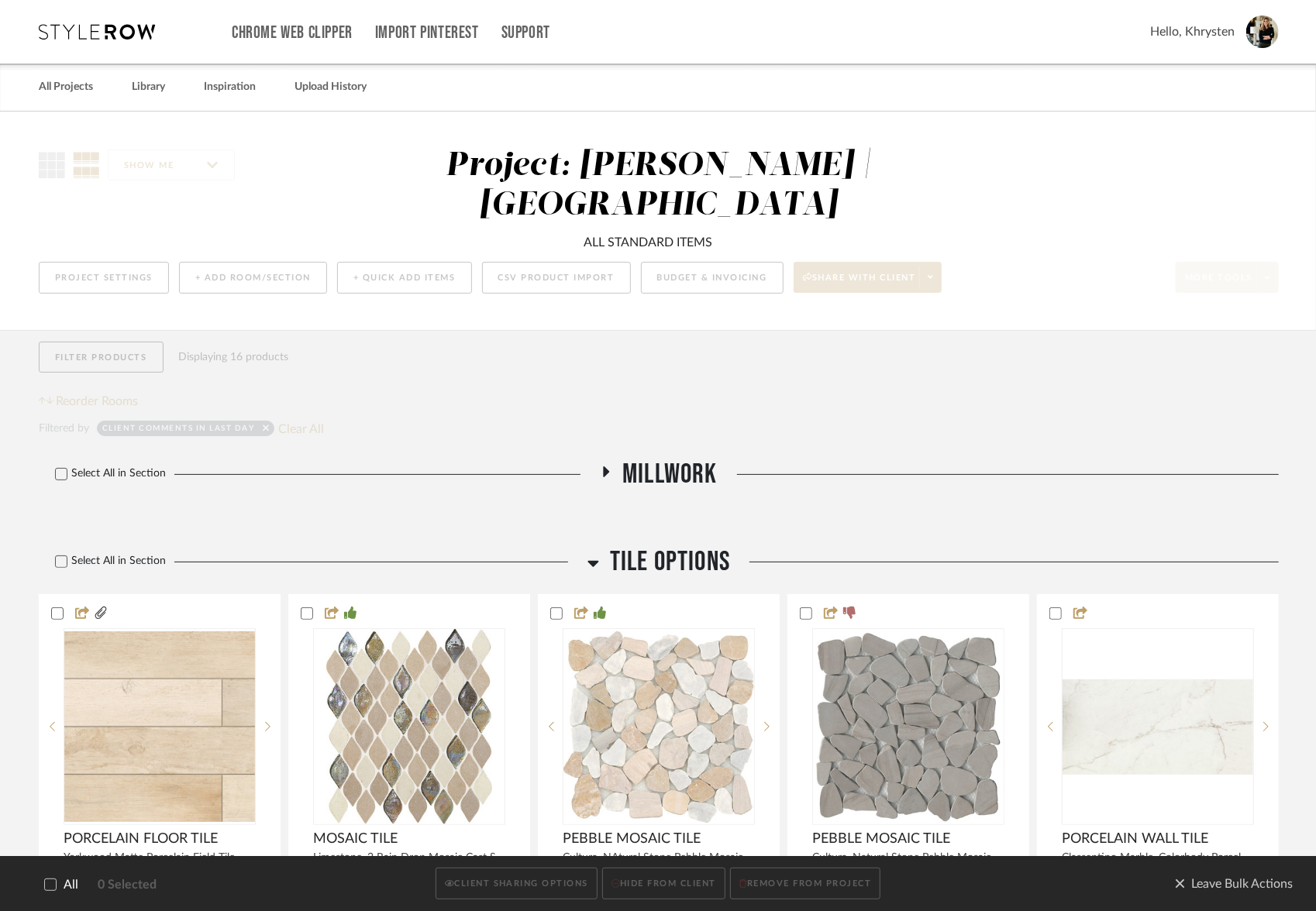
click at [46, 882] on icon at bounding box center [50, 885] width 11 height 11
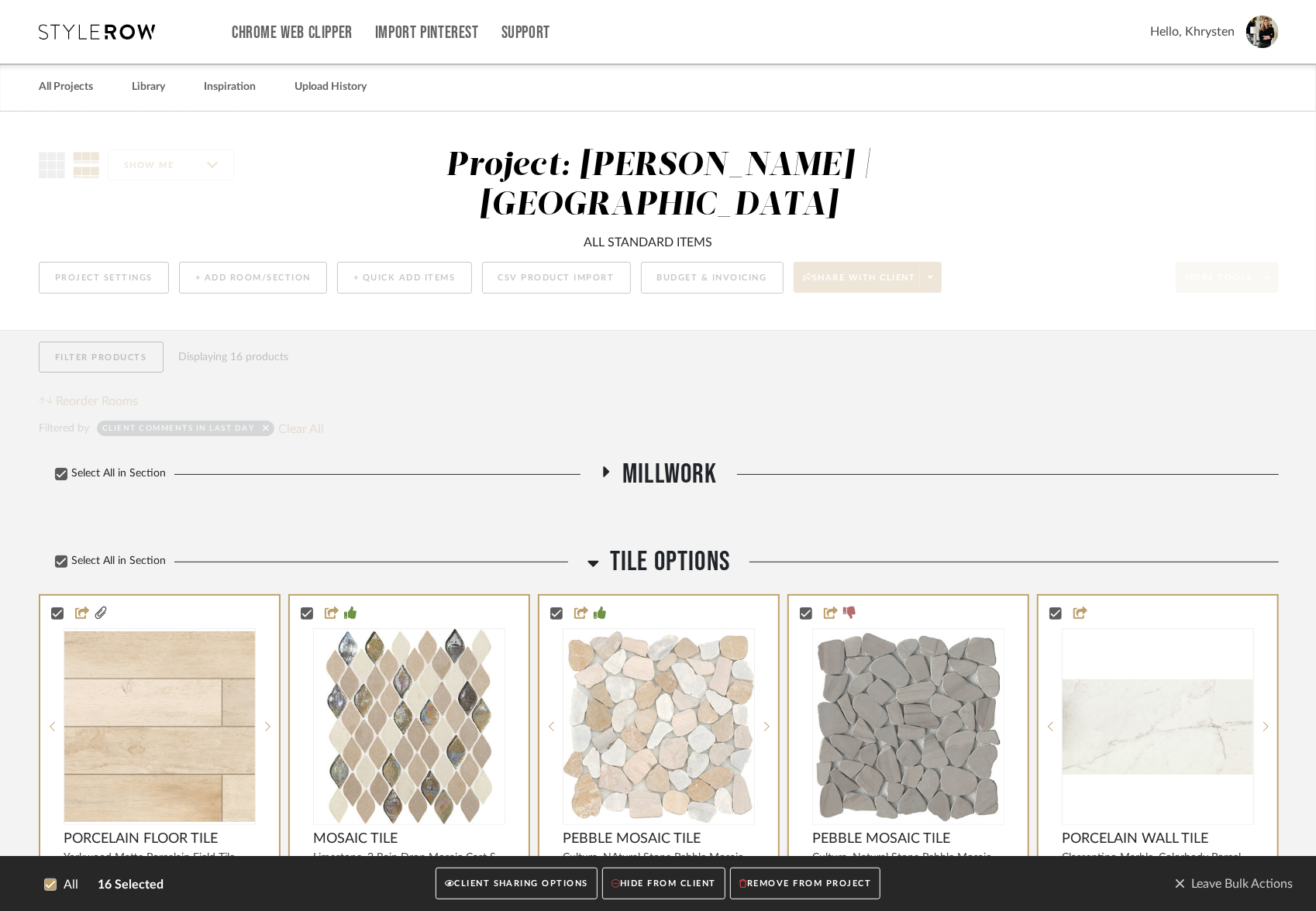
click at [525, 881] on button "CLIENT SHARING OPTIONS" at bounding box center [516, 885] width 162 height 32
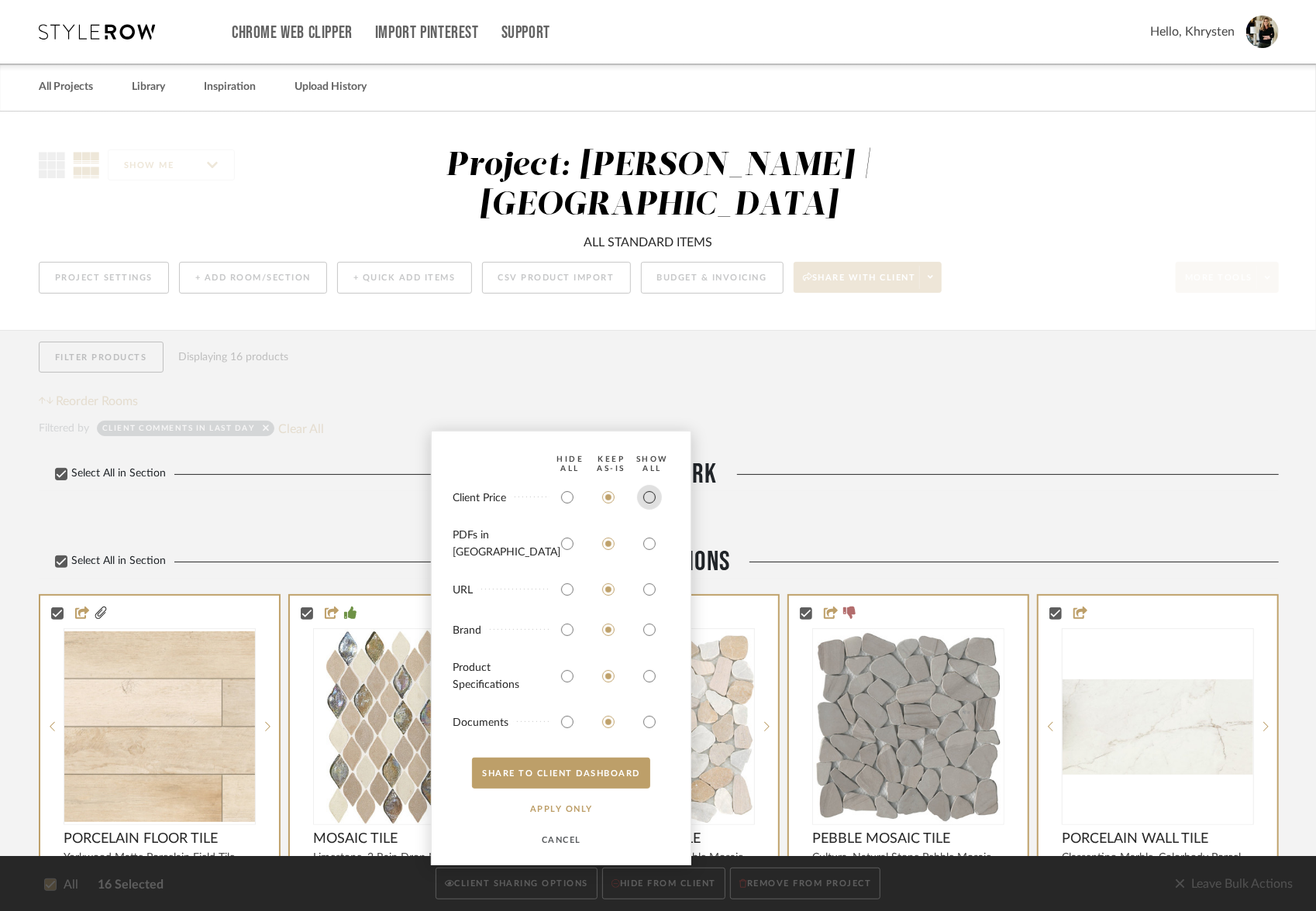
click at [646, 510] on input "radio" at bounding box center [649, 497] width 25 height 25
radio input "true"
click at [652, 549] on input "radio" at bounding box center [649, 543] width 25 height 25
radio input "true"
click at [650, 591] on input "radio" at bounding box center [649, 589] width 25 height 25
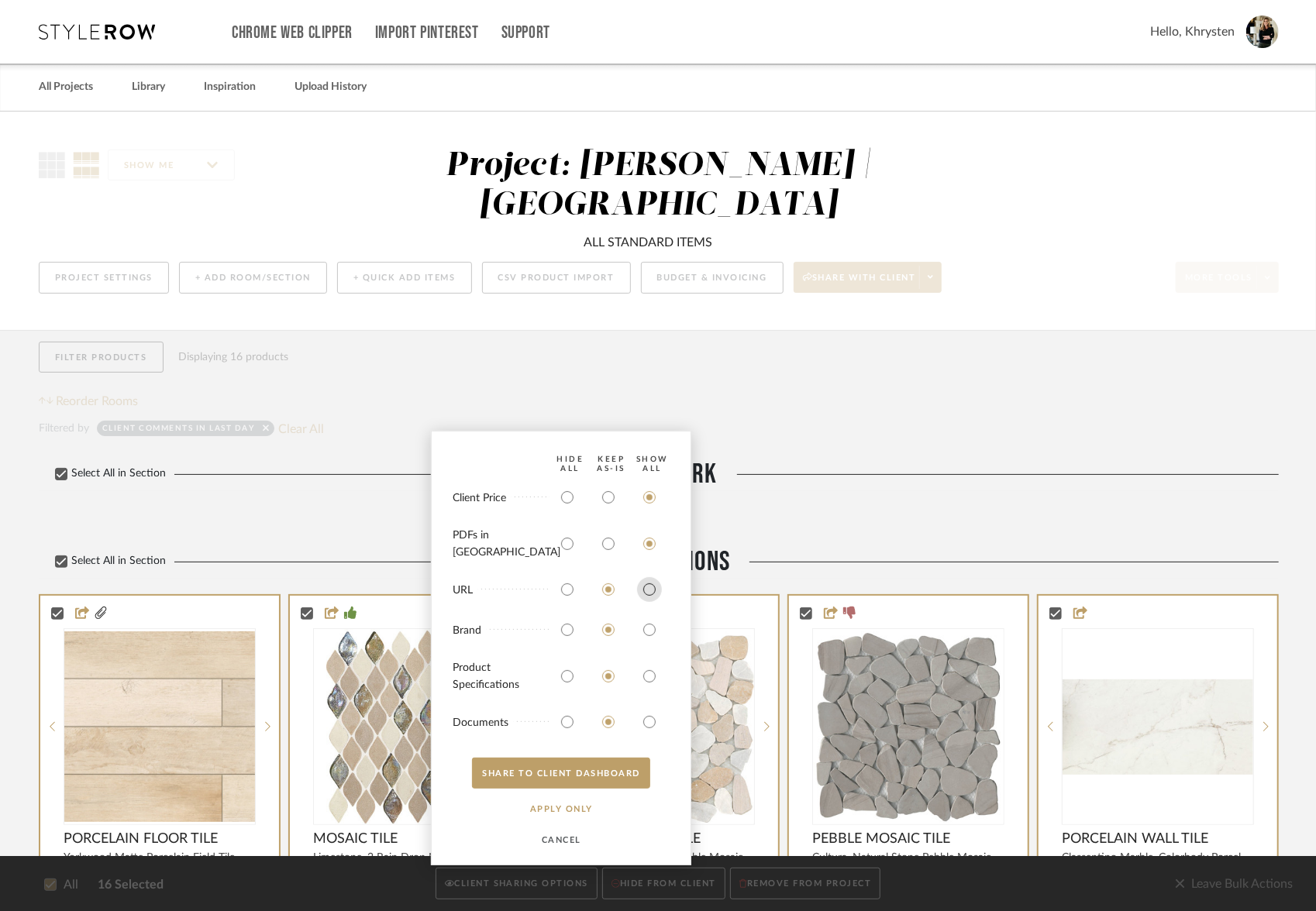
radio input "true"
click at [640, 668] on input "radio" at bounding box center [649, 676] width 25 height 25
radio input "true"
click at [649, 725] on input "radio" at bounding box center [649, 722] width 25 height 25
radio input "true"
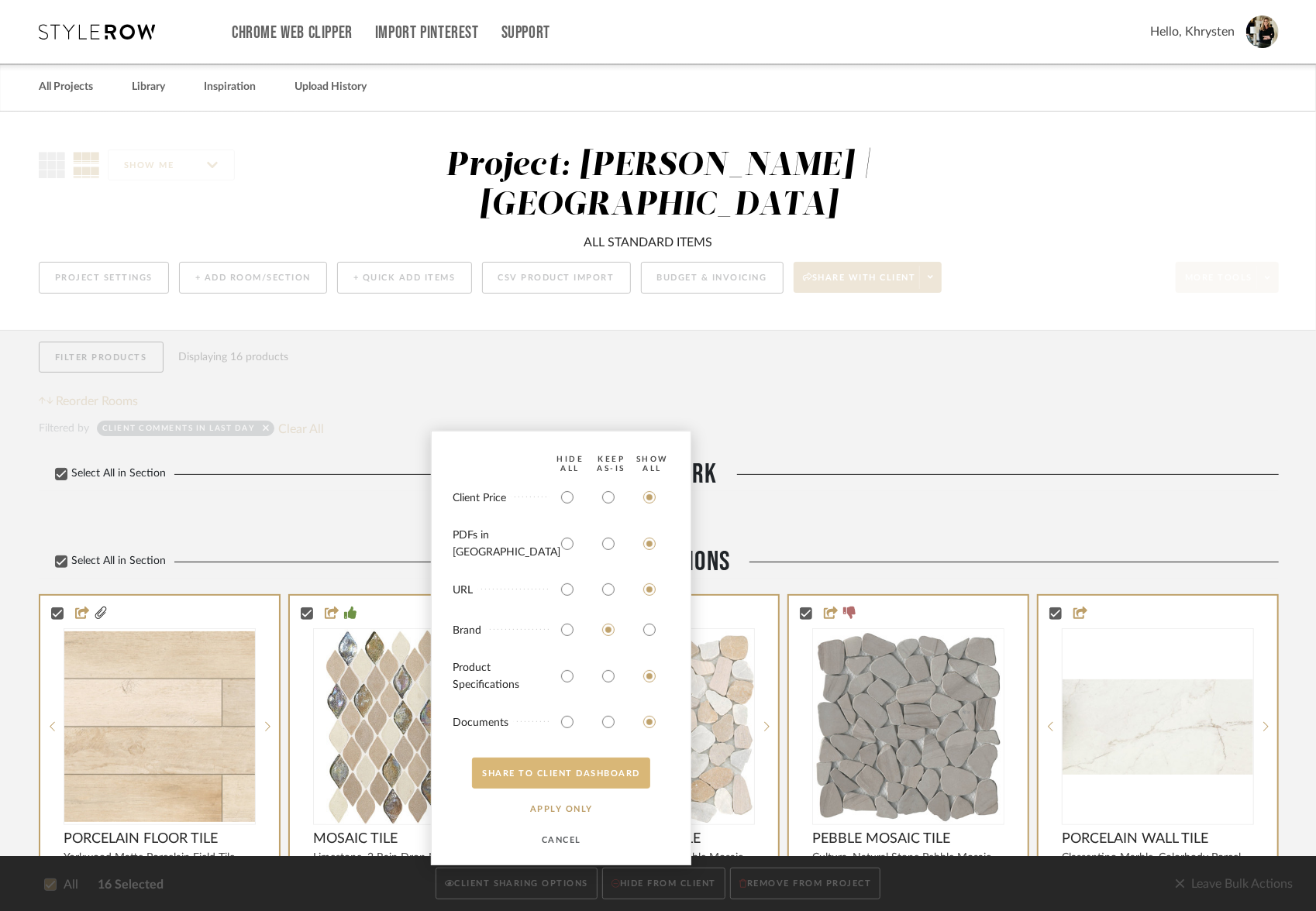
click at [604, 772] on button "SHARE TO CLIENT Dashboard" at bounding box center [560, 773] width 178 height 31
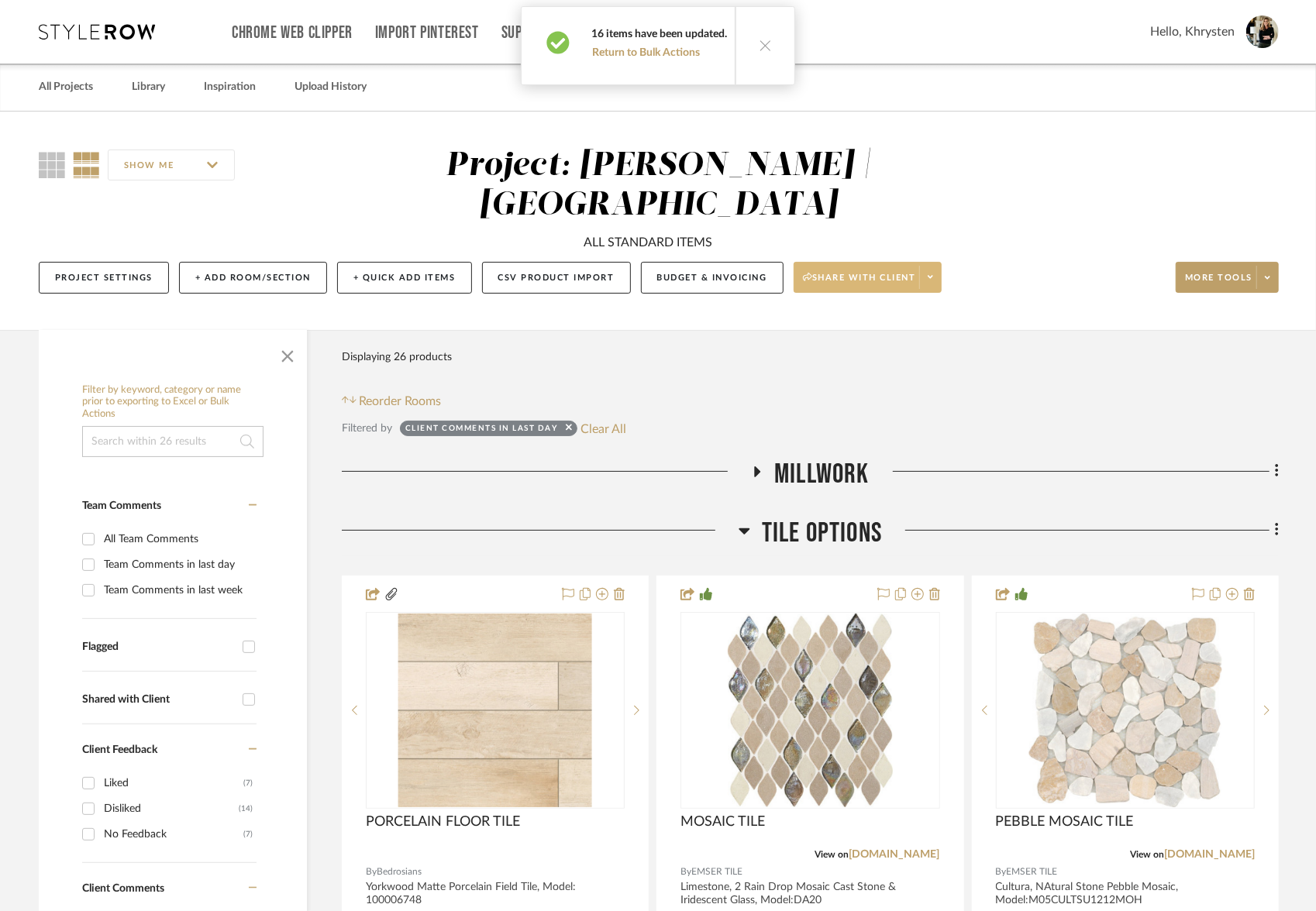
click at [846, 272] on span "Share with client" at bounding box center [859, 283] width 114 height 23
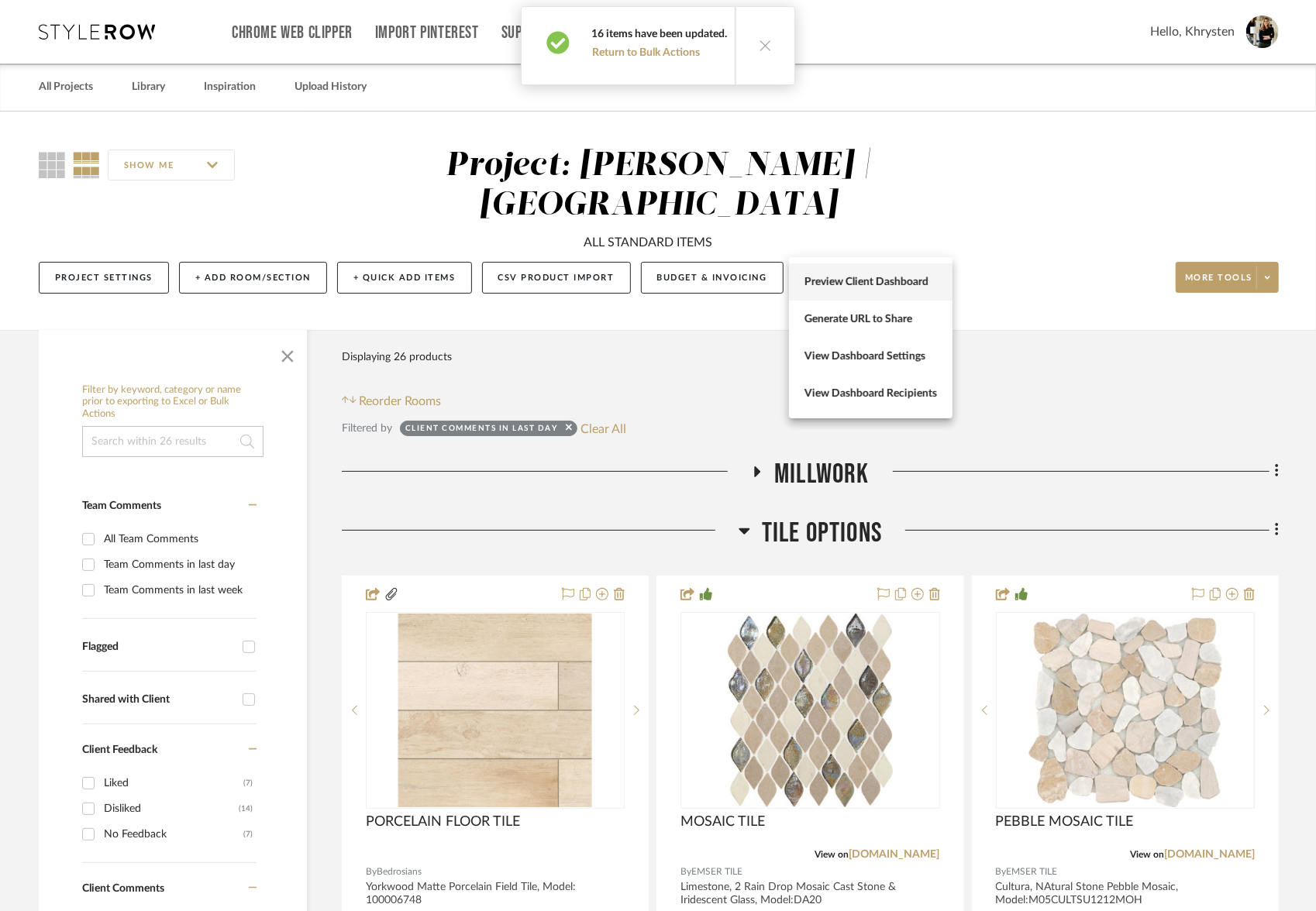
click at [847, 285] on span "Preview Client Dashboard" at bounding box center [871, 282] width 133 height 13
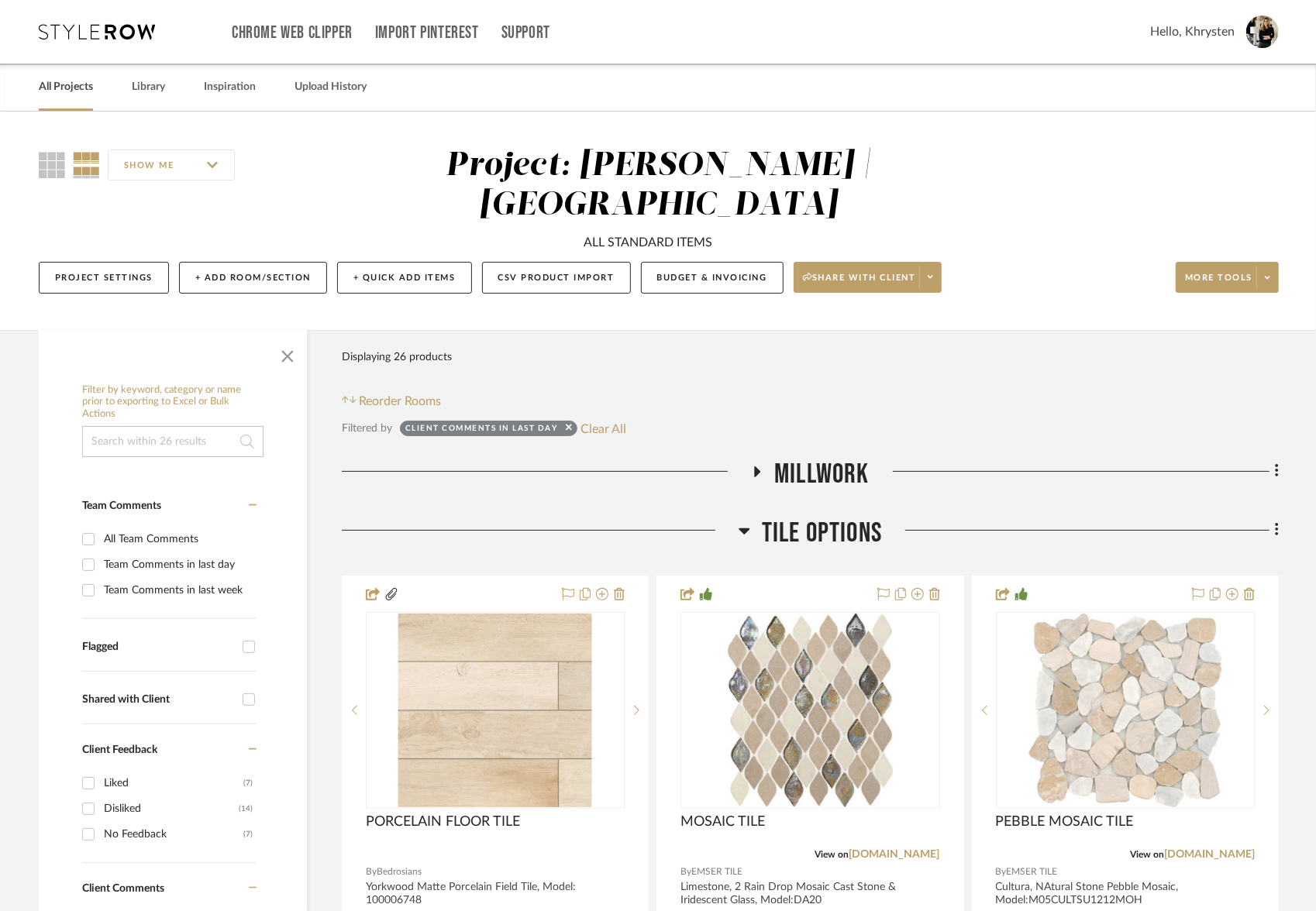
click at [72, 86] on link "All Projects" at bounding box center [66, 87] width 54 height 21
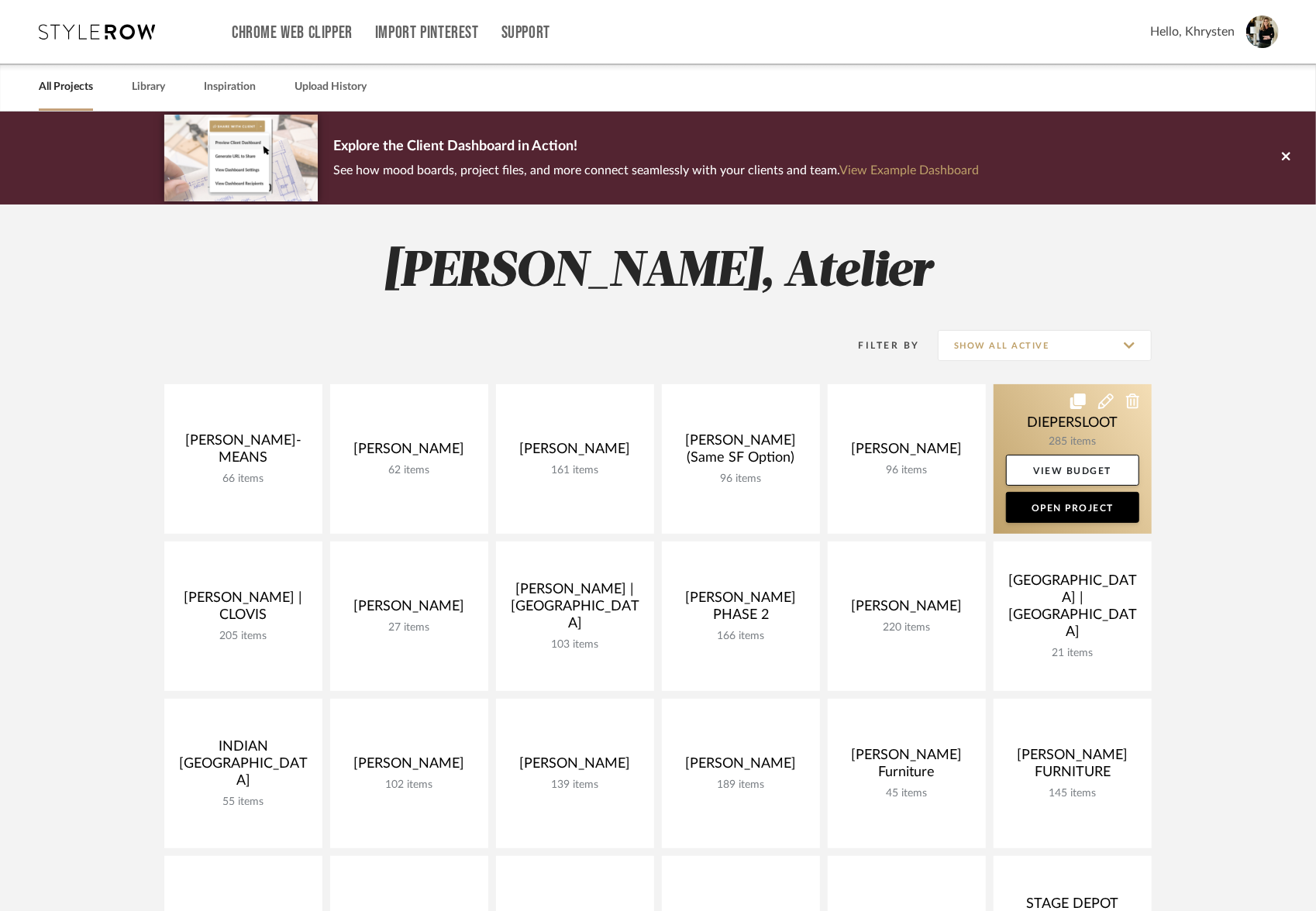
click at [1057, 418] on link at bounding box center [1073, 459] width 158 height 149
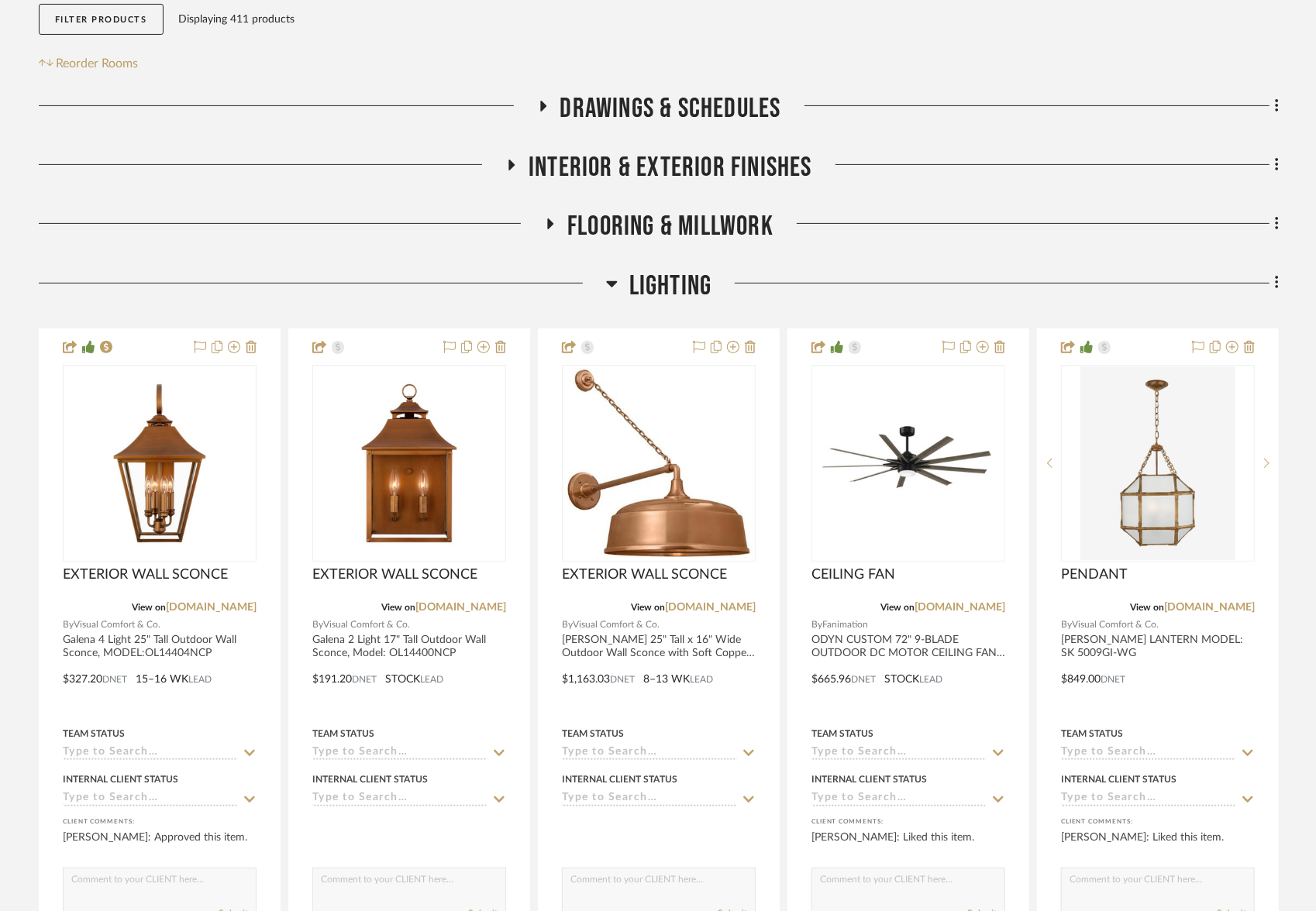
scroll to position [273, 0]
click at [508, 166] on icon at bounding box center [511, 165] width 18 height 12
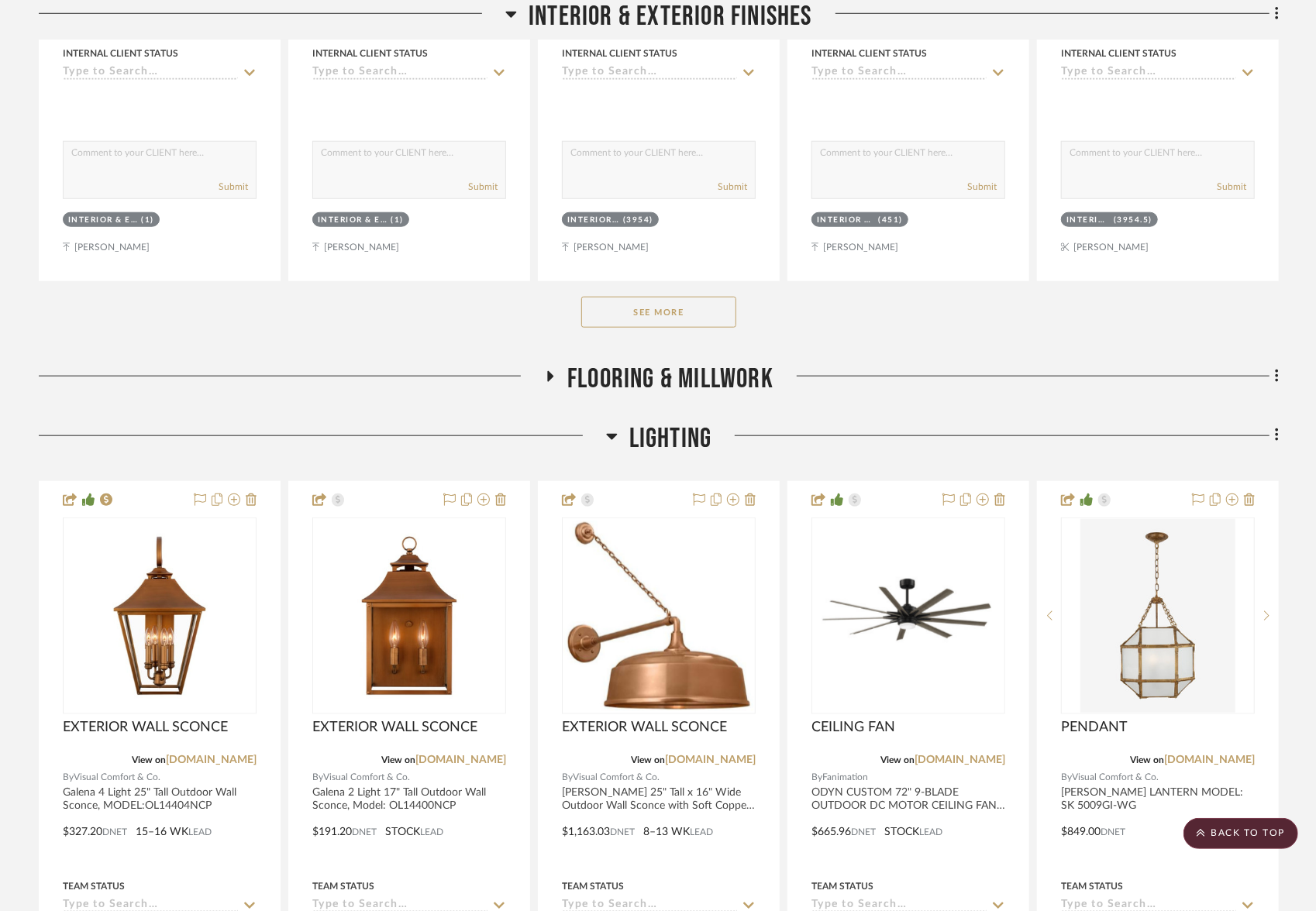
scroll to position [878, 0]
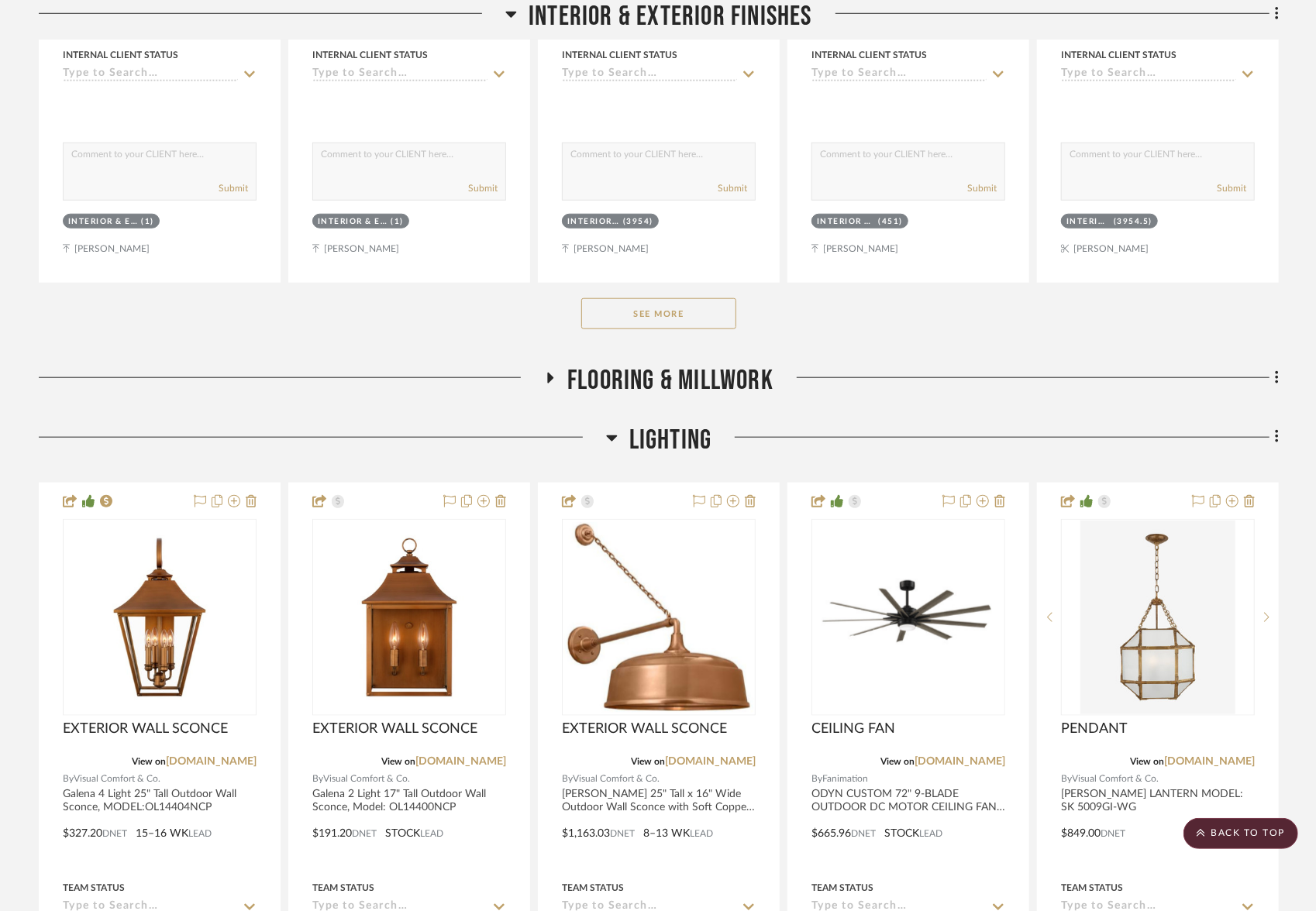
click at [643, 311] on button "See More" at bounding box center [659, 313] width 155 height 31
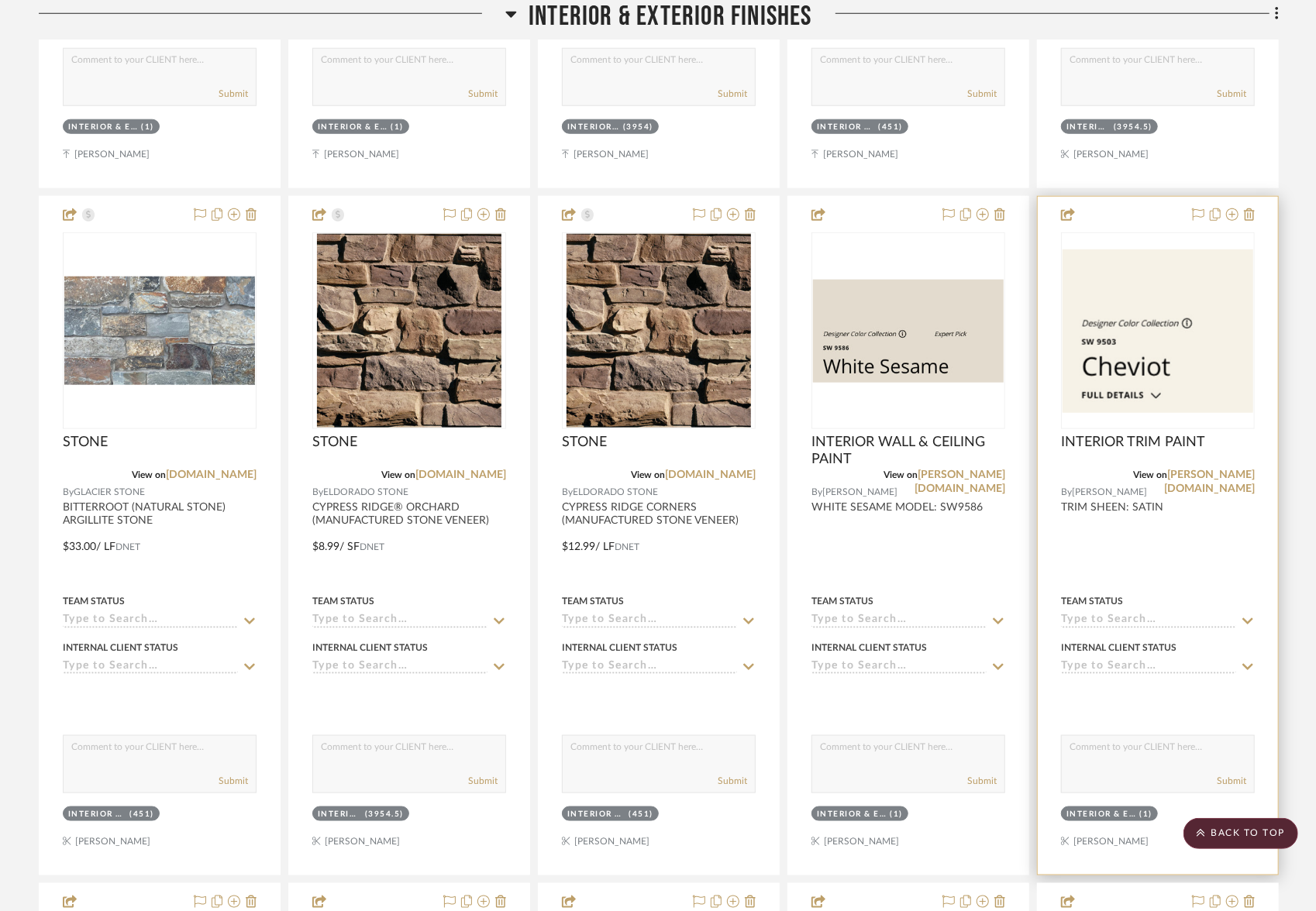
scroll to position [975, 0]
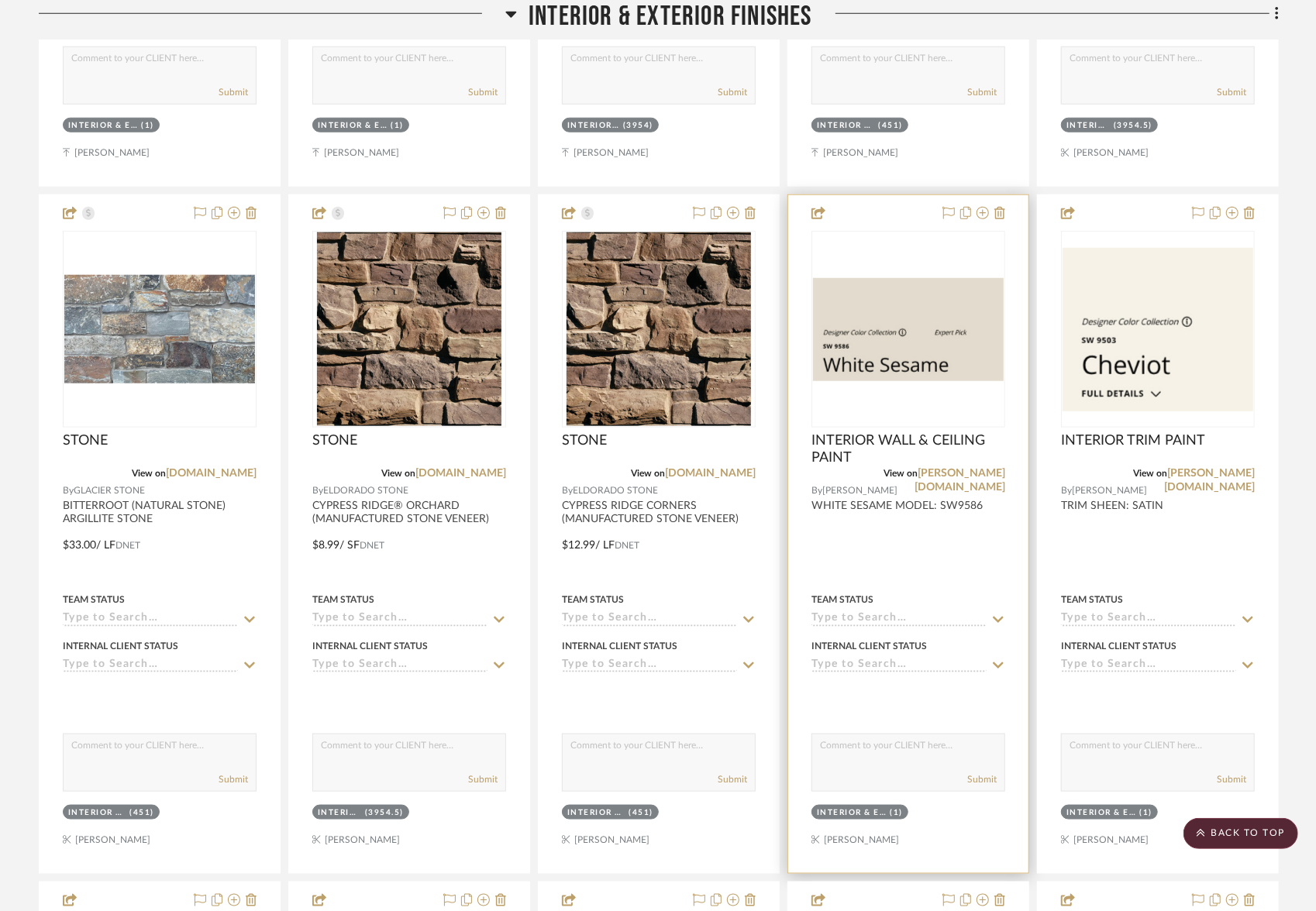
click at [881, 394] on div "0" at bounding box center [908, 329] width 192 height 195
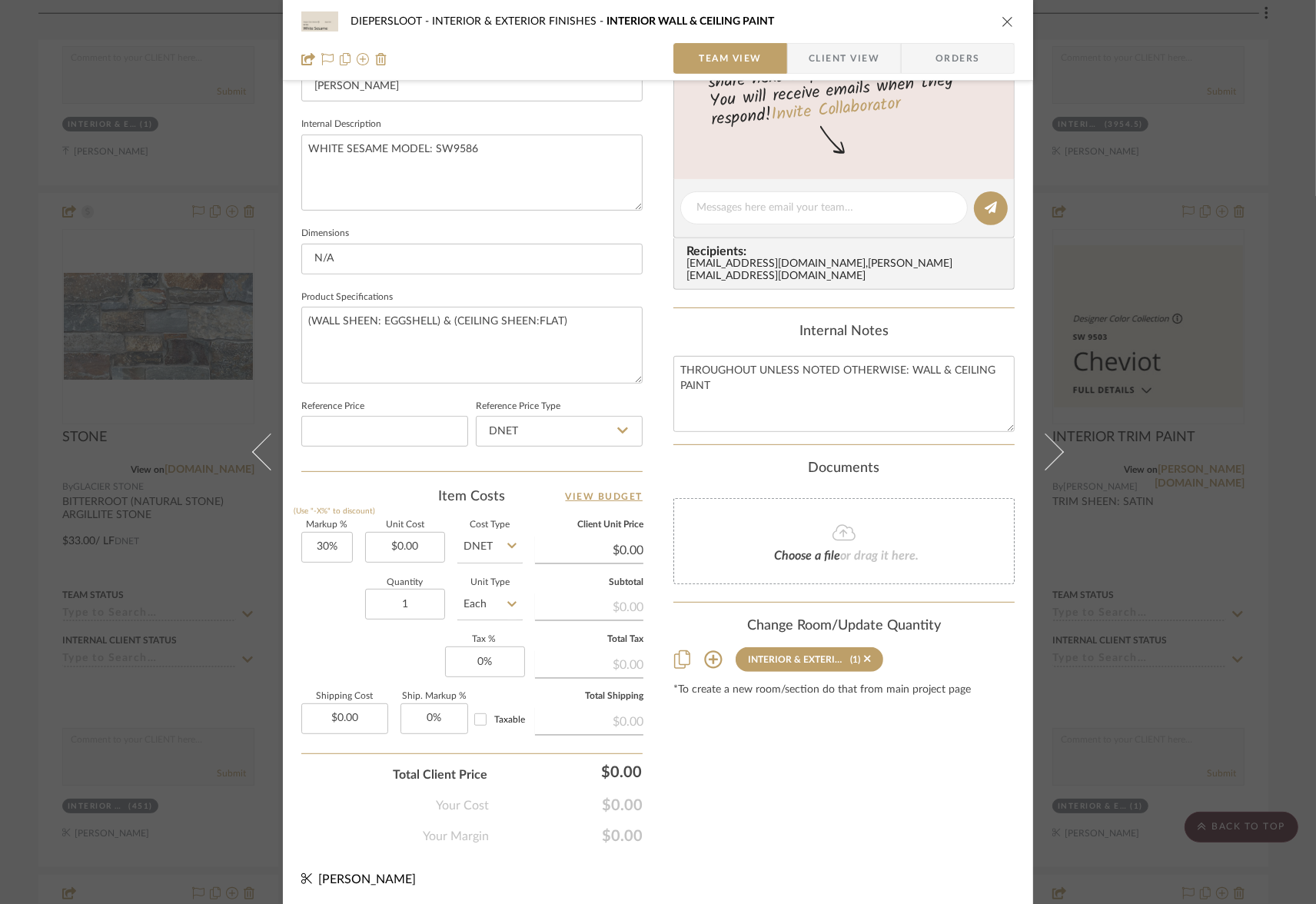
scroll to position [0, 0]
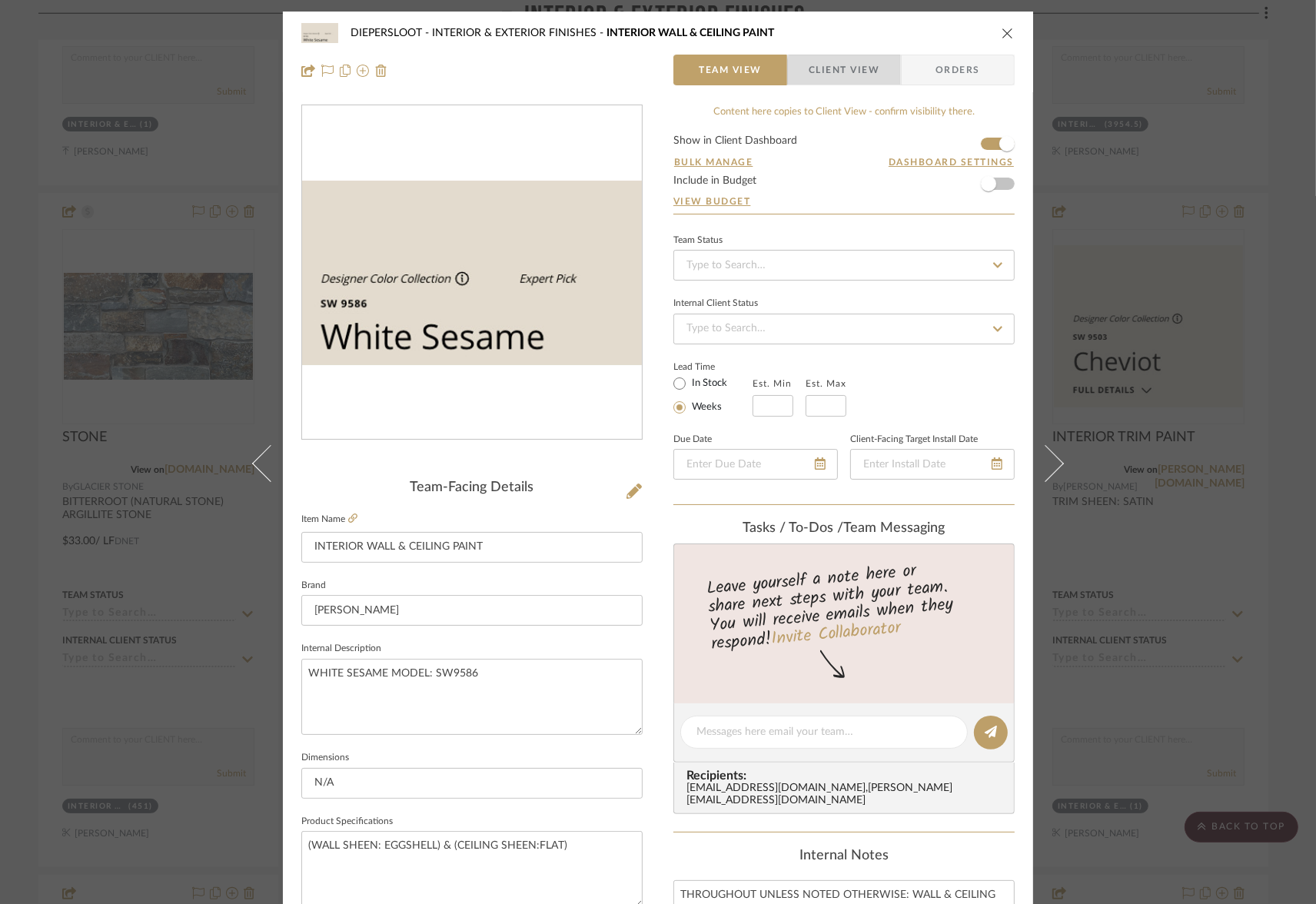
click at [844, 73] on span "Client View" at bounding box center [844, 70] width 71 height 31
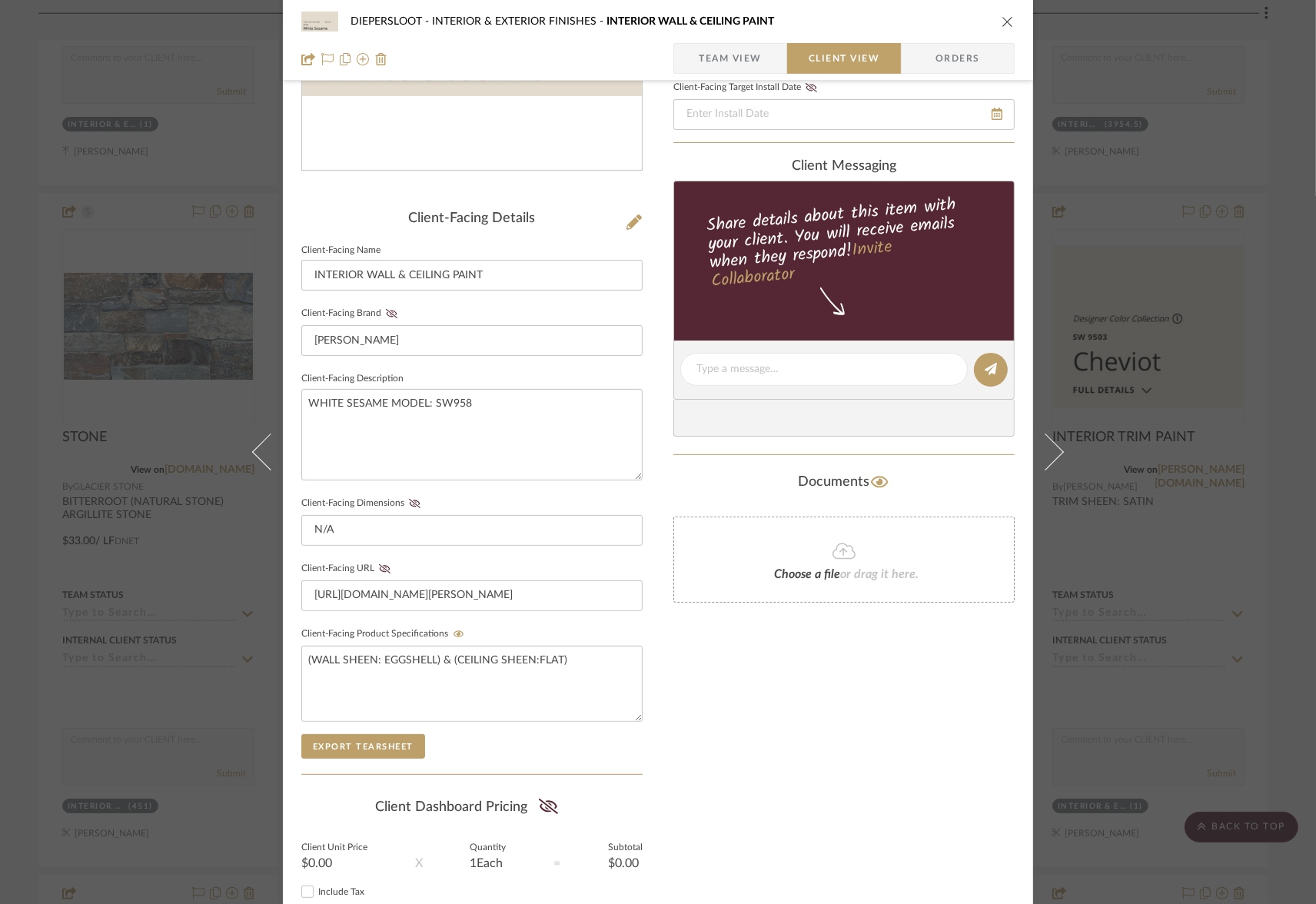
scroll to position [382, 0]
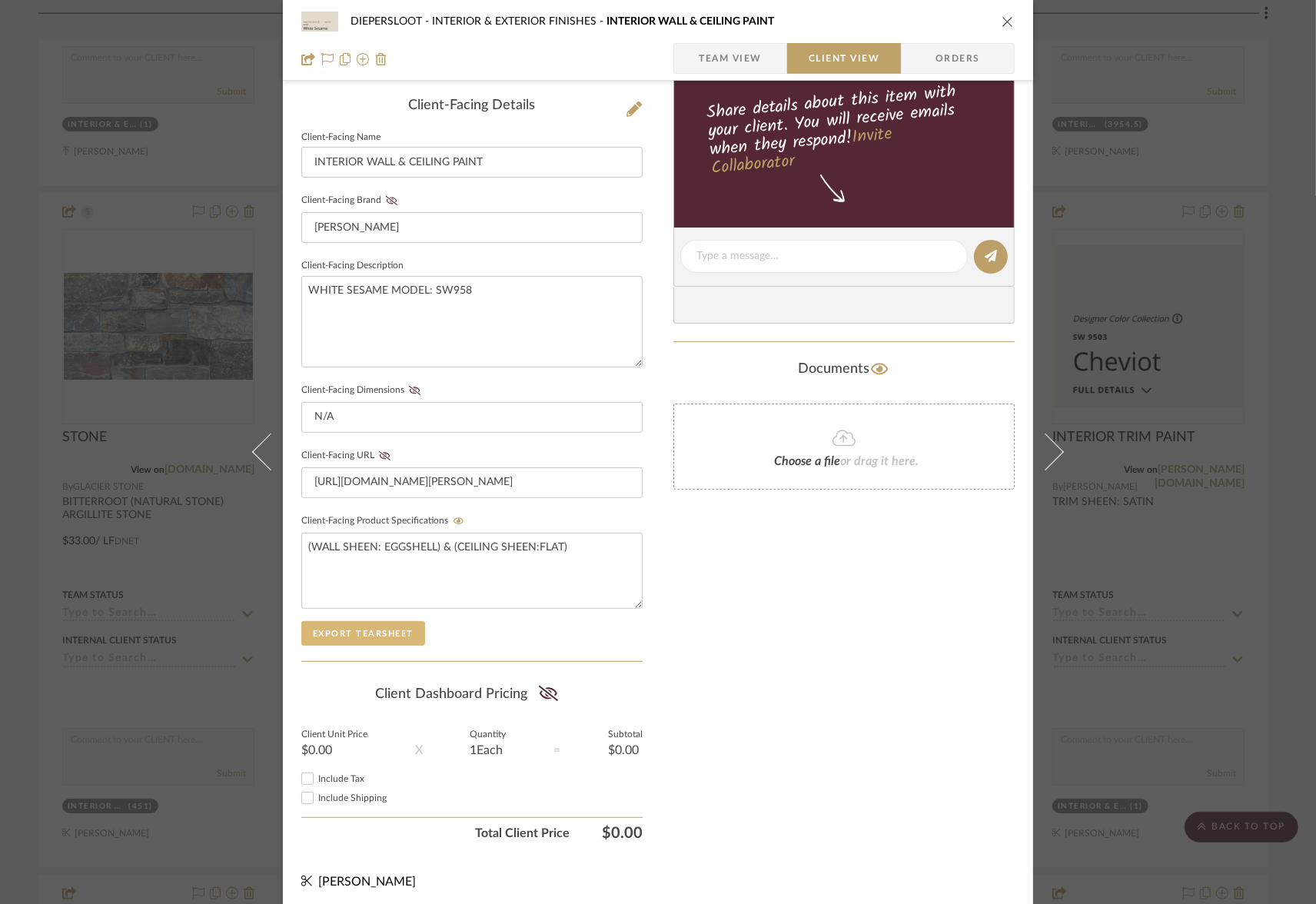
click at [332, 623] on button "Export Tearsheet" at bounding box center [363, 633] width 124 height 25
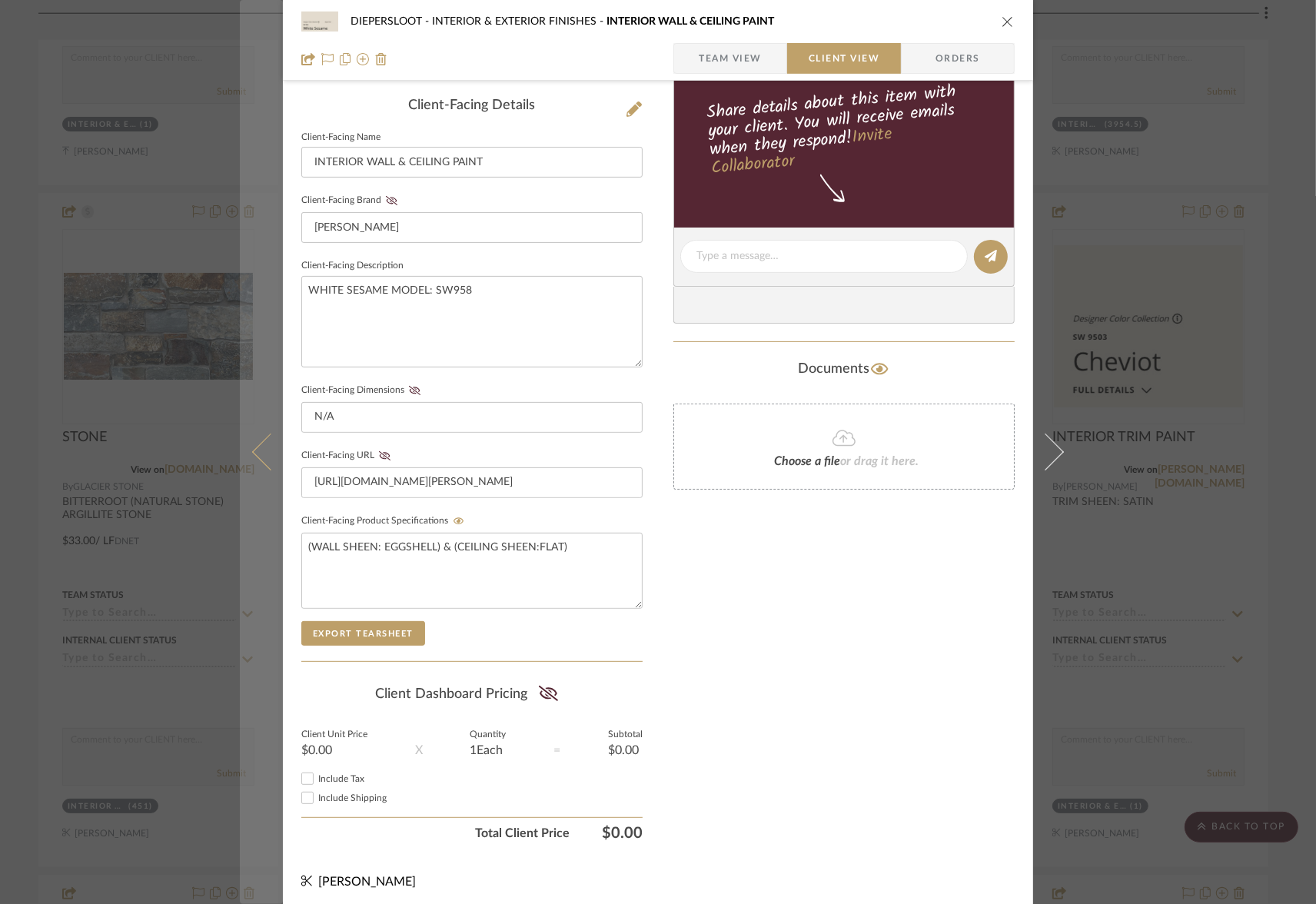
click at [258, 458] on icon at bounding box center [270, 452] width 37 height 37
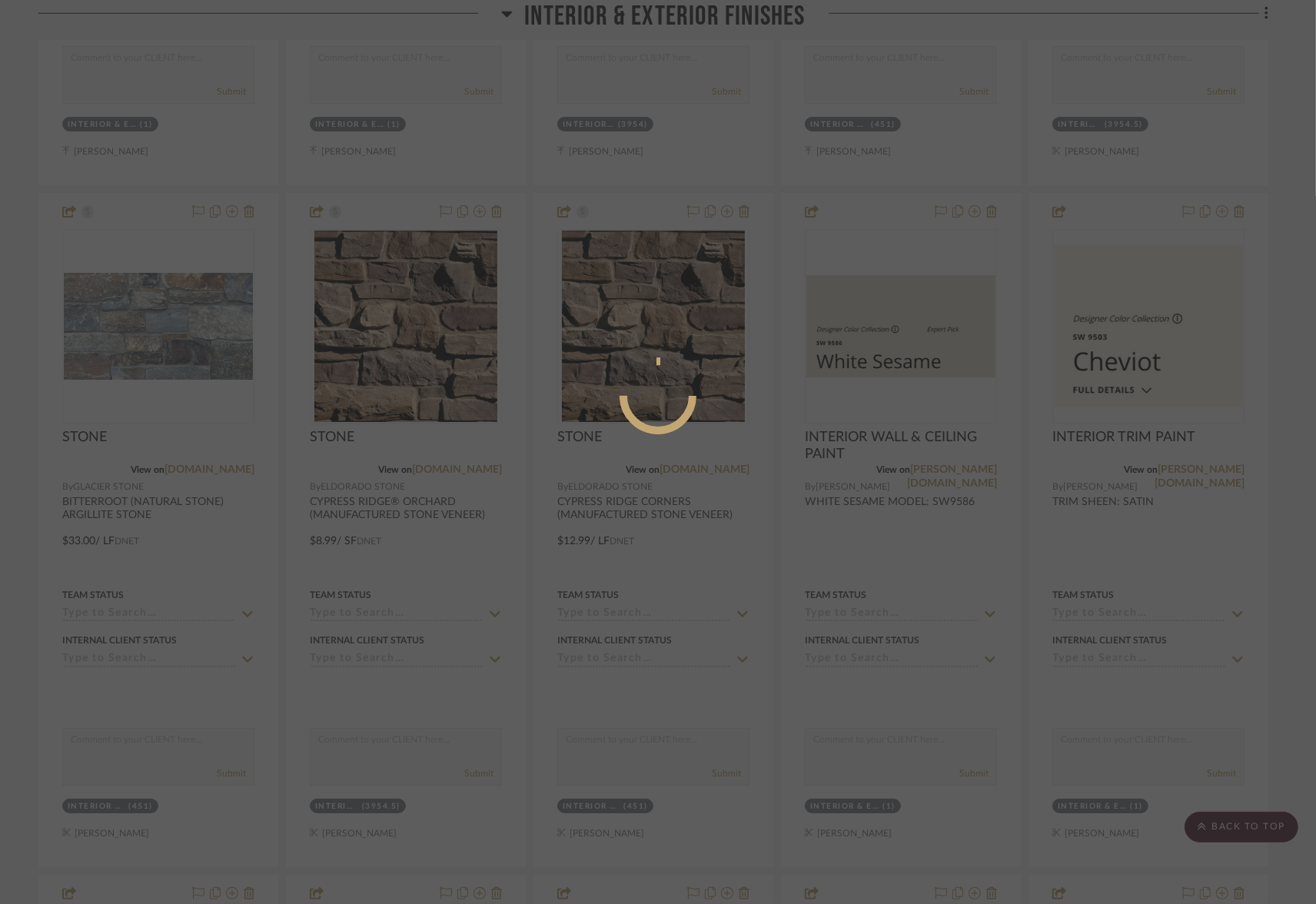
scroll to position [0, 0]
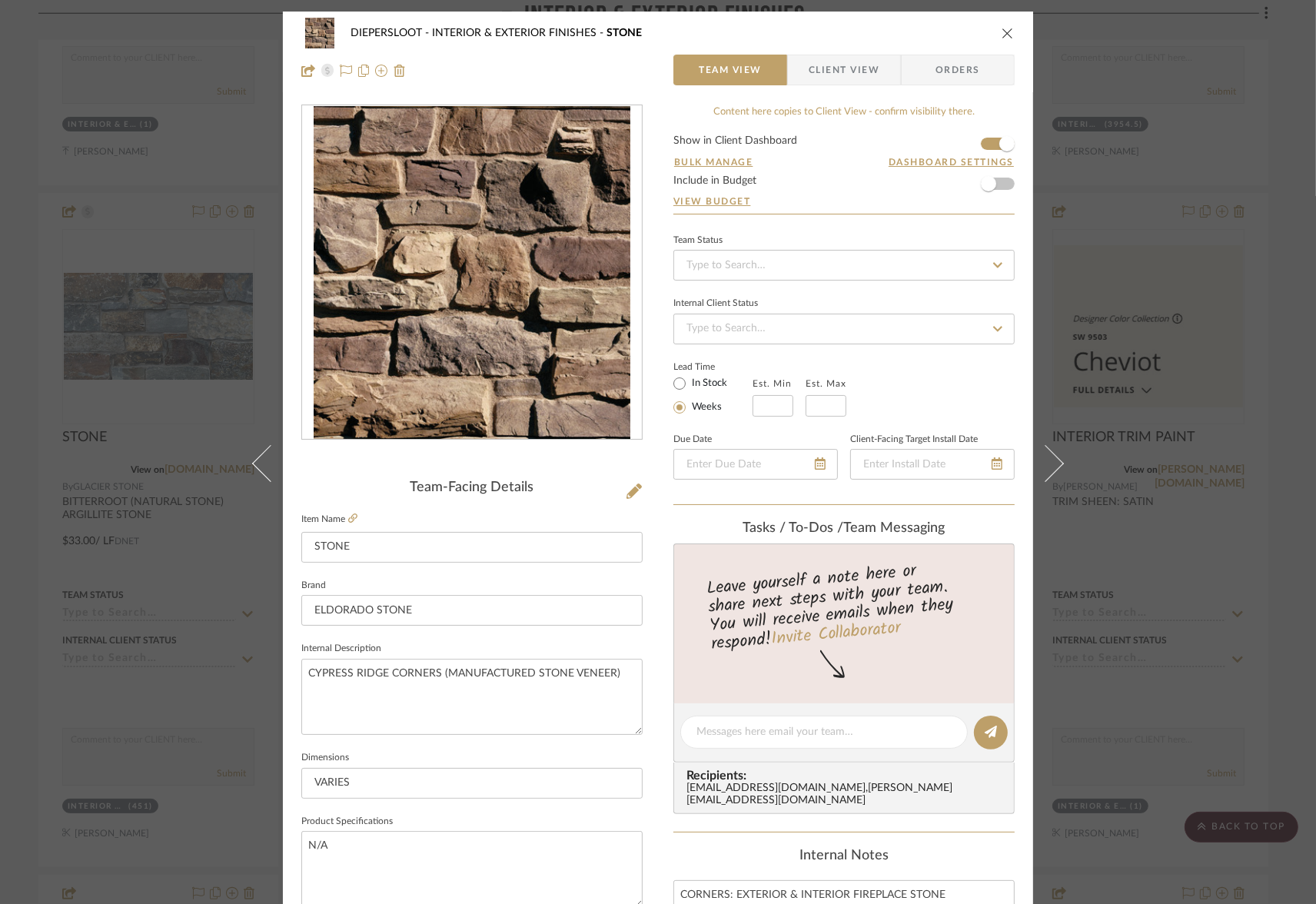
click at [1010, 32] on div "DIEPERSLOOT INTERIOR & EXTERIOR FINISHES STONE Team View Client View Orders" at bounding box center [658, 52] width 750 height 81
click at [1001, 29] on icon "close" at bounding box center [1008, 33] width 13 height 13
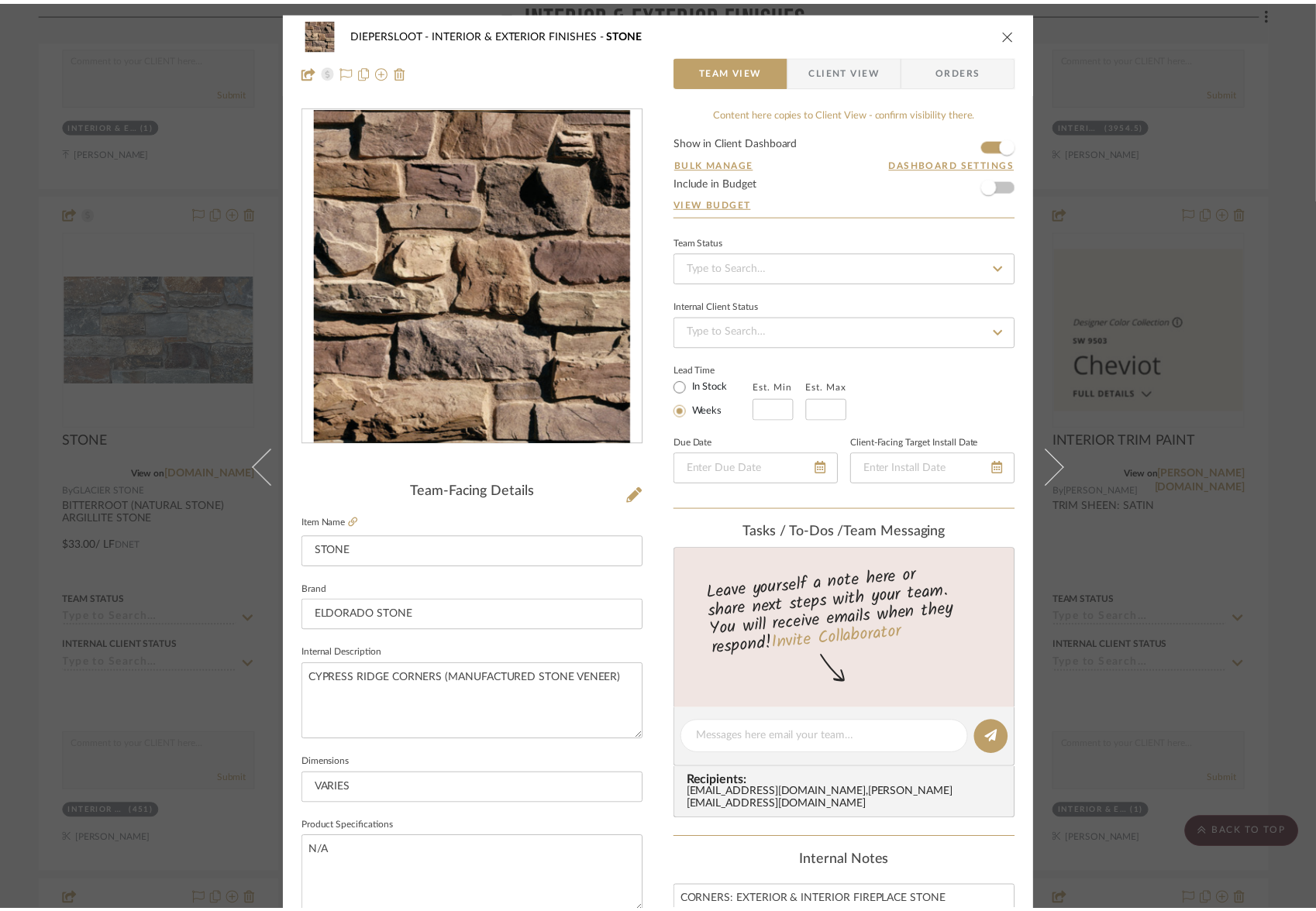
scroll to position [975, 0]
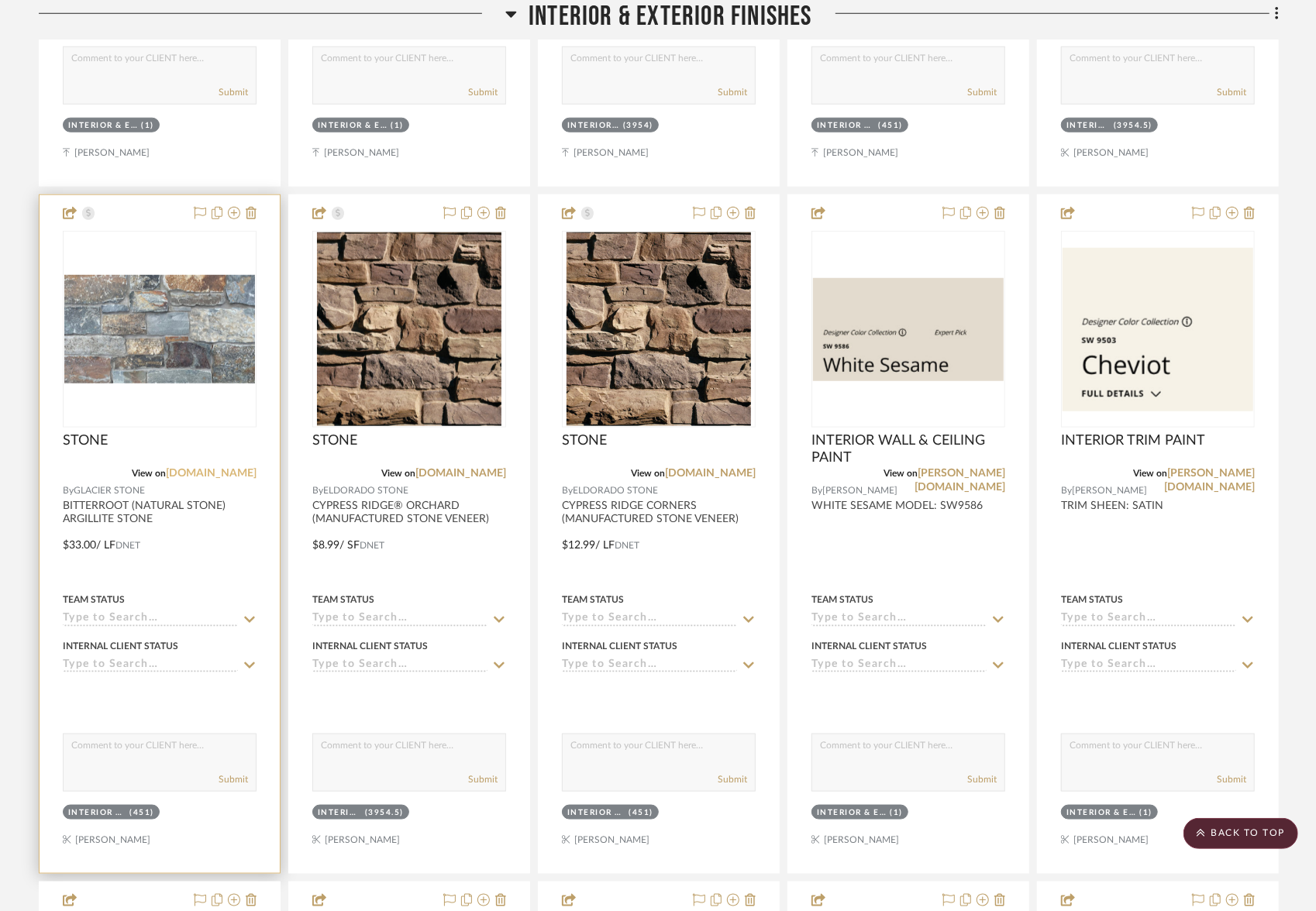
click at [205, 471] on link "[DOMAIN_NAME]" at bounding box center [210, 474] width 90 height 11
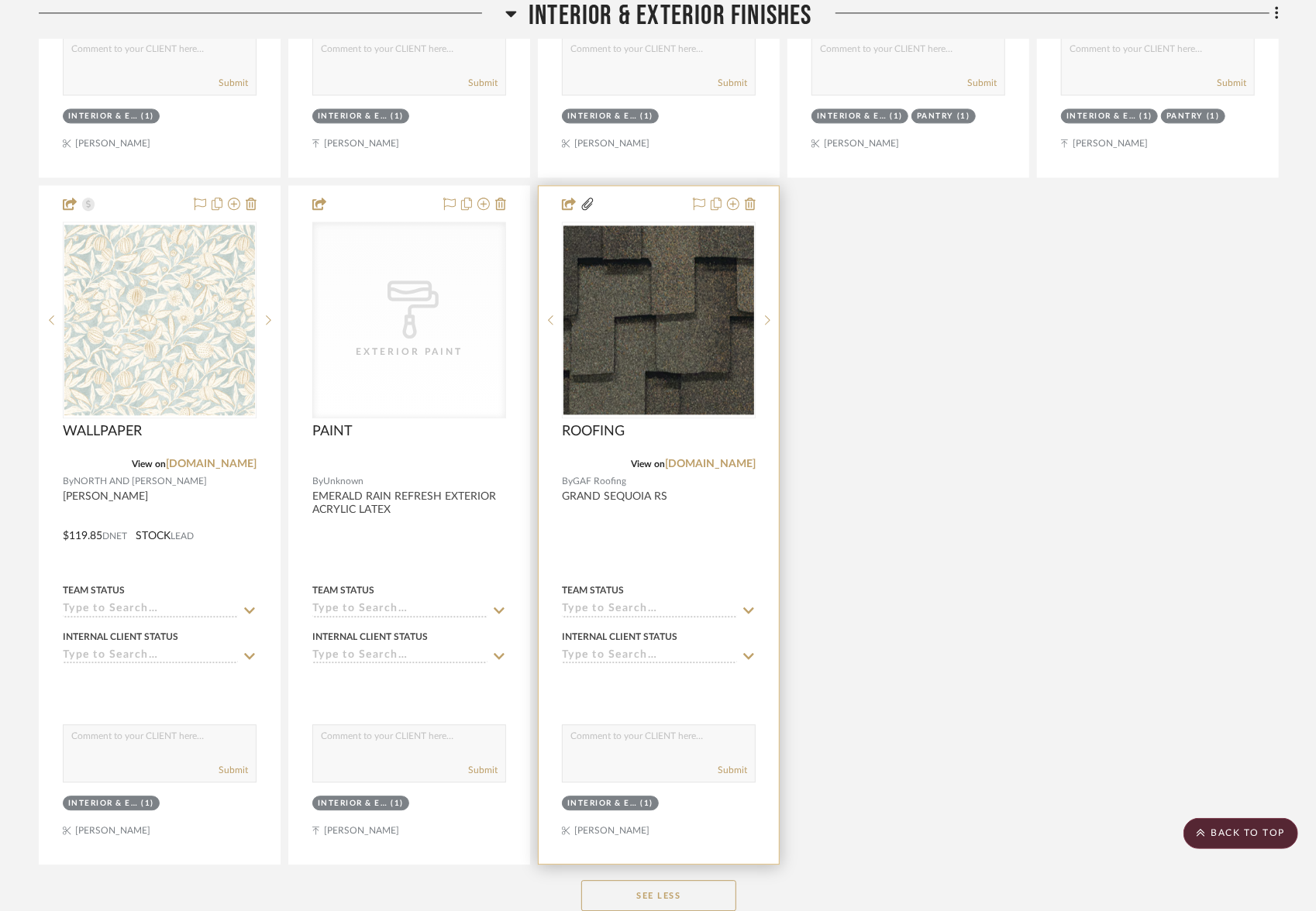
scroll to position [2364, 0]
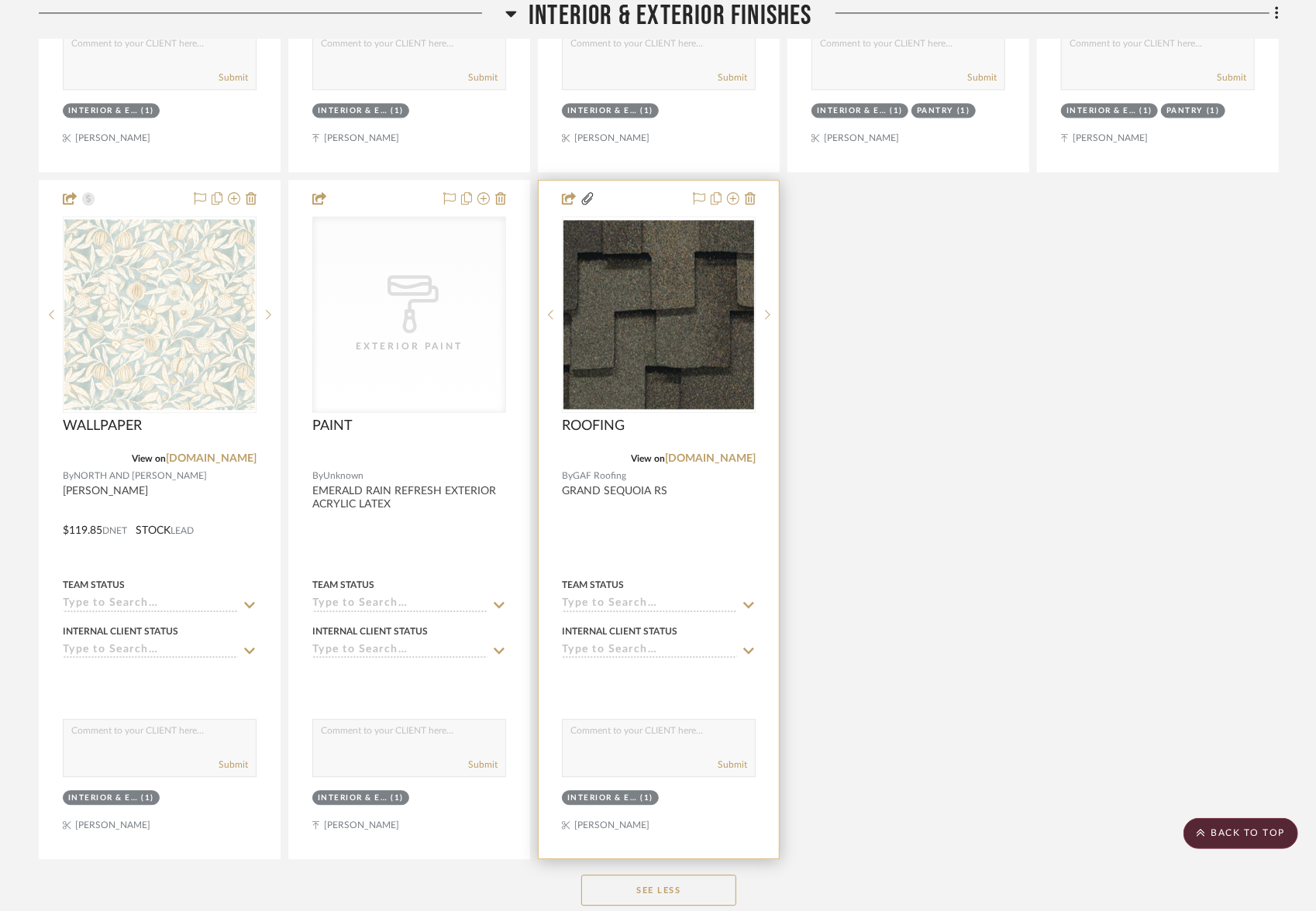
click at [588, 192] on icon at bounding box center [588, 198] width 13 height 13
click at [720, 517] on div at bounding box center [659, 519] width 241 height 678
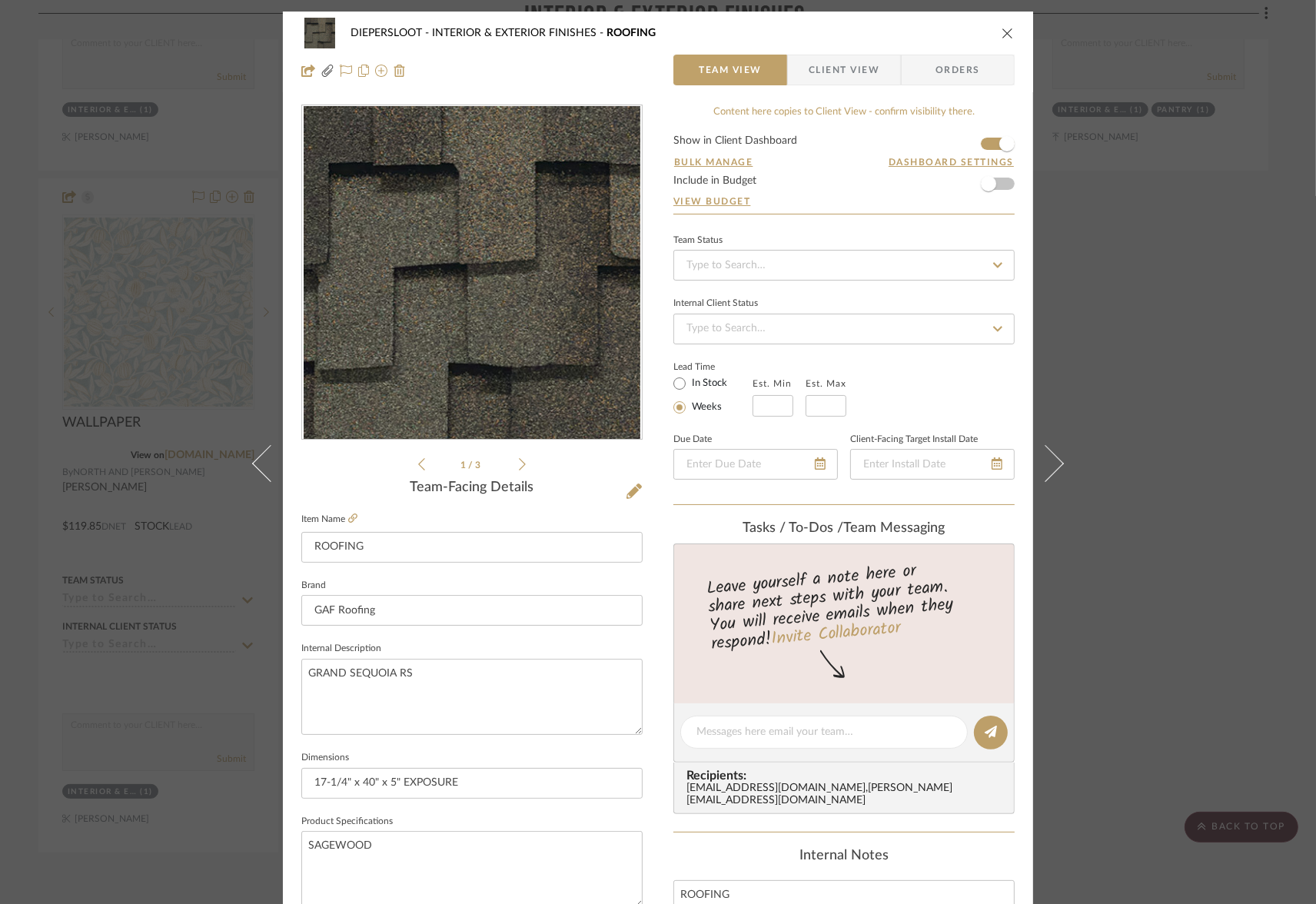
click at [518, 466] on icon at bounding box center [522, 464] width 7 height 13
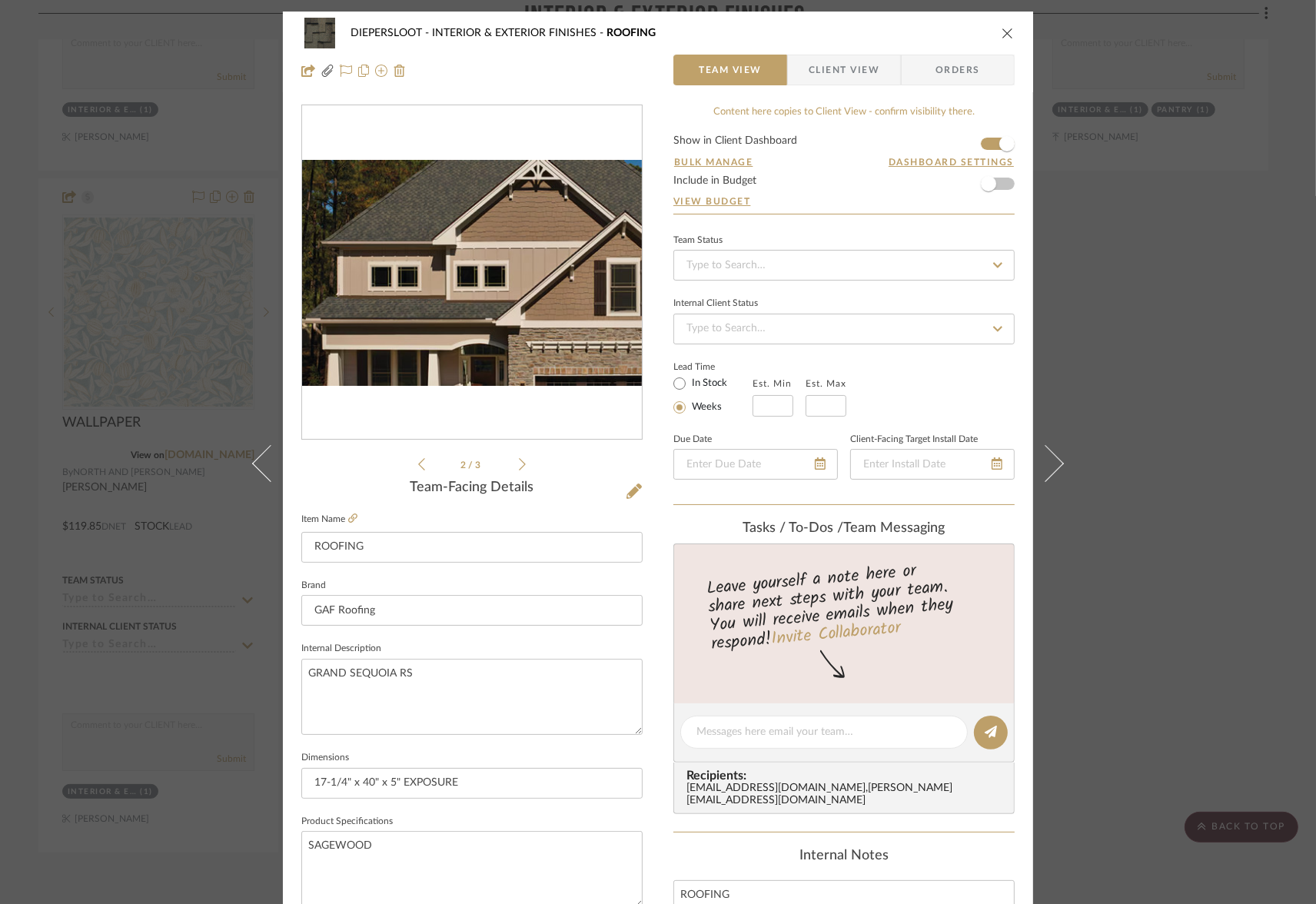
click at [518, 466] on icon at bounding box center [522, 464] width 7 height 13
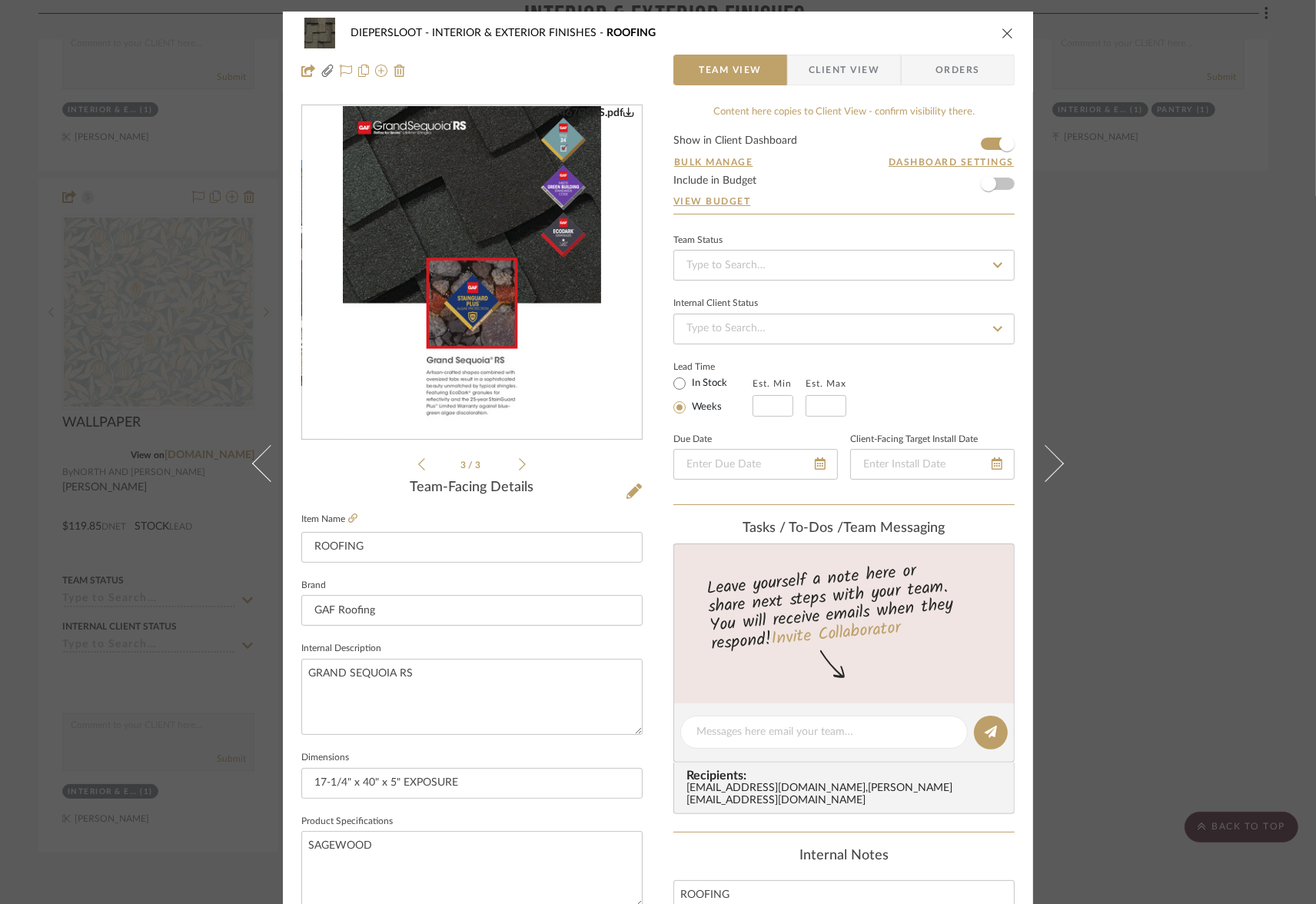
click at [501, 305] on img "2" at bounding box center [472, 273] width 258 height 334
click at [1002, 33] on icon "close" at bounding box center [1008, 33] width 13 height 13
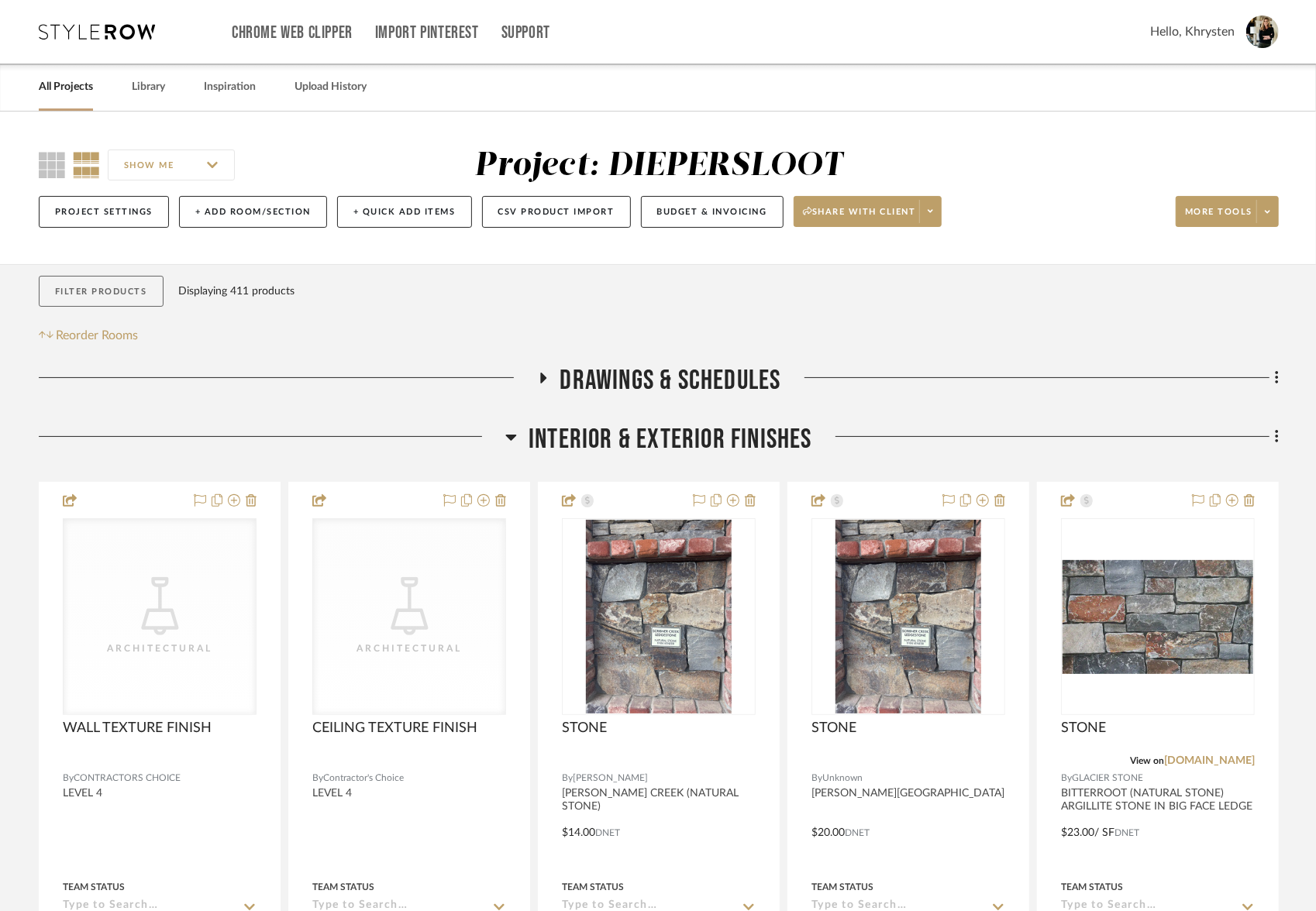
click at [88, 292] on button "Filter Products" at bounding box center [101, 292] width 125 height 32
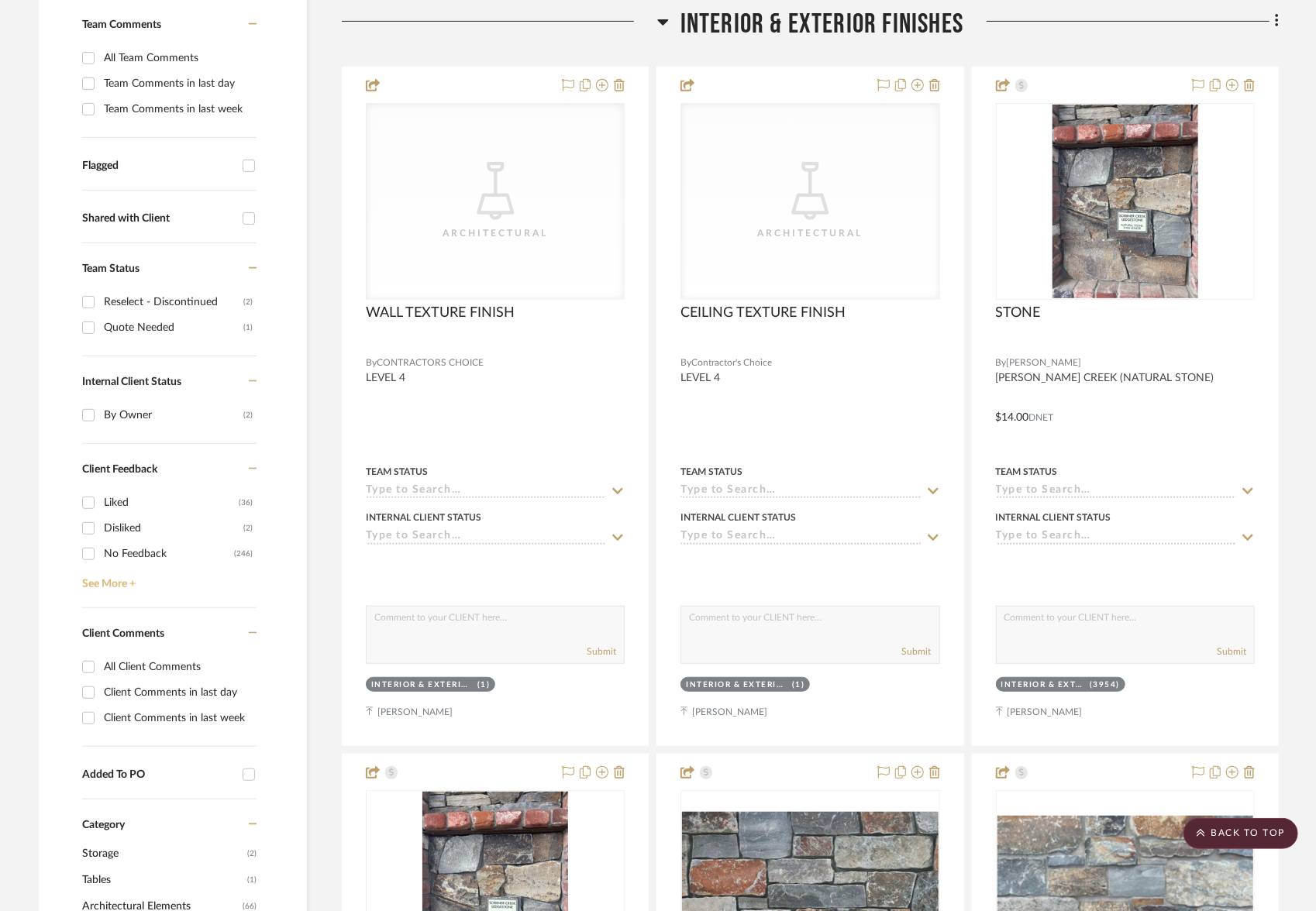
scroll to position [416, 0]
click at [93, 300] on input "Reselect - Discontinued (2)" at bounding box center [88, 301] width 25 height 25
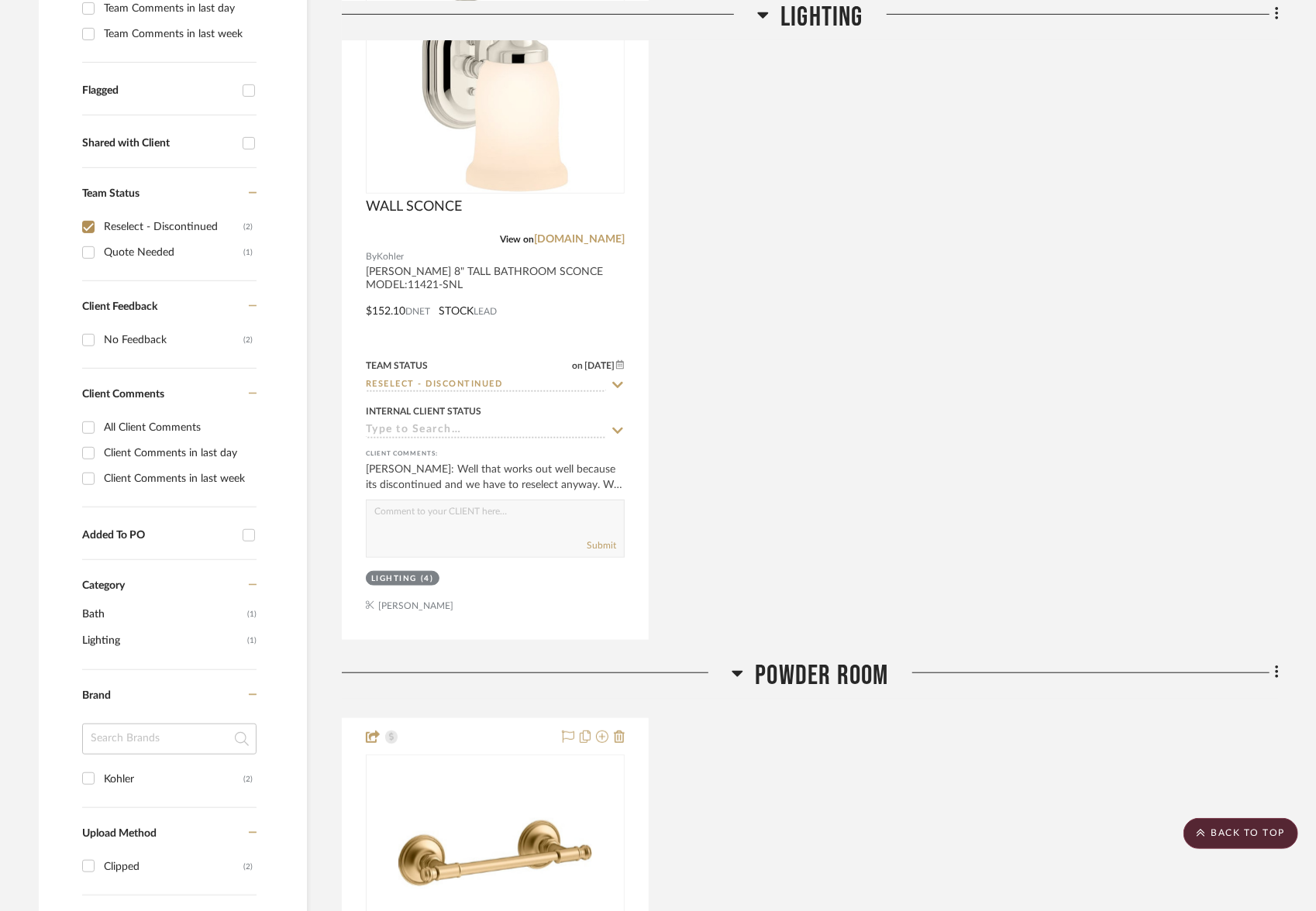
scroll to position [483, 0]
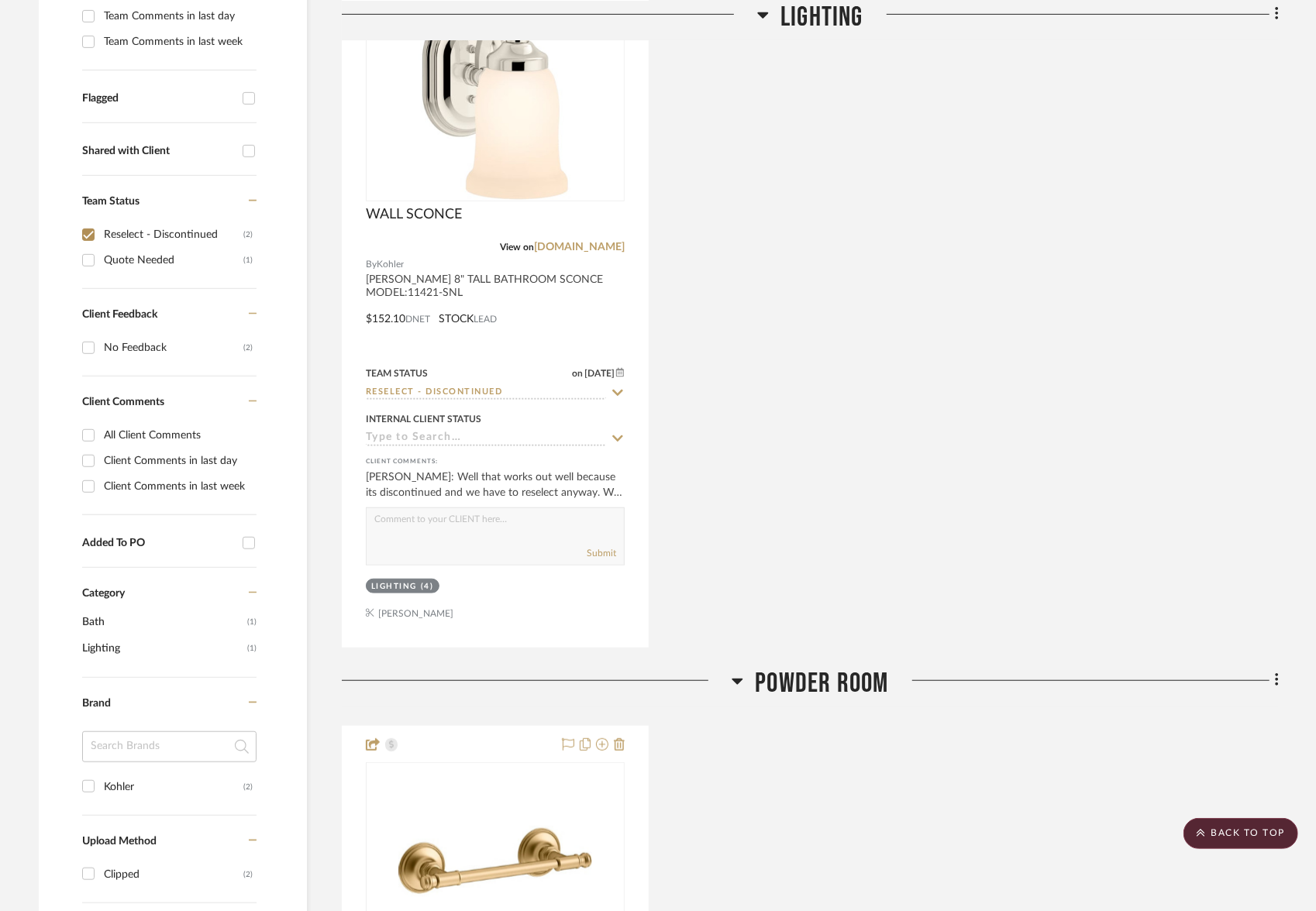
click at [90, 236] on input "Reselect - Discontinued (2)" at bounding box center [88, 234] width 25 height 25
checkbox input "false"
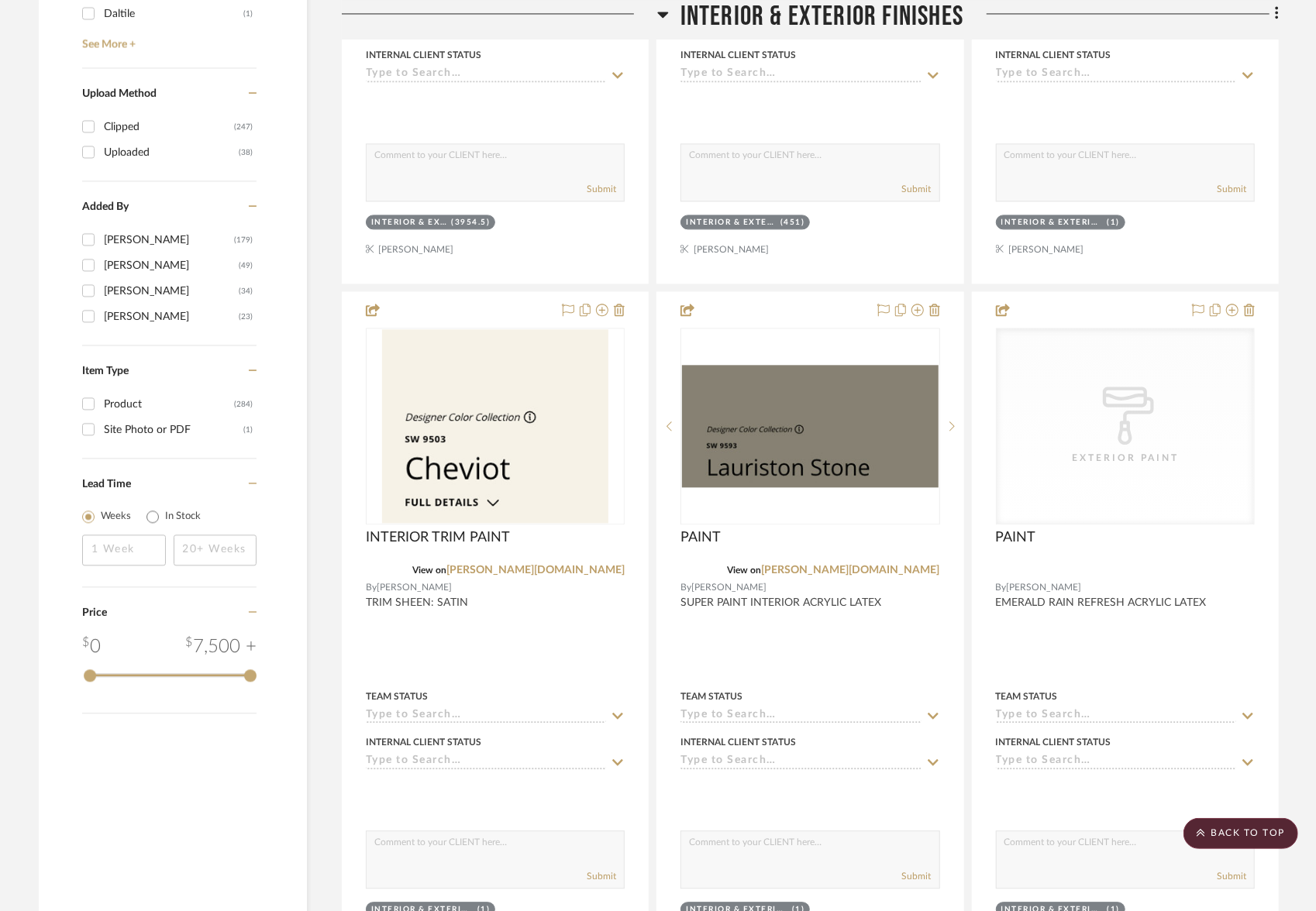
scroll to position [2257, 0]
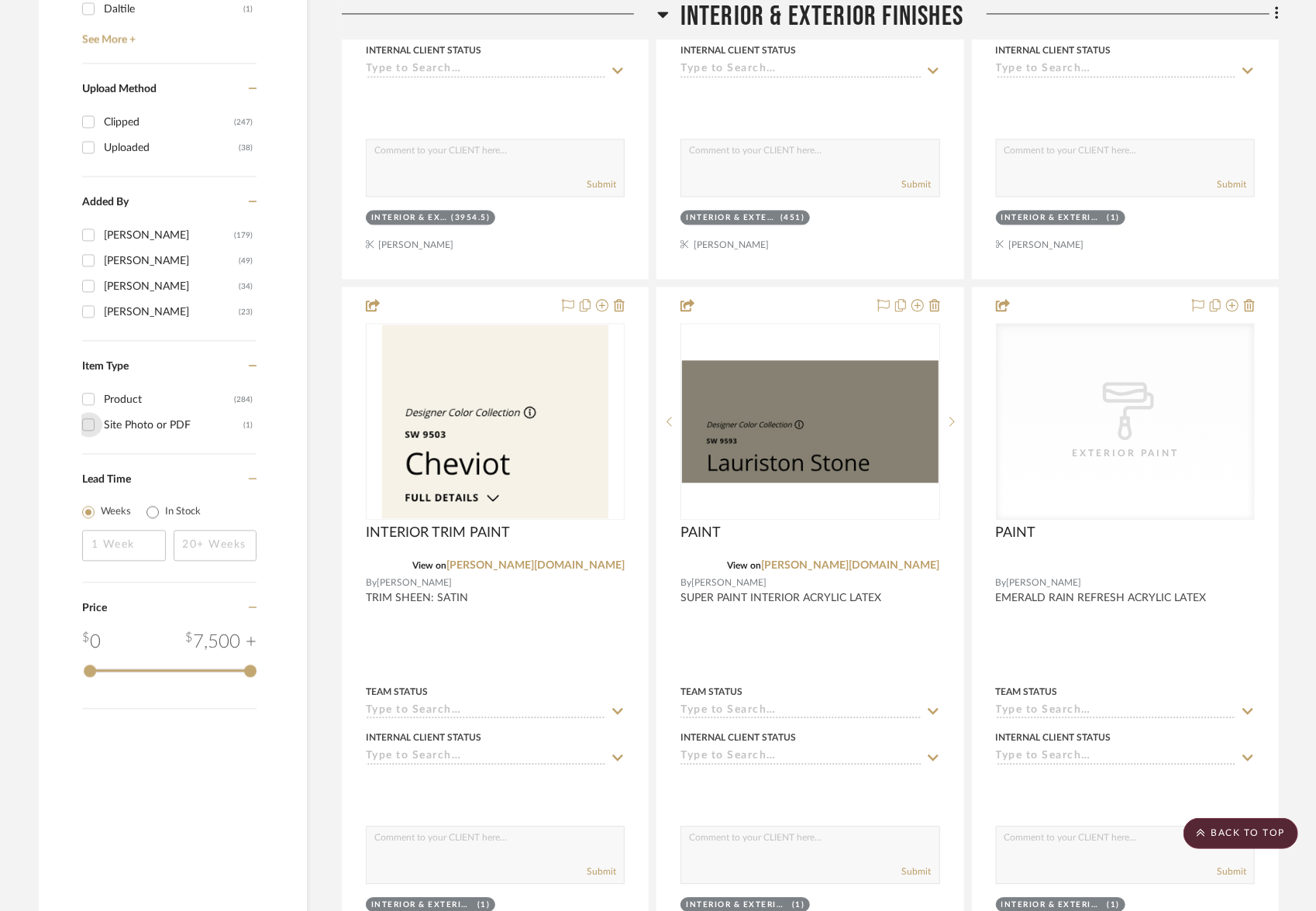
click at [86, 418] on input "Site Photo or PDF (1)" at bounding box center [88, 424] width 25 height 25
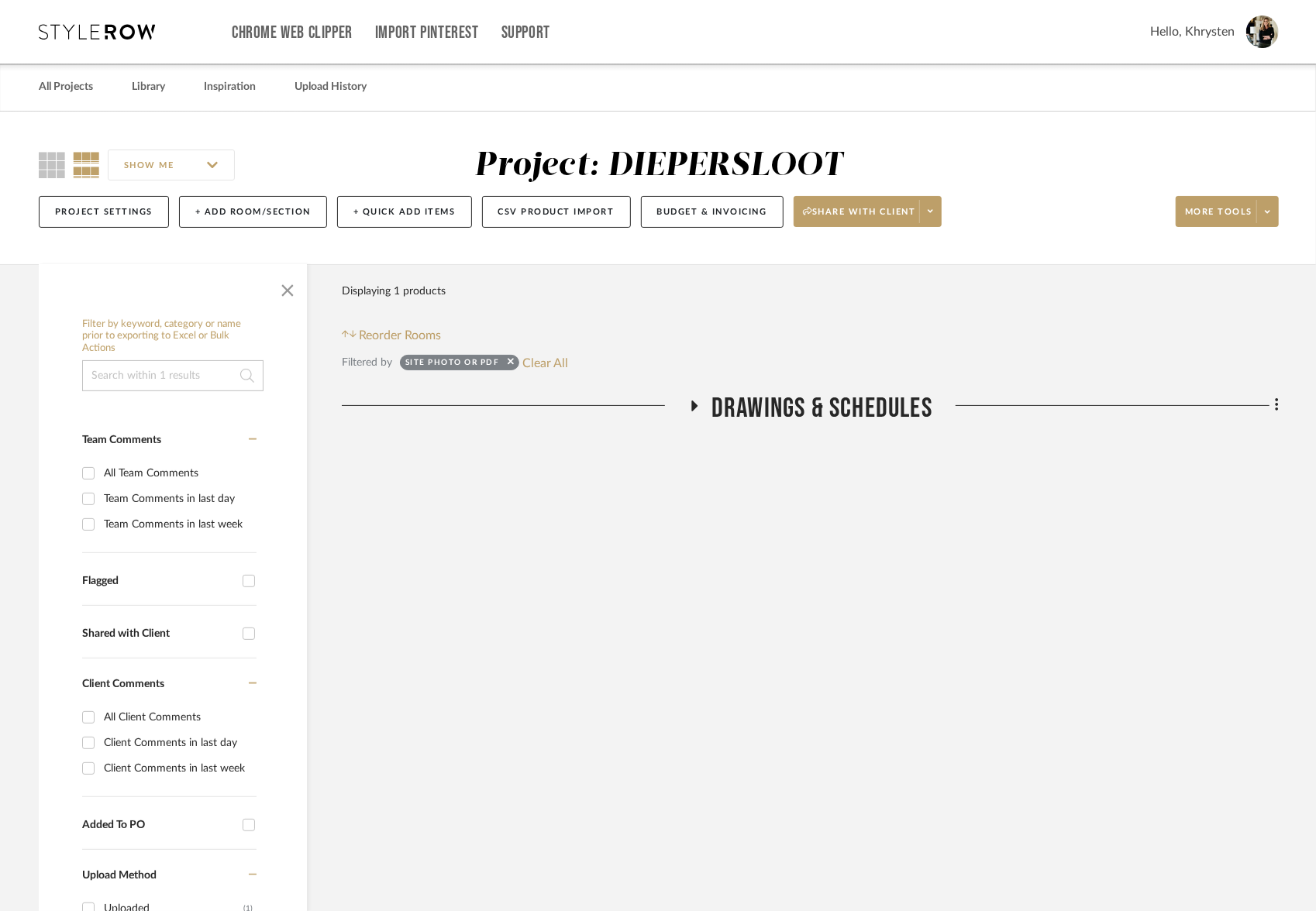
click at [695, 402] on icon at bounding box center [696, 406] width 6 height 11
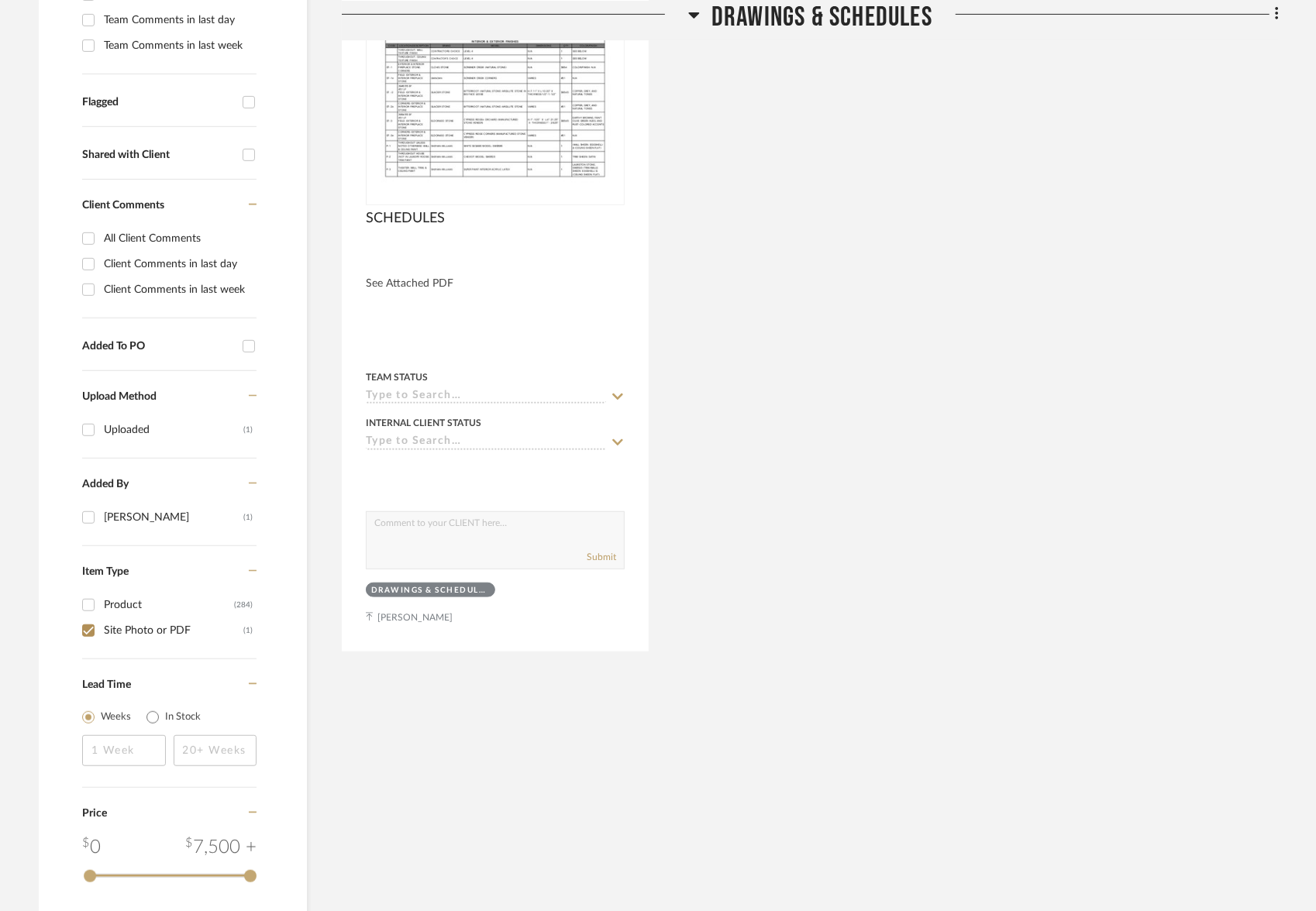
scroll to position [548, 0]
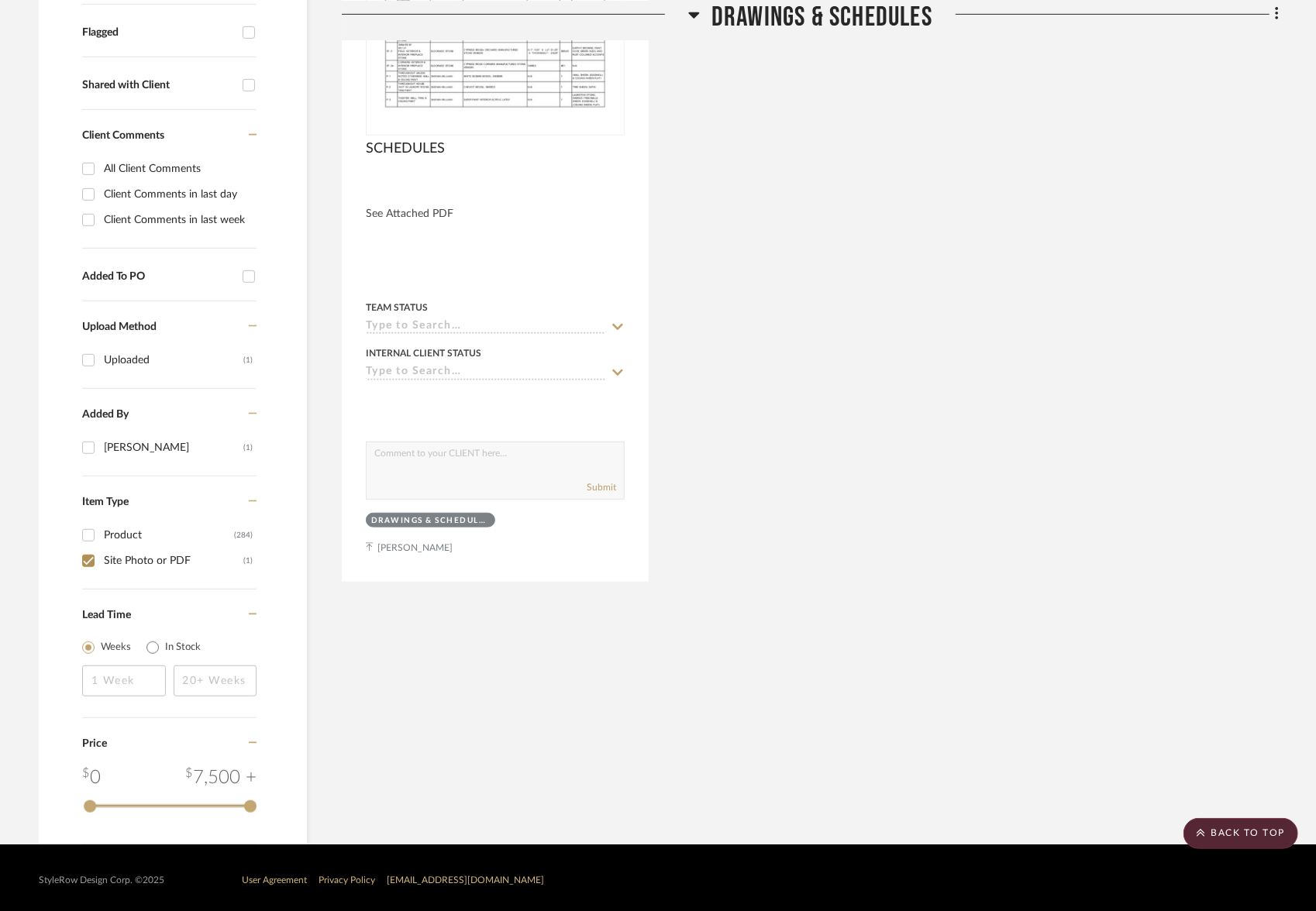
click at [86, 559] on input "Site Photo or PDF (1)" at bounding box center [88, 560] width 25 height 25
checkbox input "false"
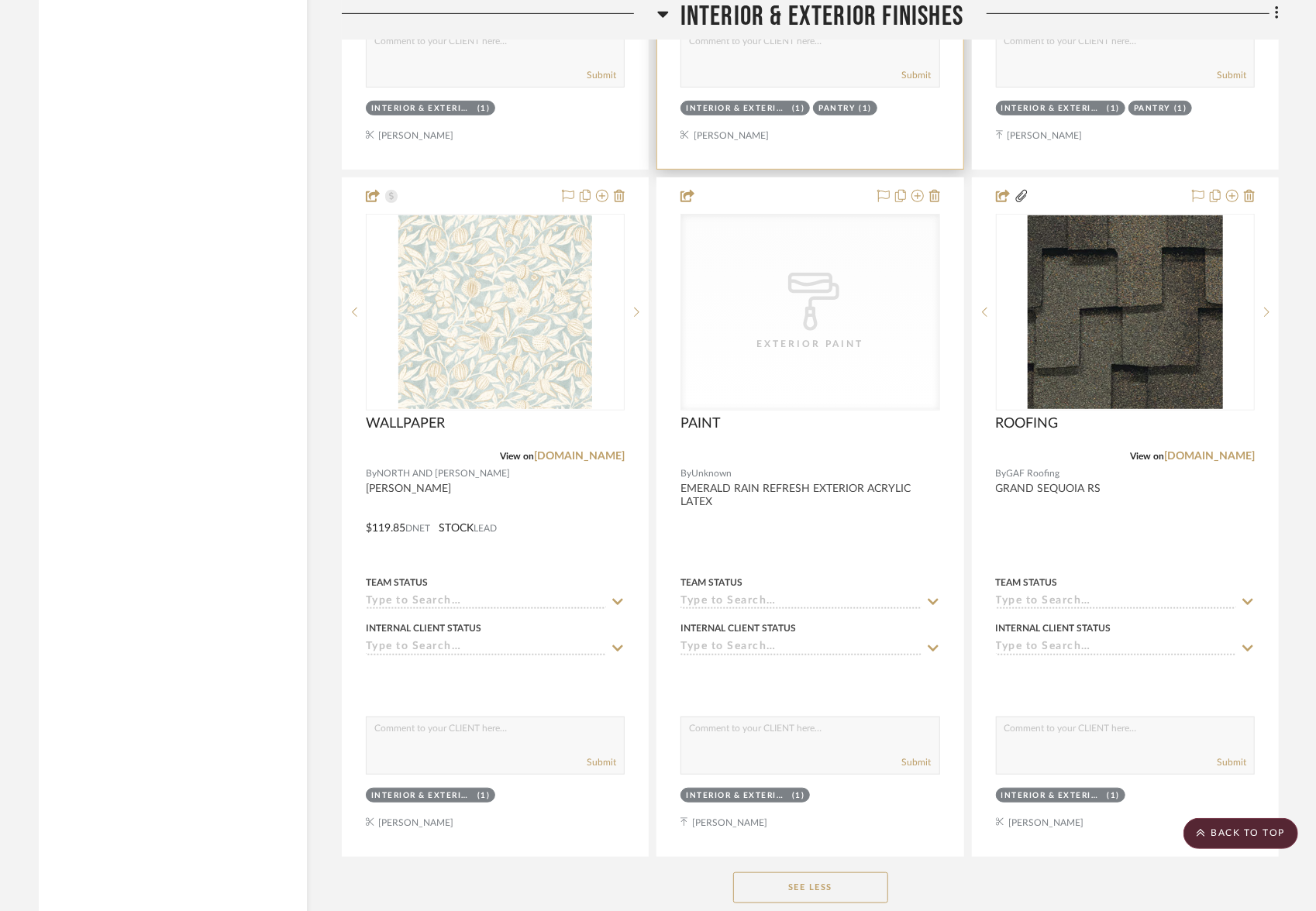
scroll to position [4440, 0]
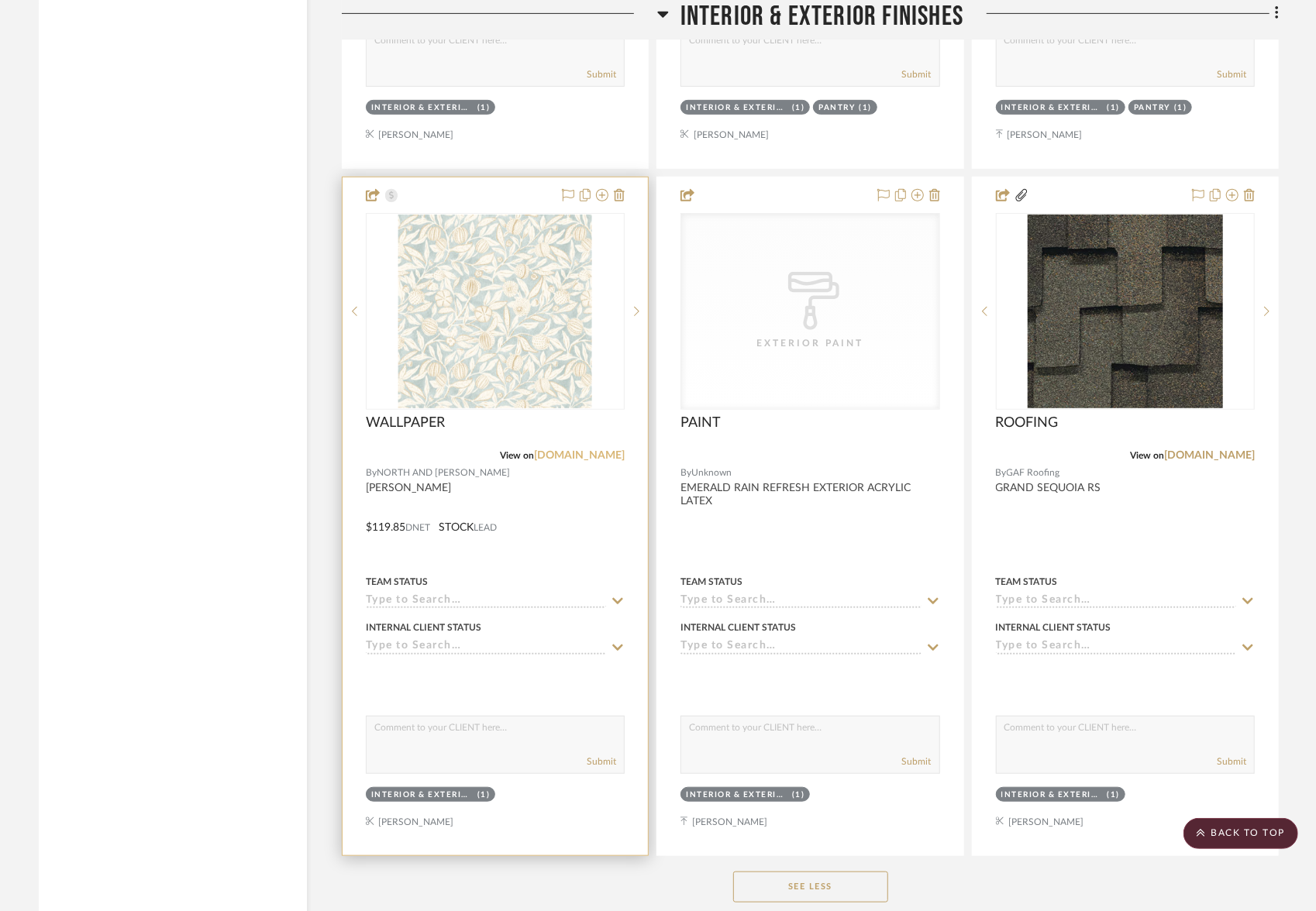
click at [572, 450] on link "[DOMAIN_NAME]" at bounding box center [579, 456] width 90 height 11
click at [521, 290] on img "0" at bounding box center [495, 312] width 193 height 193
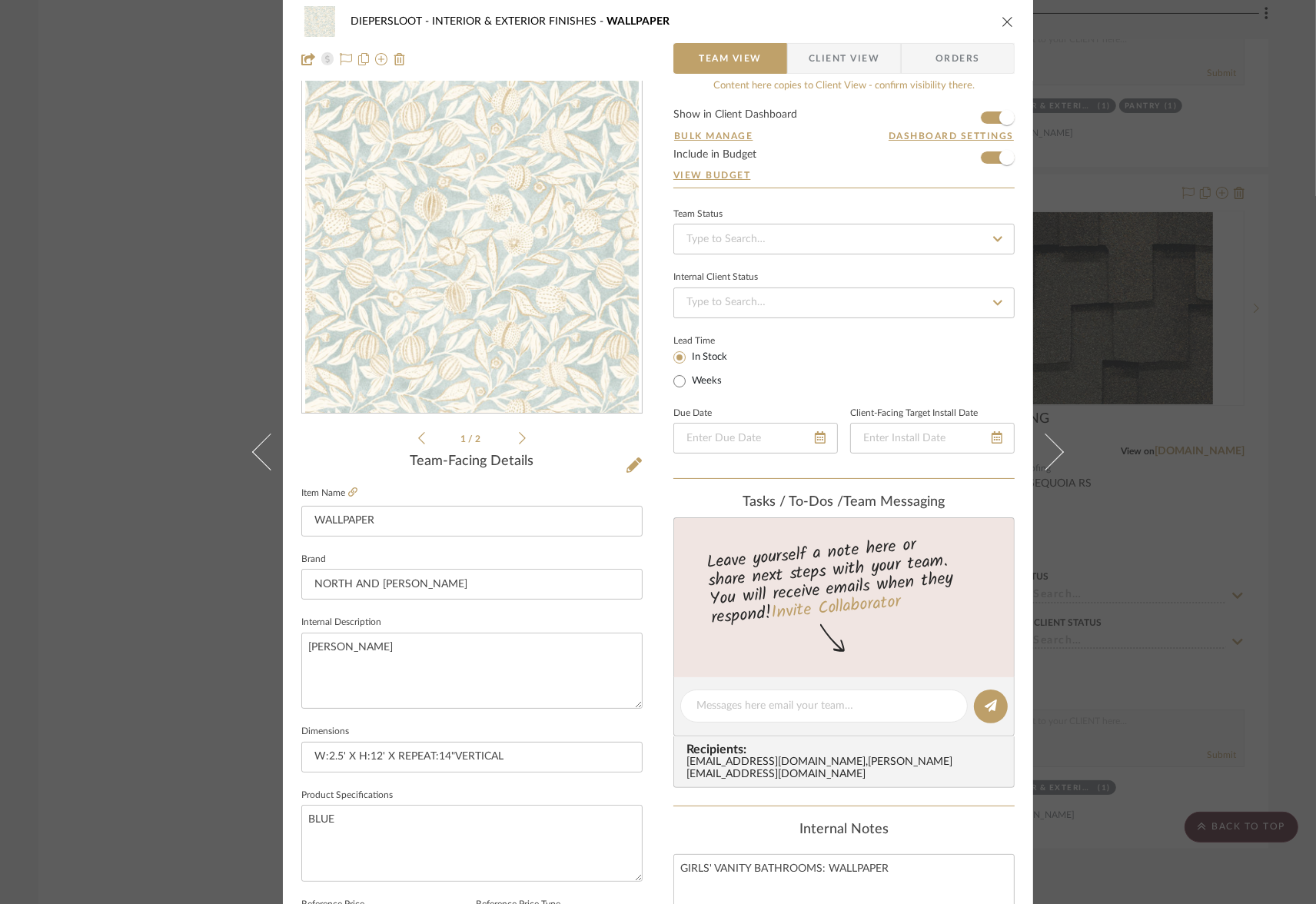
scroll to position [0, 0]
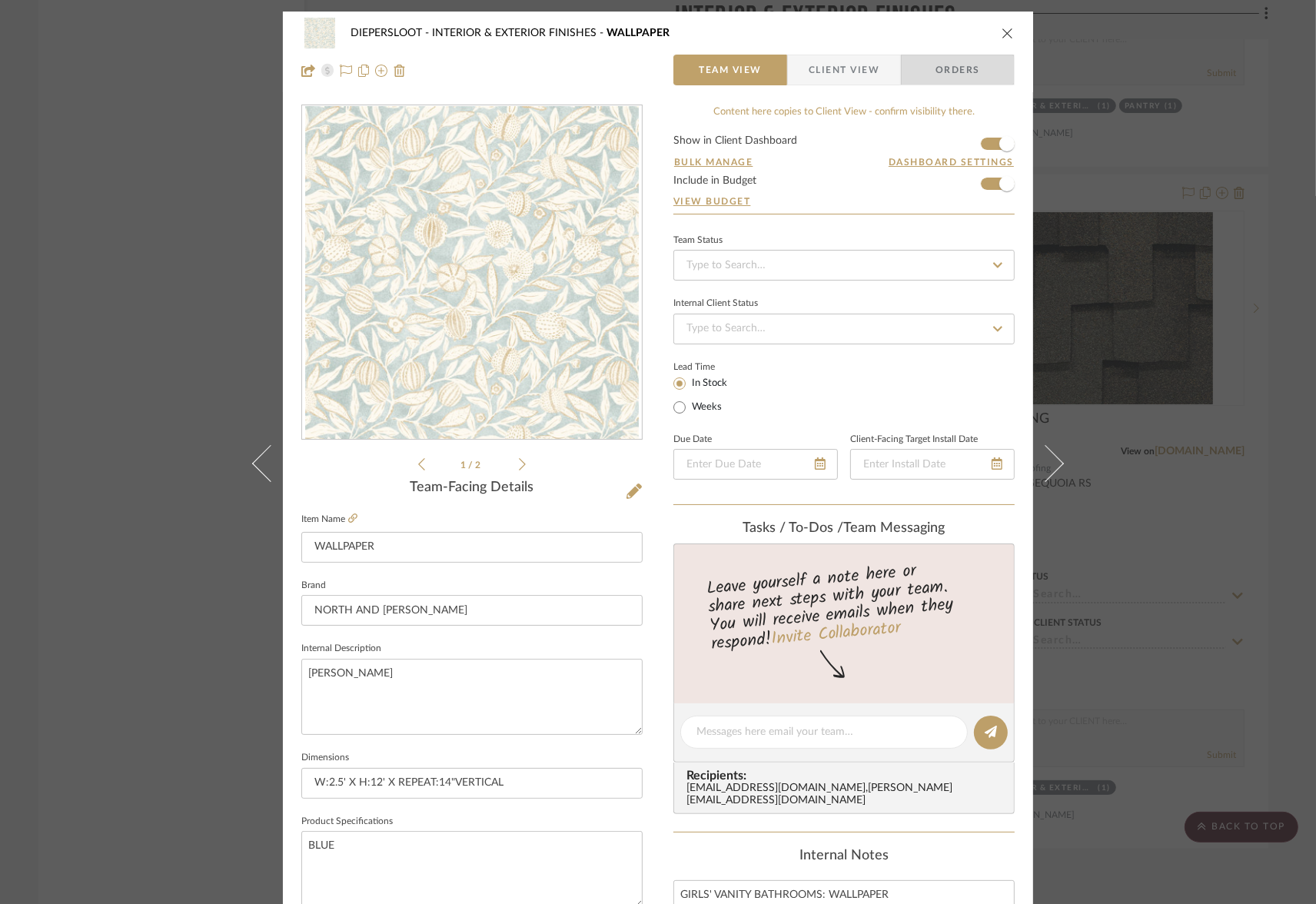
click at [940, 67] on span "Orders" at bounding box center [958, 70] width 78 height 31
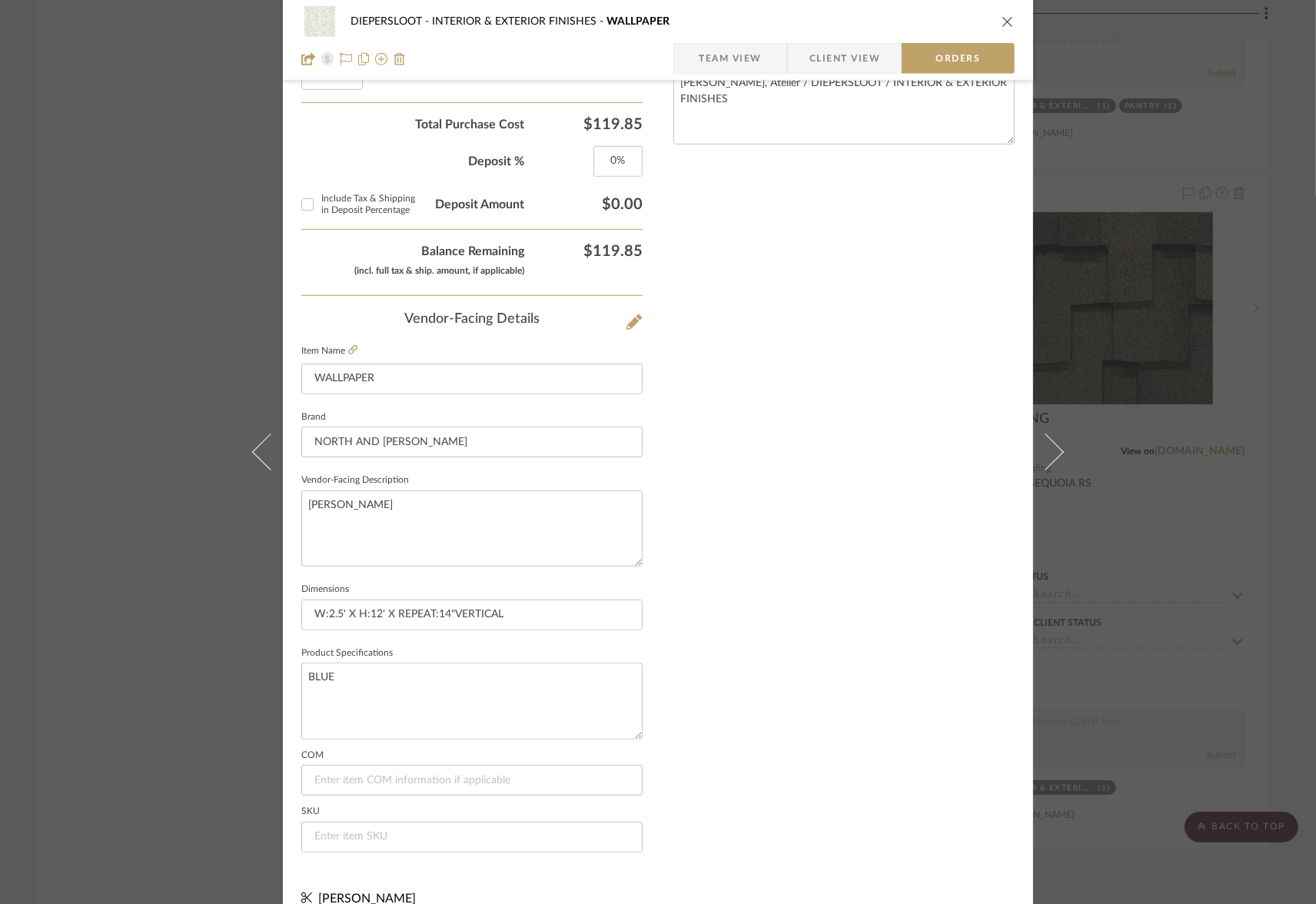
scroll to position [729, 0]
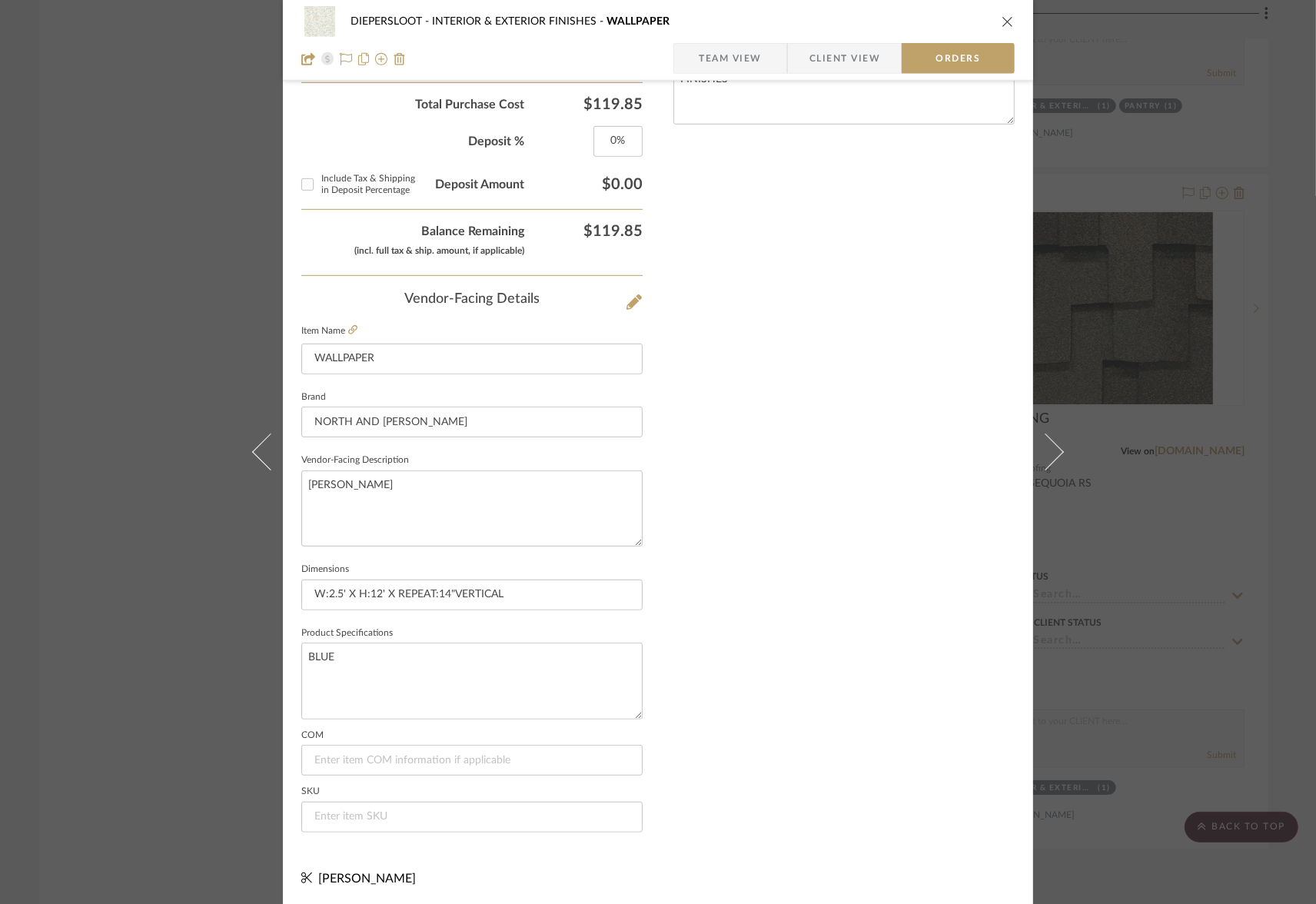
click at [1004, 21] on icon "close" at bounding box center [1008, 21] width 13 height 13
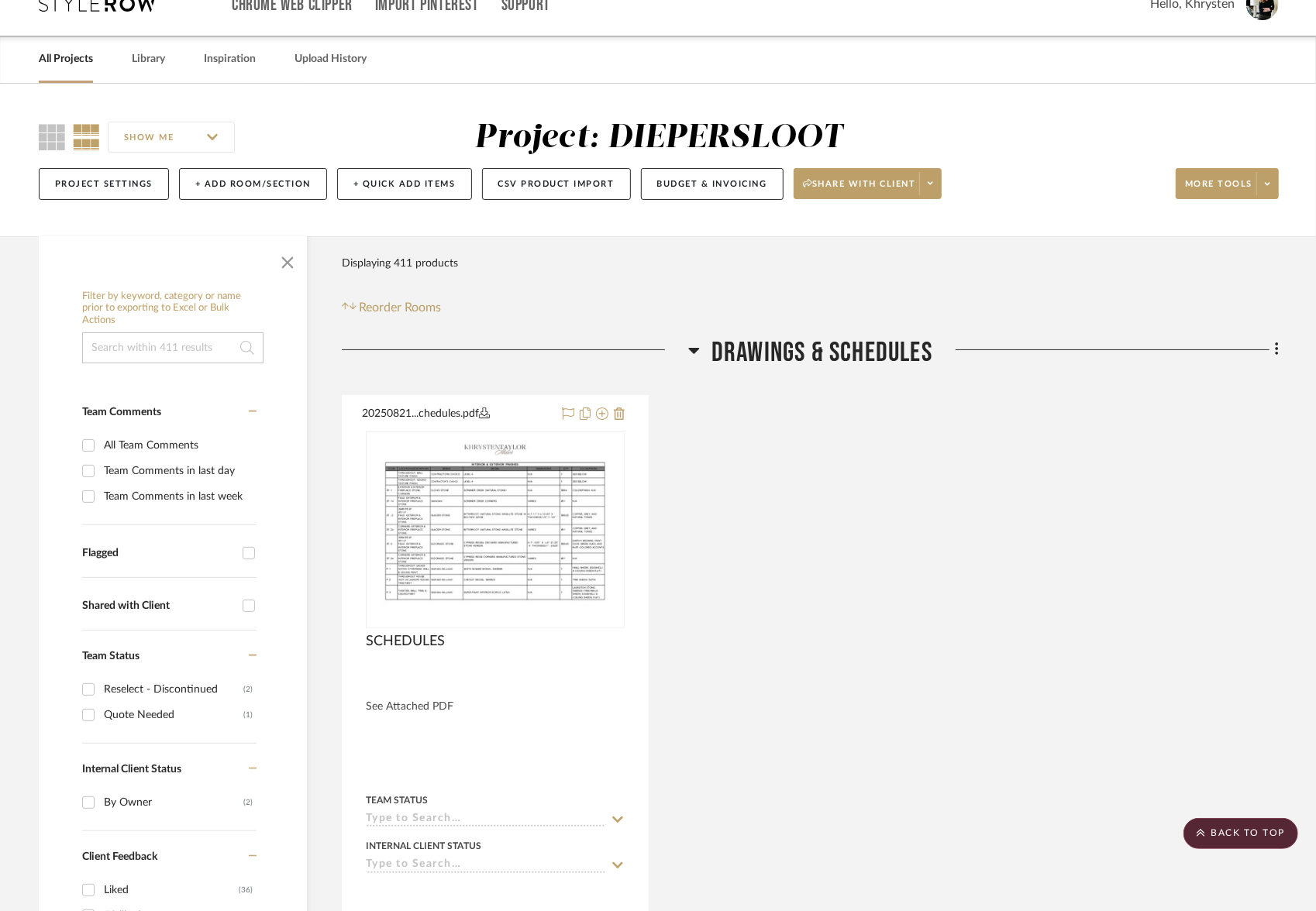
scroll to position [0, 0]
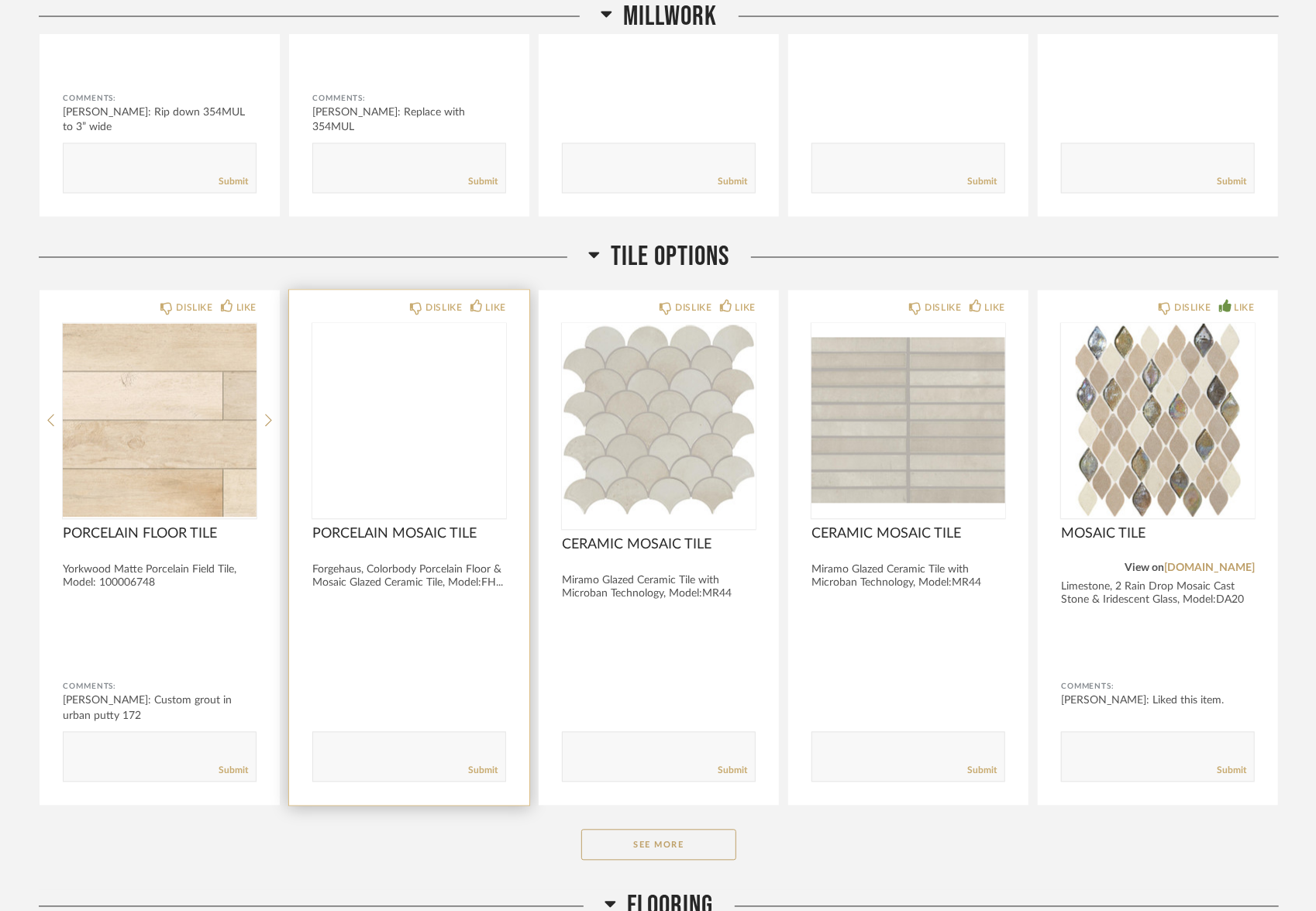
scroll to position [1854, 0]
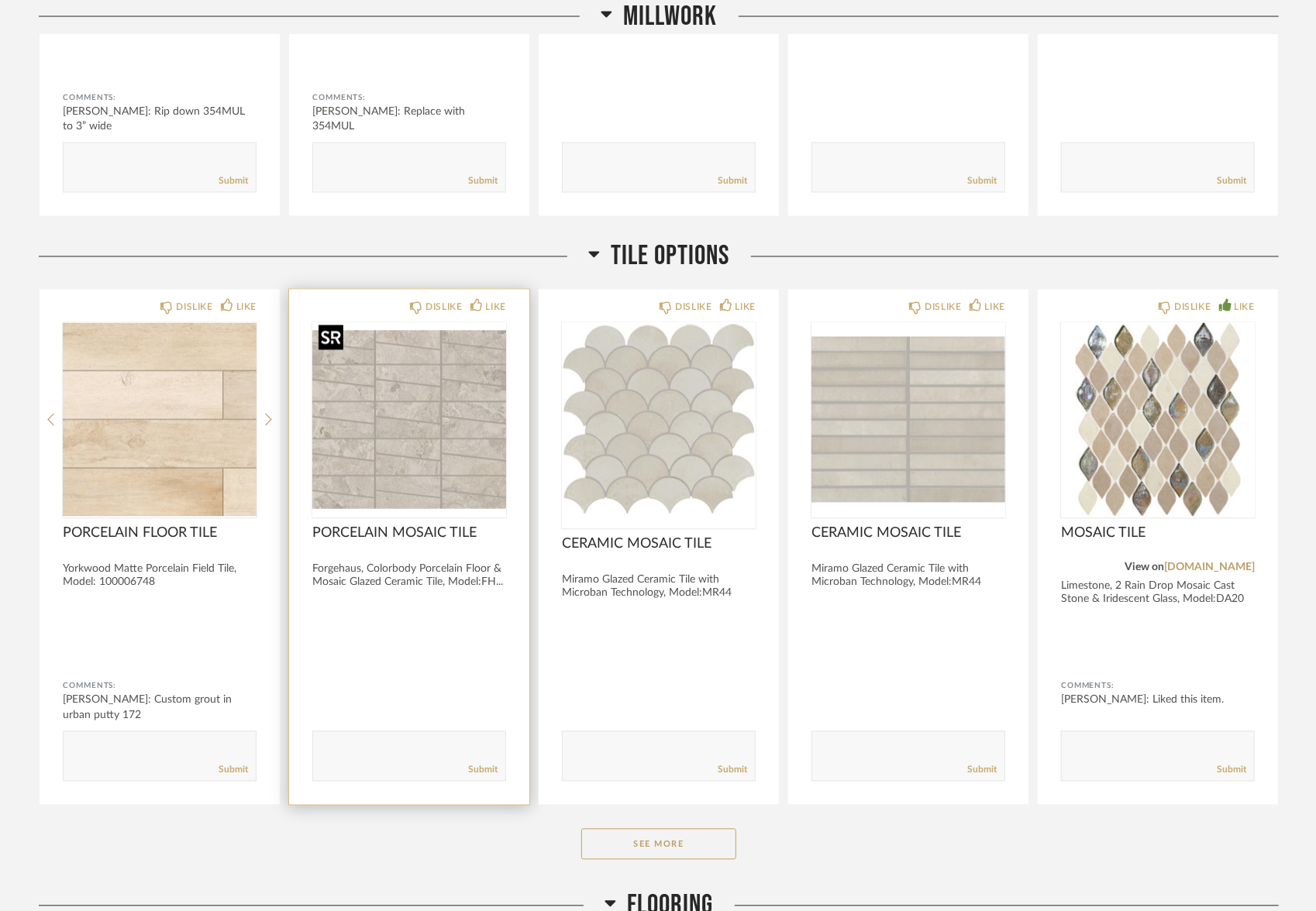
click at [430, 379] on img "0" at bounding box center [409, 420] width 193 height 193
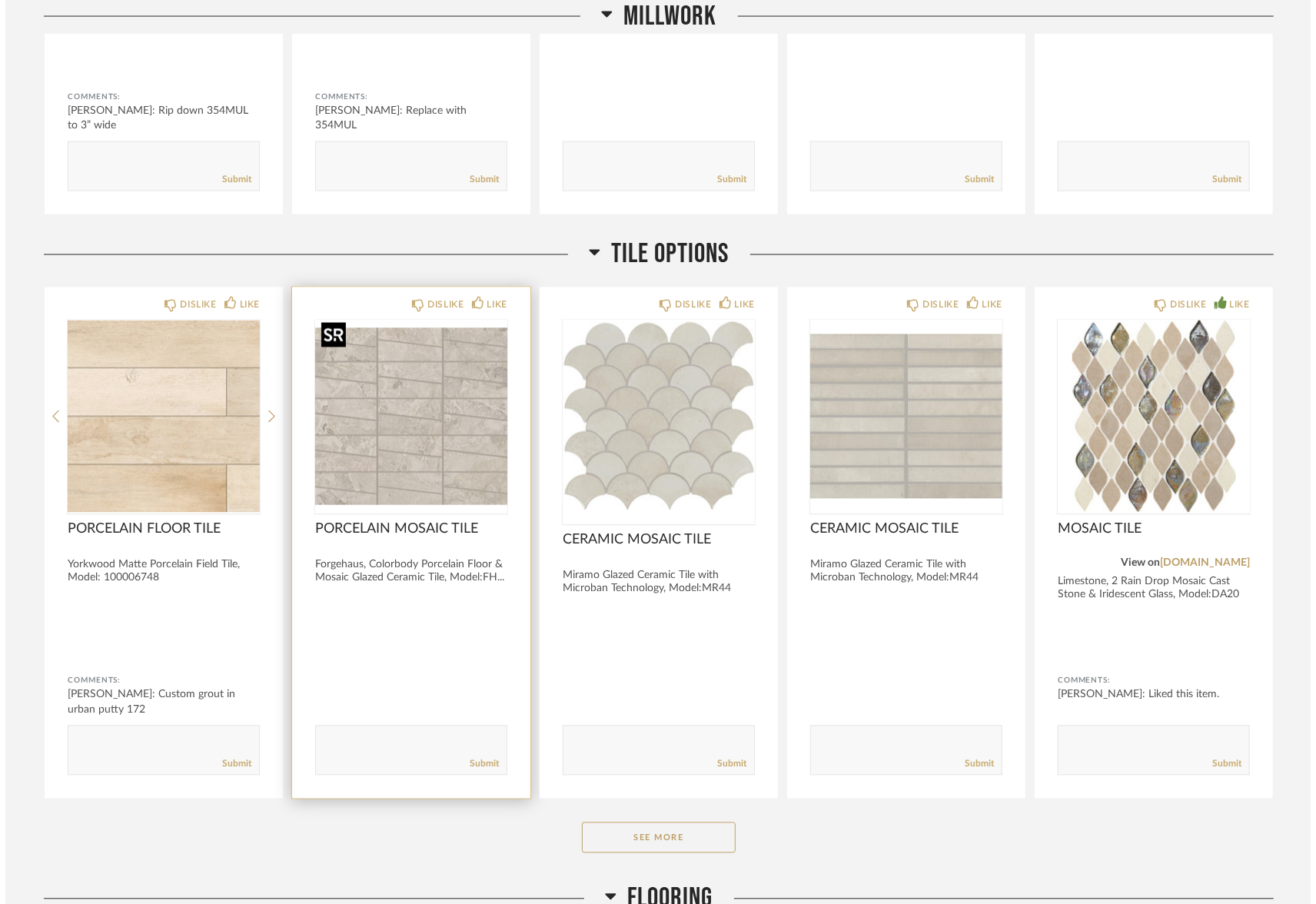
scroll to position [0, 0]
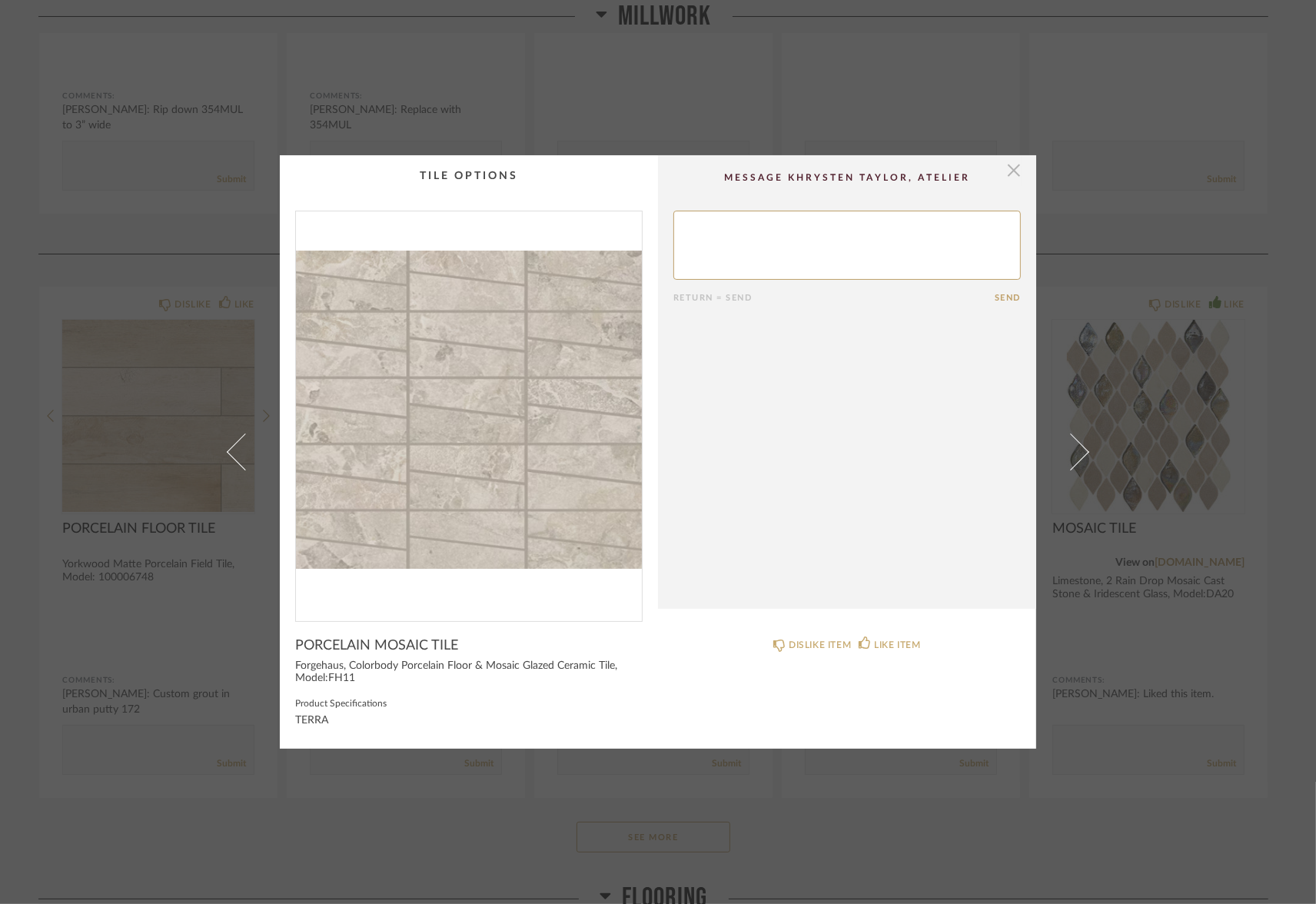
click at [1011, 169] on span "button" at bounding box center [1013, 170] width 31 height 31
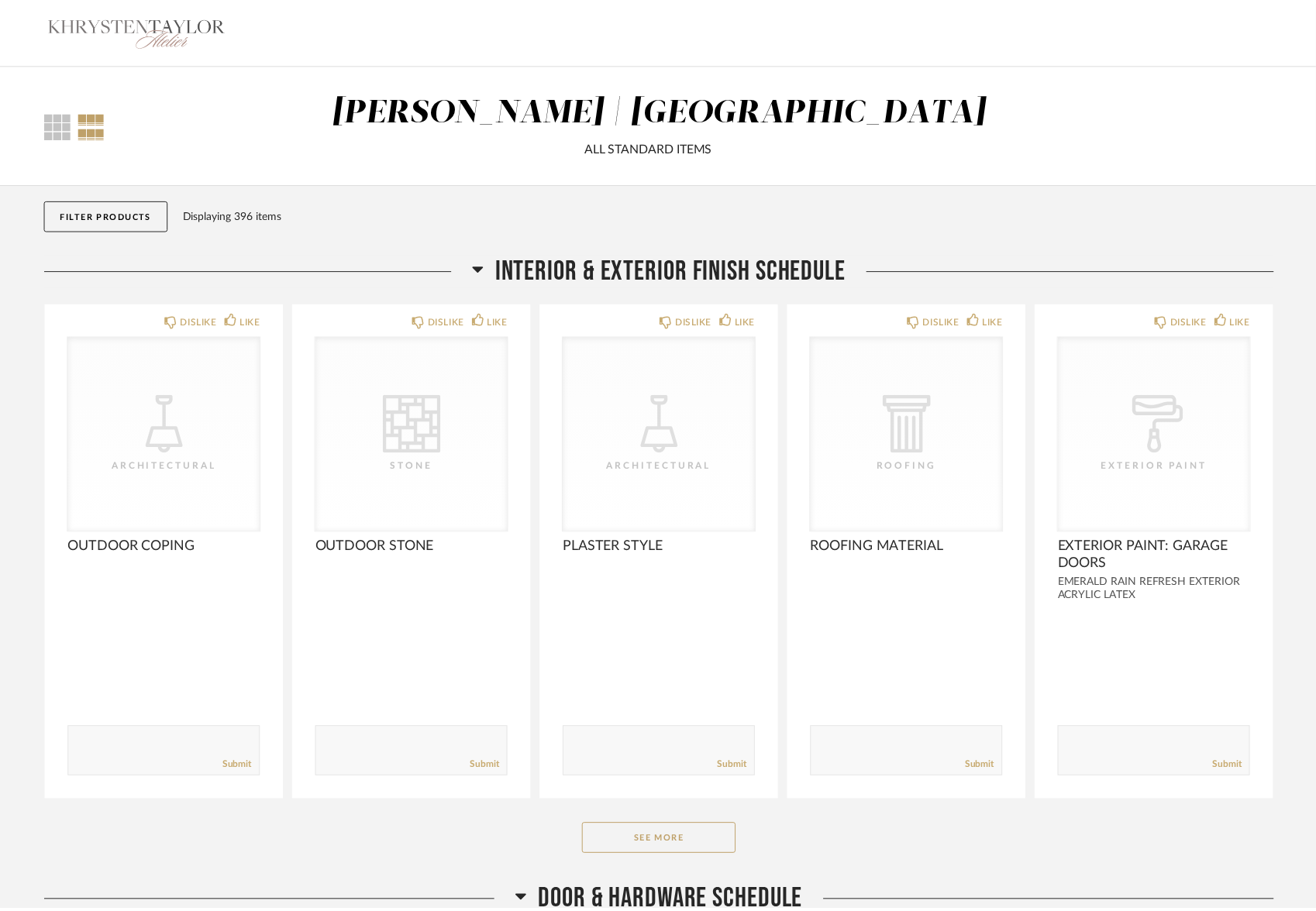
scroll to position [1854, 0]
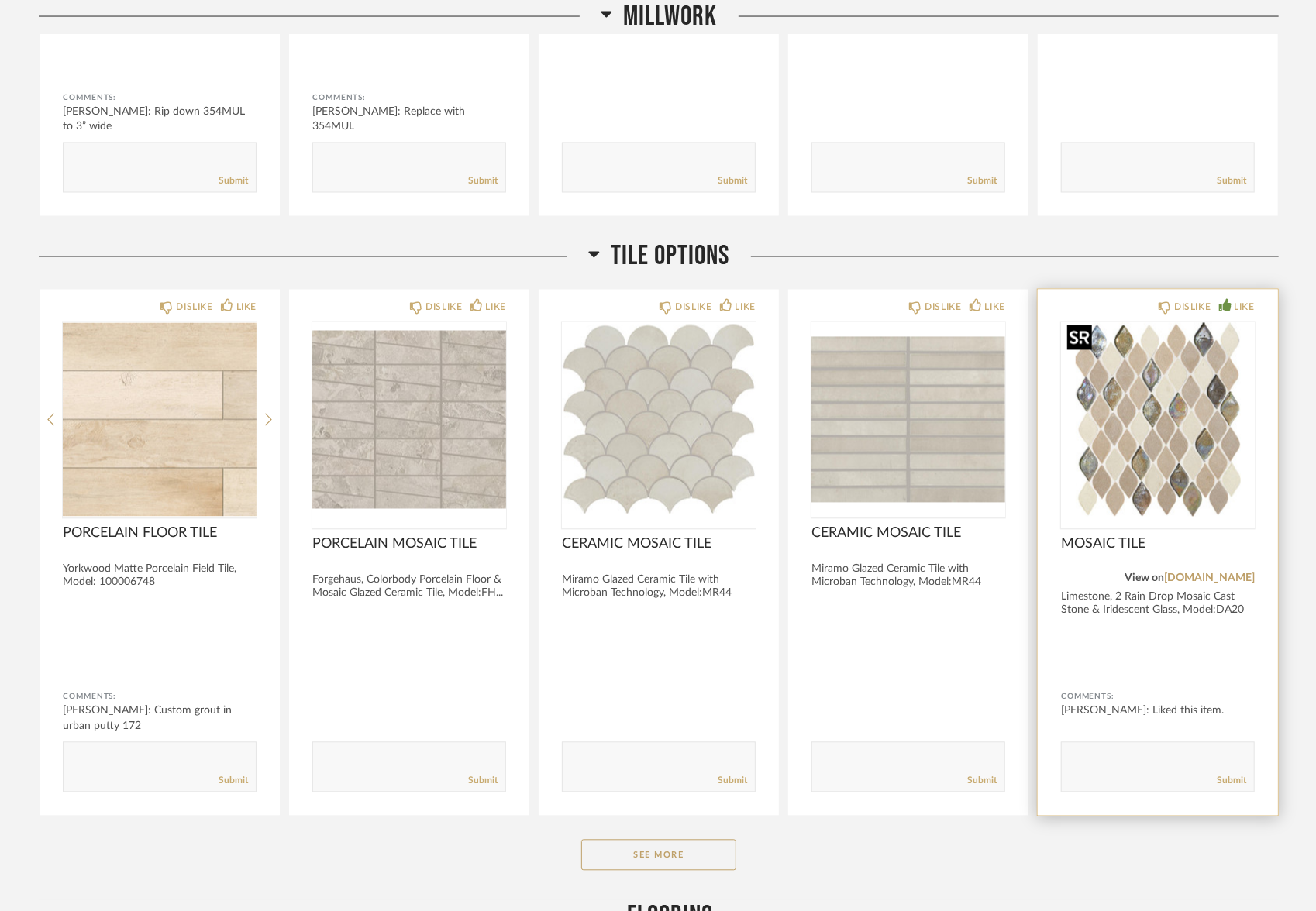
click at [1190, 463] on img "0" at bounding box center [1158, 420] width 193 height 193
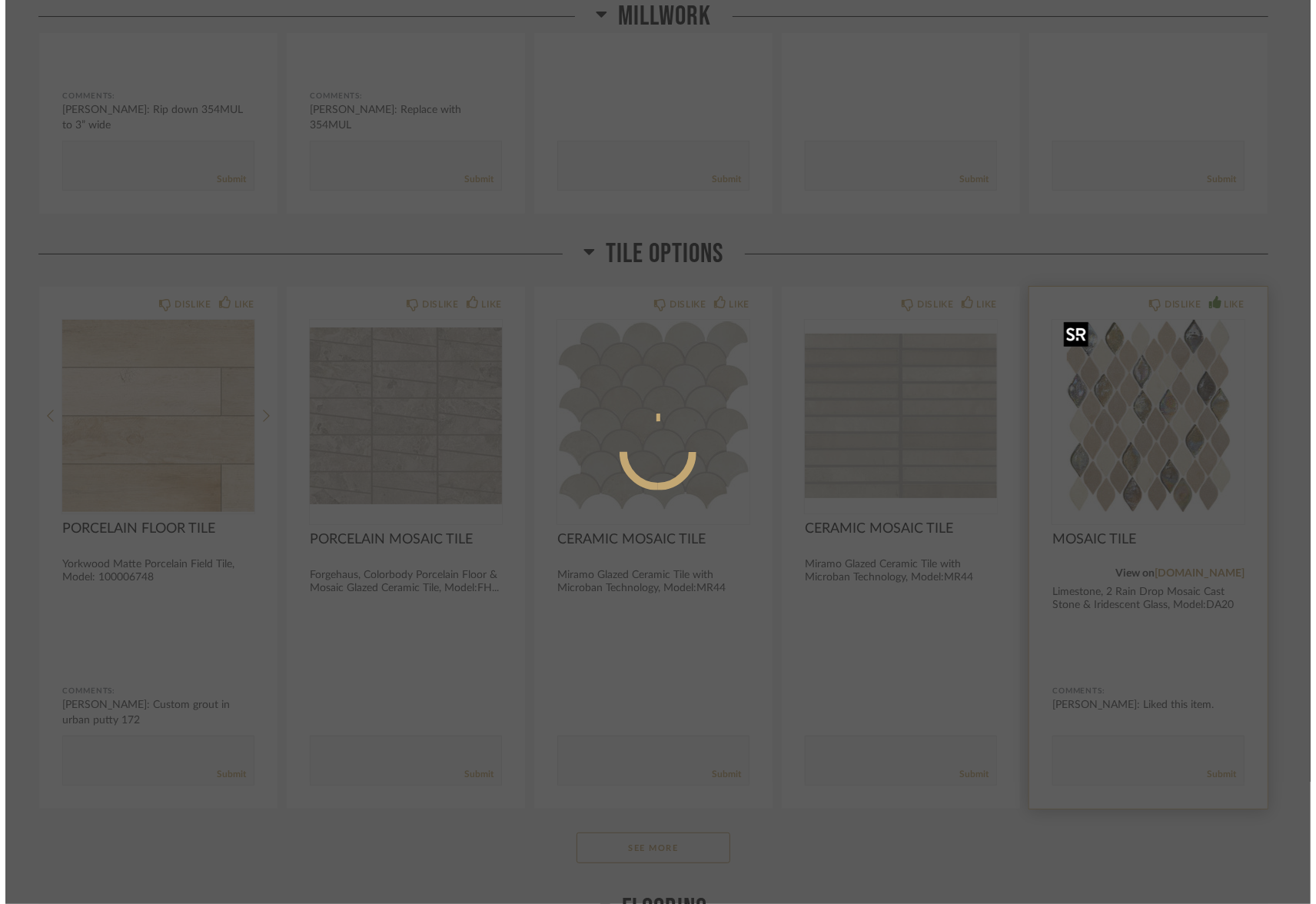
scroll to position [0, 0]
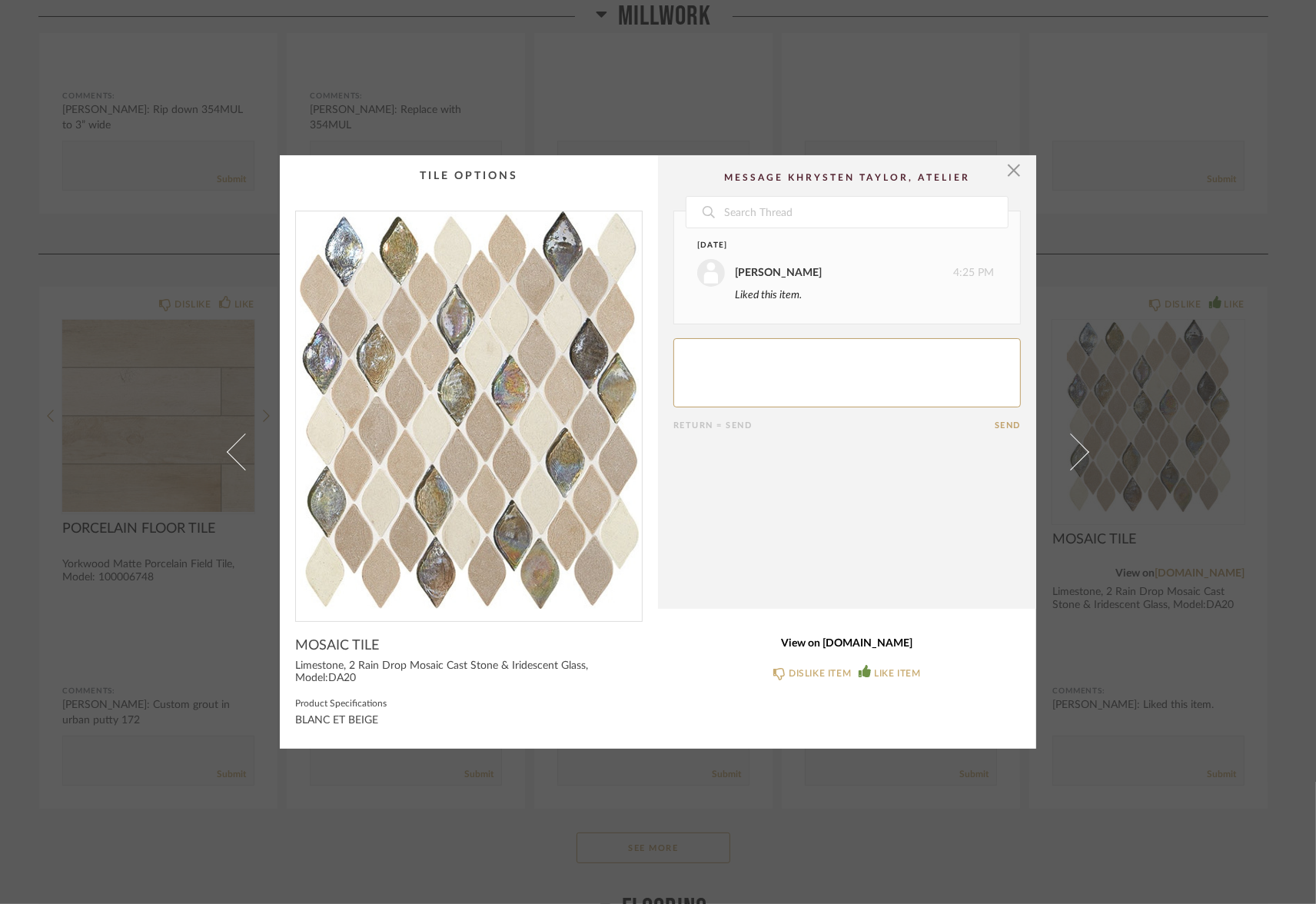
click at [822, 642] on link "View on s7d9.scene7.com" at bounding box center [847, 644] width 347 height 13
click at [1011, 171] on span "button" at bounding box center [1013, 170] width 31 height 31
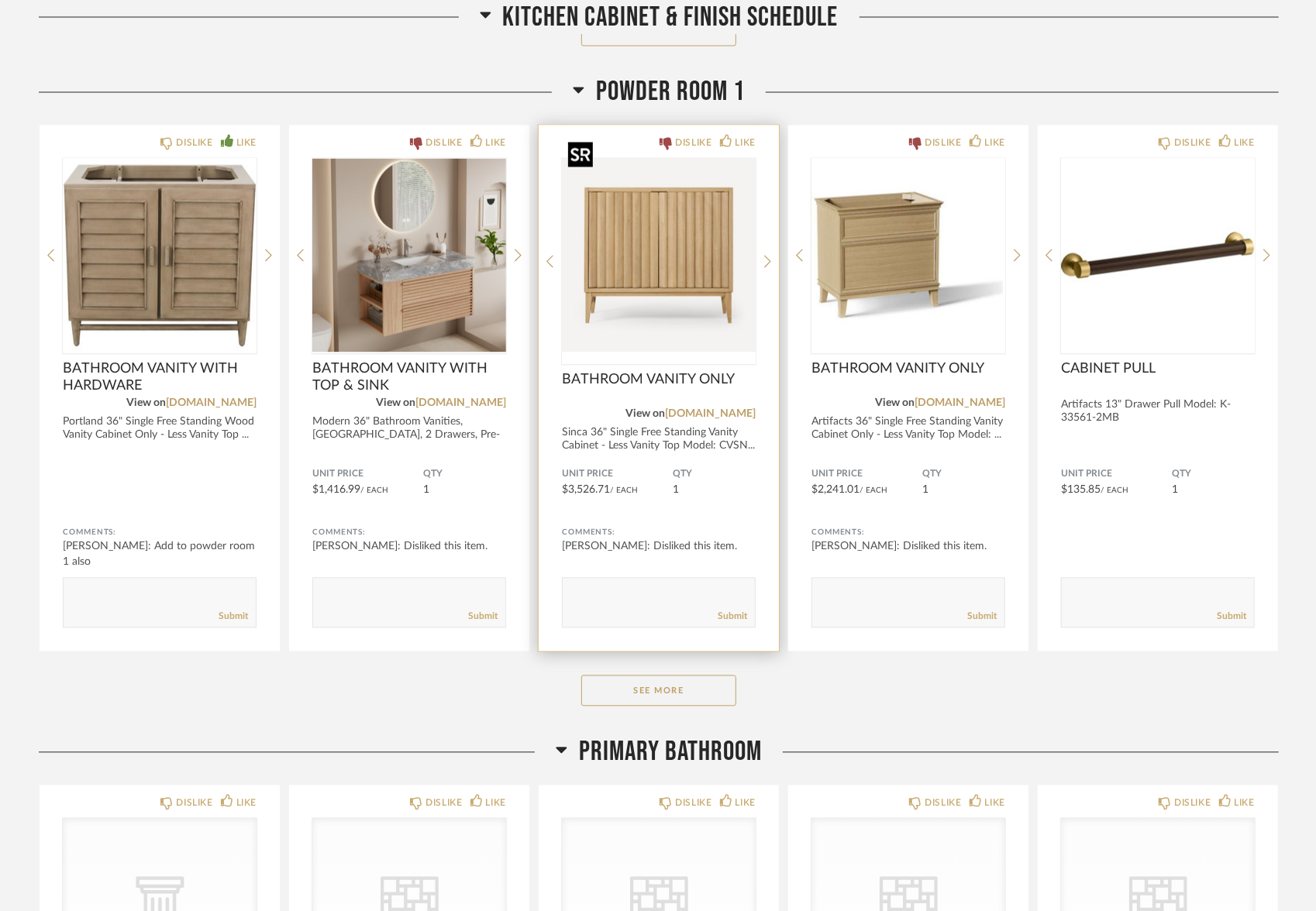
scroll to position [5850, 0]
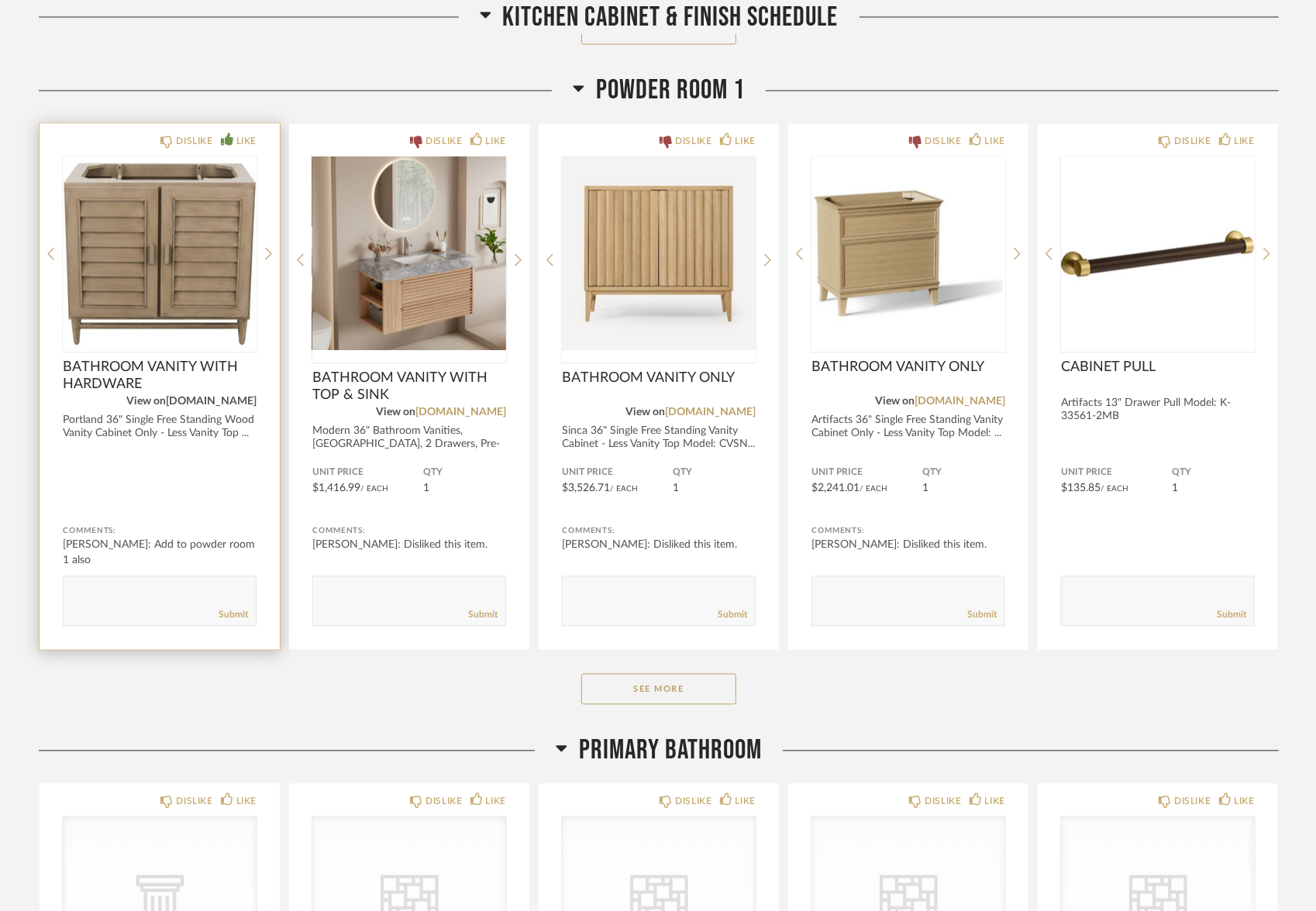
click at [217, 396] on link "[DOMAIN_NAME]" at bounding box center [210, 402] width 90 height 11
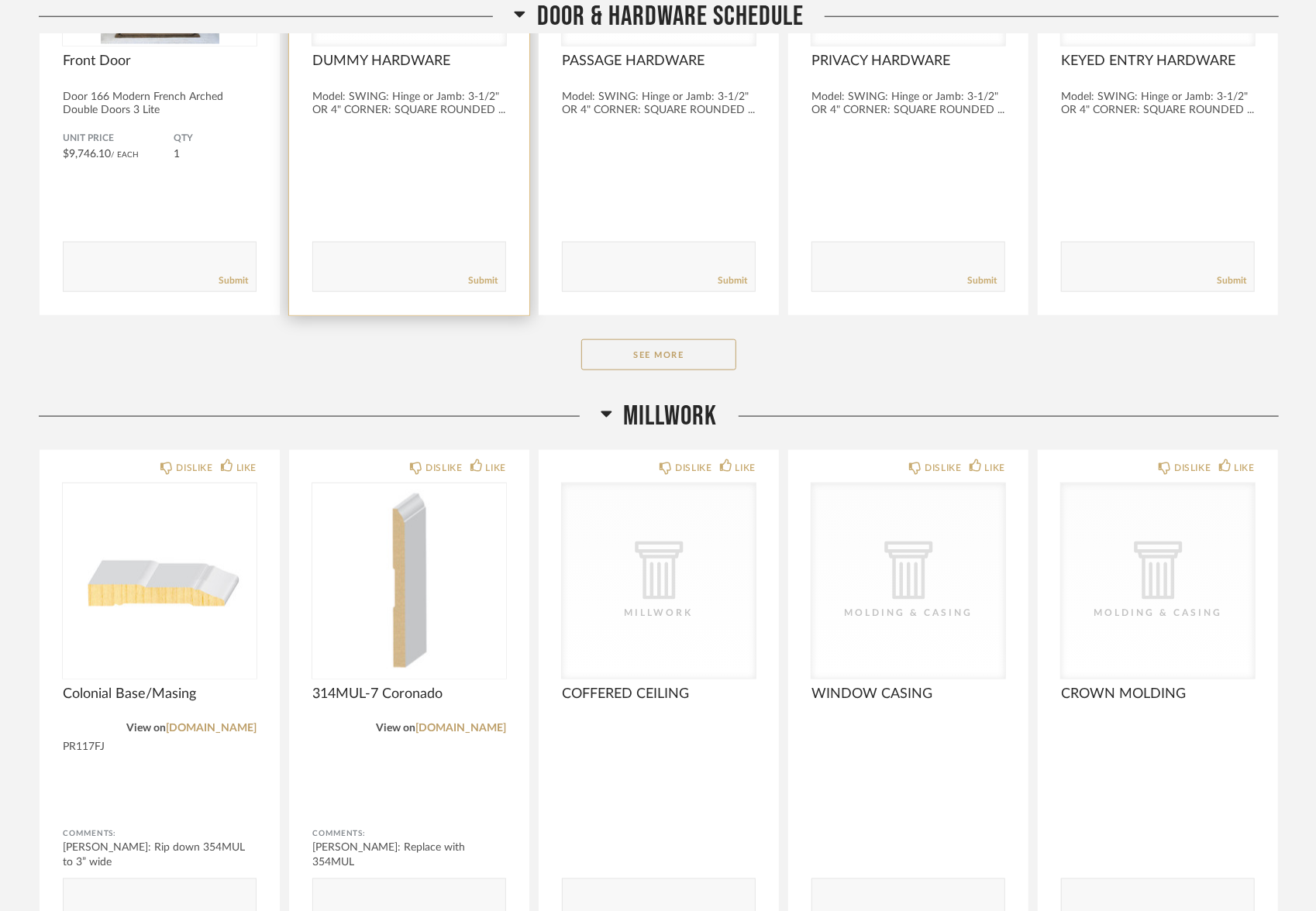
scroll to position [0, 0]
